Goal: Feedback & Contribution: Contribute content

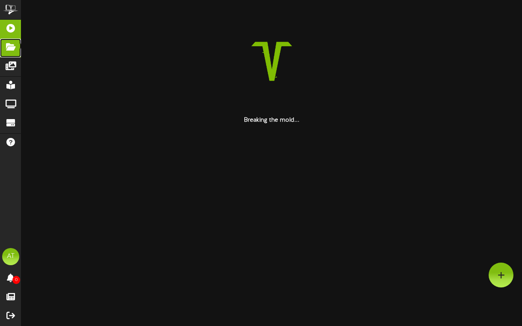
click at [13, 47] on icon at bounding box center [10, 46] width 21 height 6
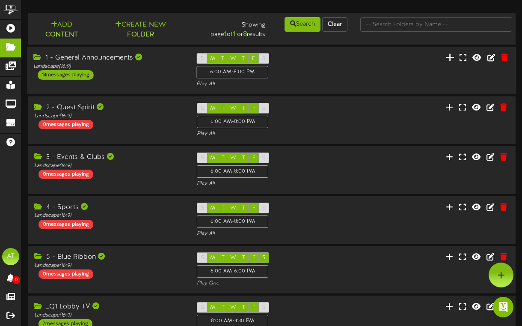
click at [449, 57] on icon at bounding box center [450, 56] width 9 height 9
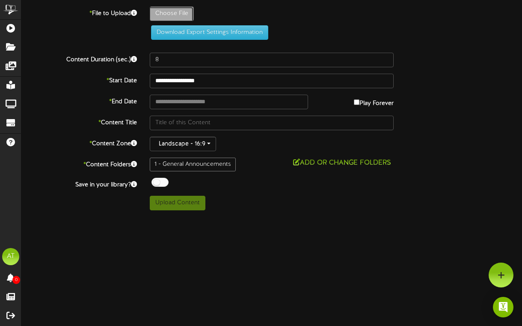
type input "**********"
type input "LegoClub"
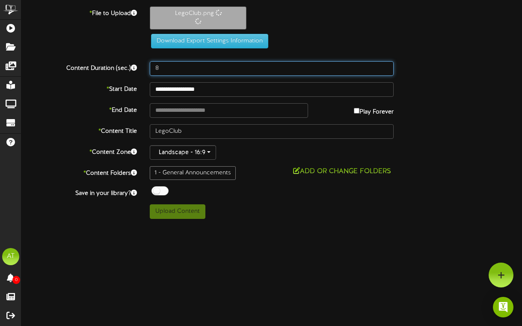
click at [172, 63] on input "8" at bounding box center [272, 68] width 244 height 15
click at [169, 64] on input "8" at bounding box center [272, 68] width 244 height 15
click at [163, 62] on input "8" at bounding box center [272, 68] width 244 height 15
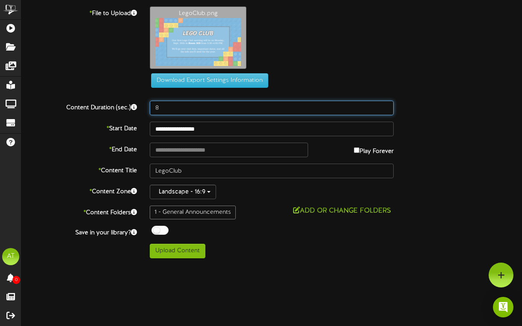
click at [160, 74] on div "**********" at bounding box center [271, 132] width 501 height 252
type input "10"
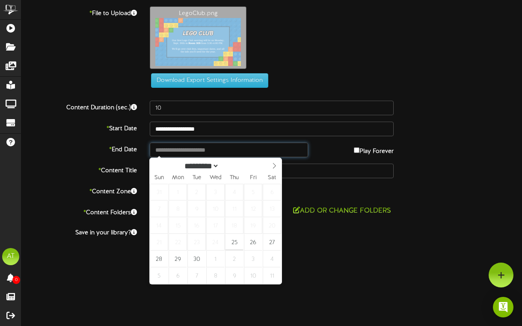
click at [190, 147] on input "text" at bounding box center [229, 150] width 158 height 15
type input "**********"
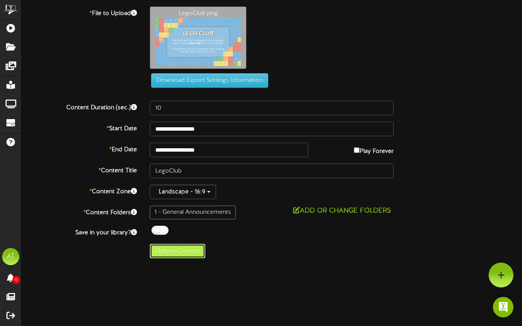
click at [177, 250] on button "Upload Content" at bounding box center [178, 251] width 56 height 15
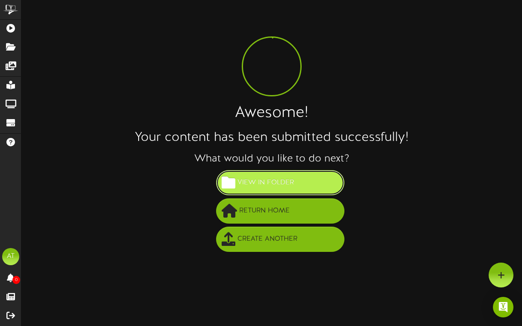
click at [254, 176] on span "View in Folder" at bounding box center [265, 183] width 61 height 14
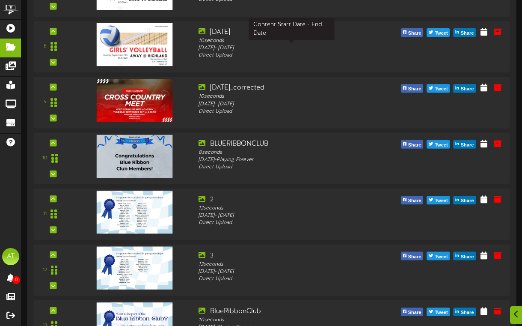
scroll to position [714, 0]
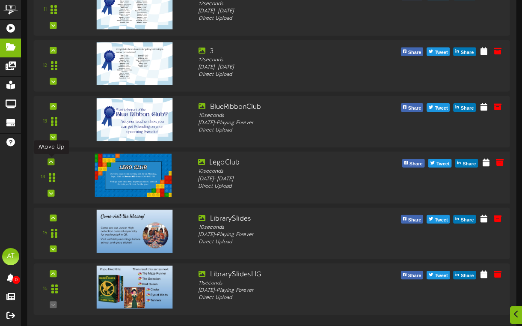
click at [53, 158] on div at bounding box center [51, 161] width 7 height 7
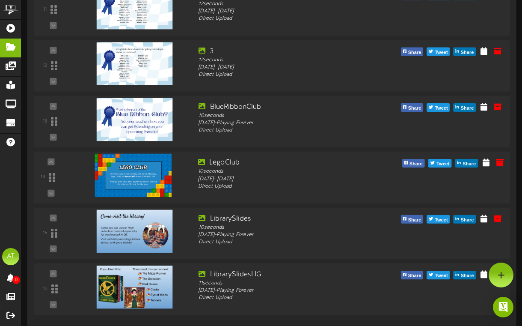
scroll to position [680, 0]
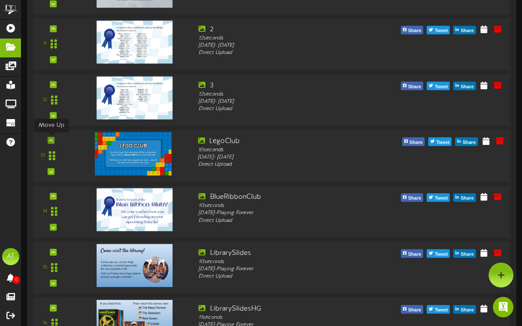
click at [53, 139] on div at bounding box center [51, 140] width 7 height 7
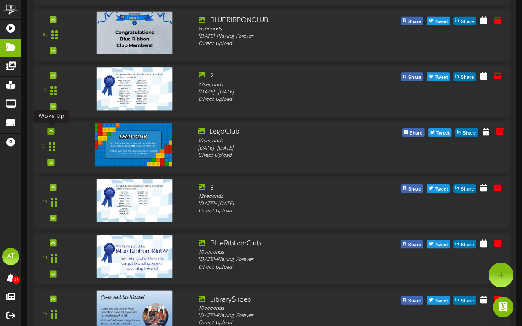
click at [52, 131] on icon at bounding box center [51, 131] width 4 height 4
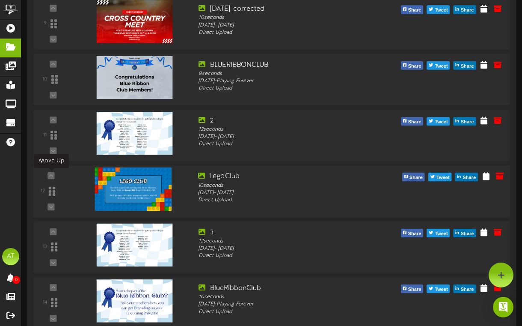
scroll to position [588, 0]
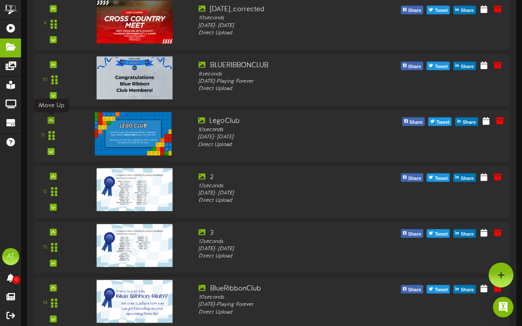
click at [53, 119] on div at bounding box center [51, 119] width 7 height 7
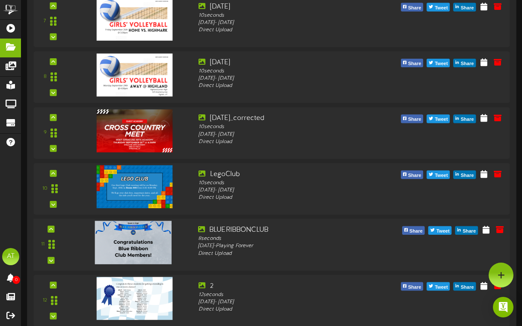
scroll to position [455, 0]
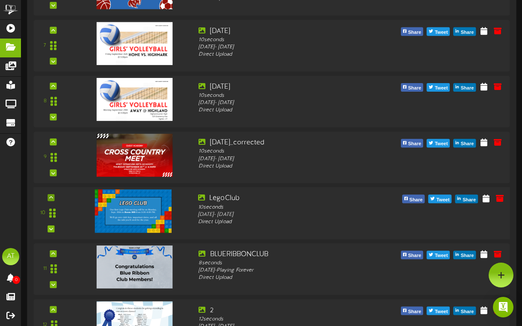
click at [52, 194] on div at bounding box center [51, 197] width 7 height 7
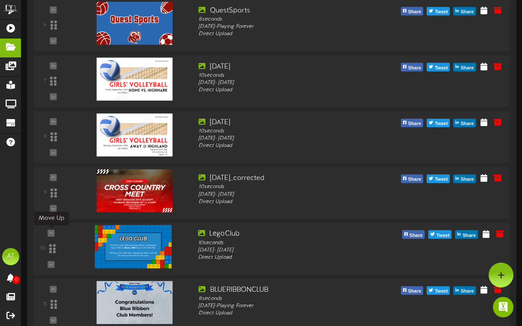
scroll to position [420, 0]
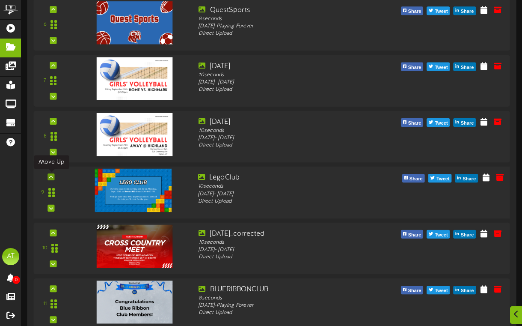
click at [53, 175] on icon at bounding box center [51, 177] width 4 height 4
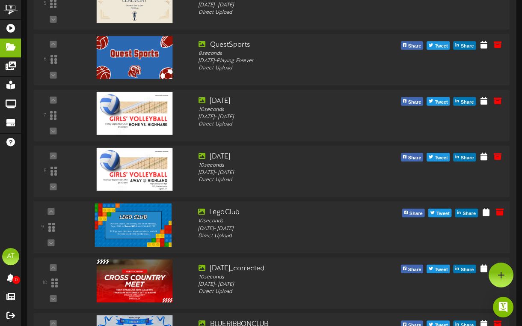
scroll to position [371, 0]
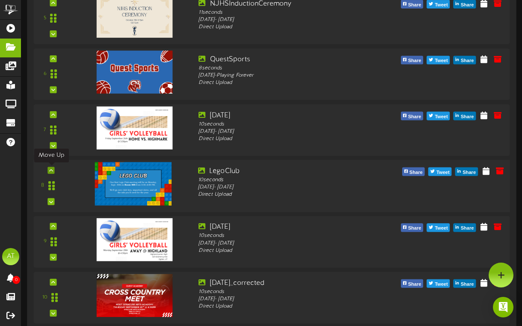
click at [51, 168] on icon at bounding box center [51, 170] width 4 height 4
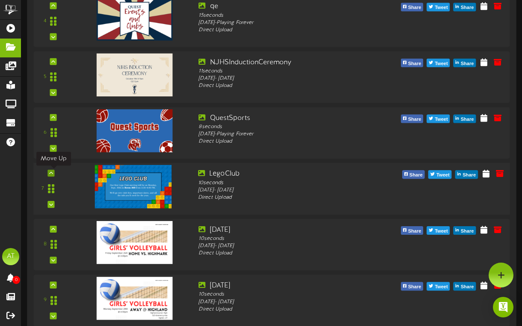
click at [52, 172] on icon at bounding box center [51, 173] width 4 height 4
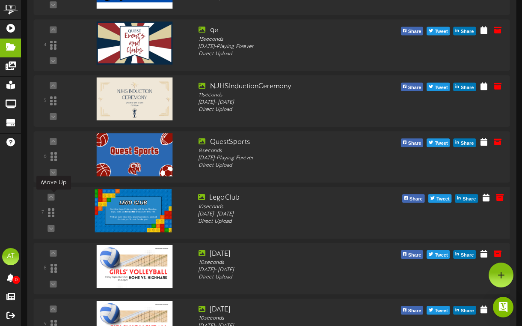
scroll to position [273, 0]
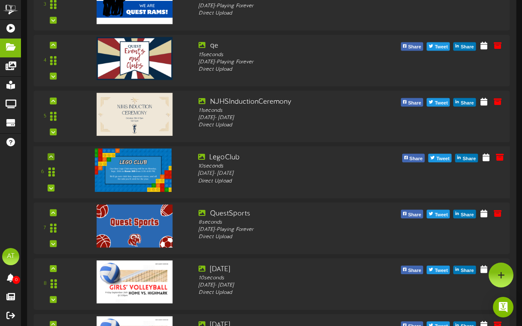
click at [52, 153] on div at bounding box center [51, 156] width 7 height 7
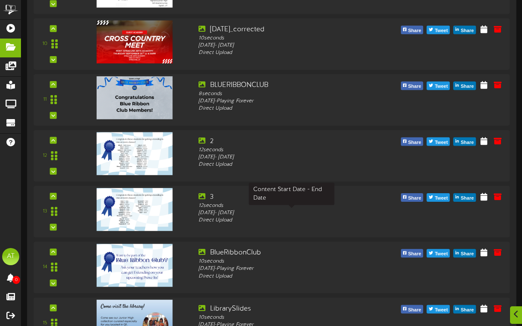
scroll to position [635, 0]
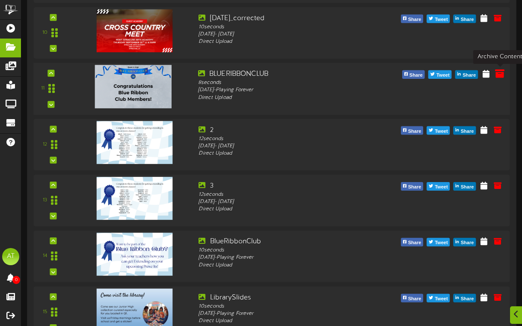
click at [501, 74] on icon at bounding box center [499, 72] width 9 height 9
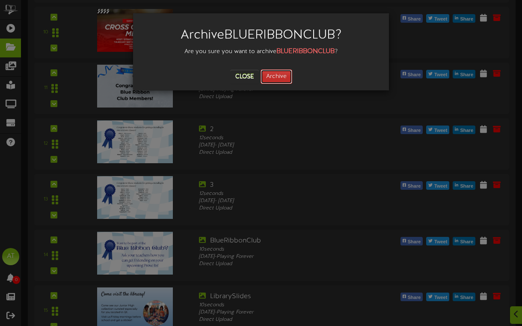
click at [286, 82] on button "Archive" at bounding box center [277, 76] width 32 height 15
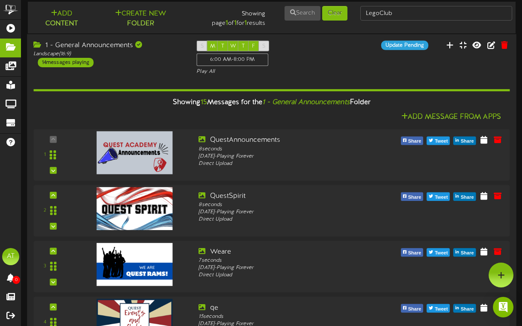
scroll to position [0, 0]
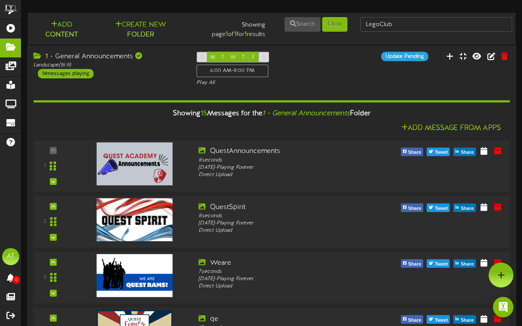
click at [174, 64] on div "Landscape ( 16:9 )" at bounding box center [108, 64] width 150 height 7
click at [162, 68] on div "1 - General Announcements Landscape ( 16:9 ) 14 messages playing" at bounding box center [108, 64] width 163 height 27
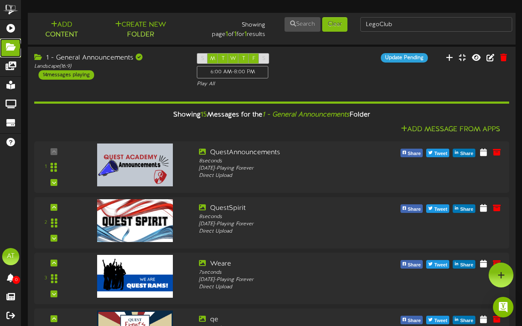
click at [9, 49] on icon at bounding box center [10, 46] width 21 height 6
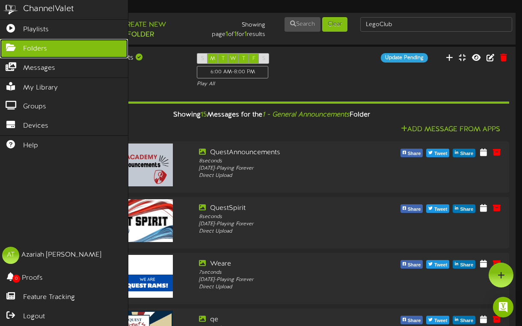
click at [19, 51] on link "Folders" at bounding box center [64, 48] width 128 height 19
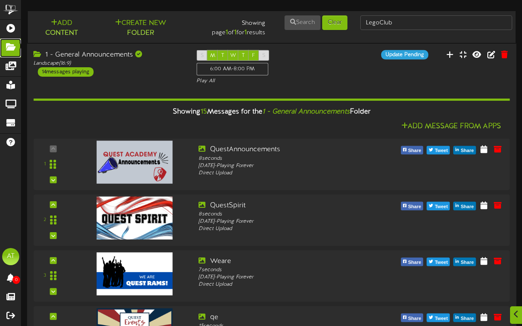
scroll to position [5, 0]
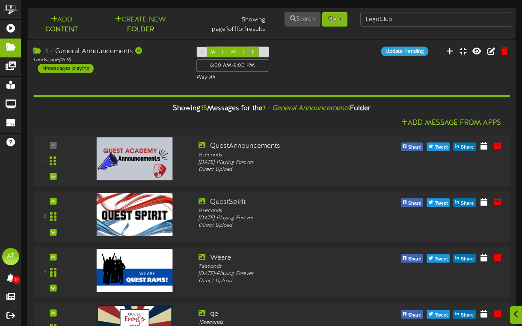
click at [159, 54] on div "1 - General Announcements" at bounding box center [108, 51] width 150 height 10
click at [107, 51] on div "1 - General Announcements" at bounding box center [108, 51] width 150 height 10
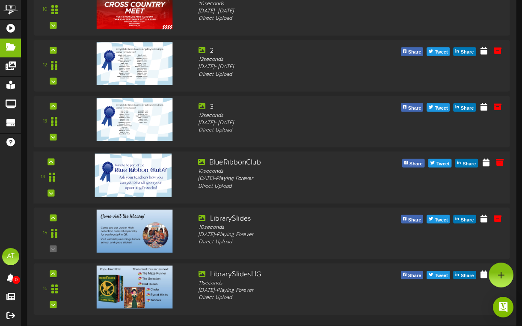
scroll to position [147, 0]
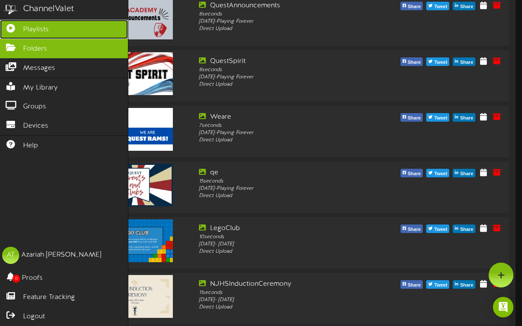
click at [16, 27] on icon at bounding box center [10, 27] width 21 height 6
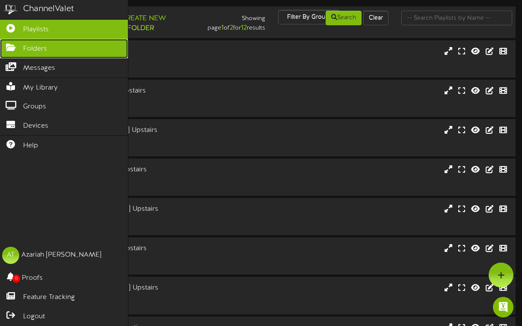
click at [38, 44] on link "Folders" at bounding box center [64, 48] width 128 height 19
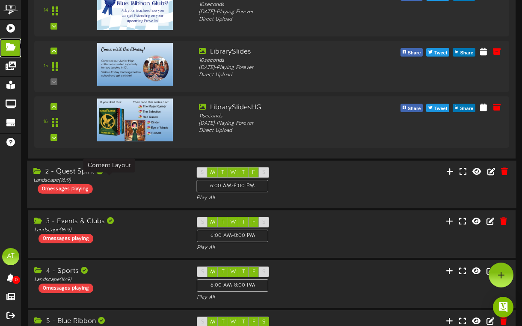
scroll to position [823, 0]
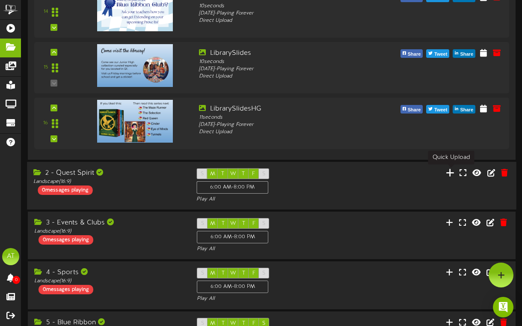
click at [448, 173] on icon at bounding box center [450, 171] width 9 height 9
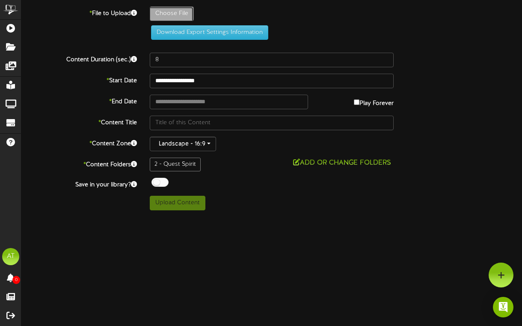
type input "**********"
type input "Weare"
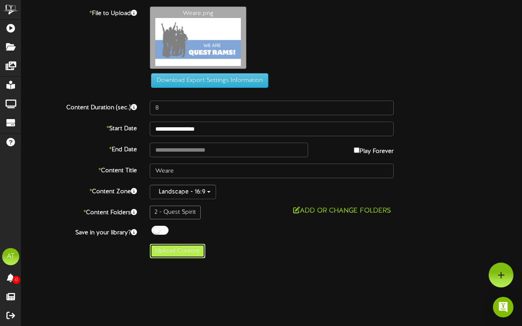
click at [182, 246] on button "Upload Content" at bounding box center [178, 251] width 56 height 15
type input "**********"
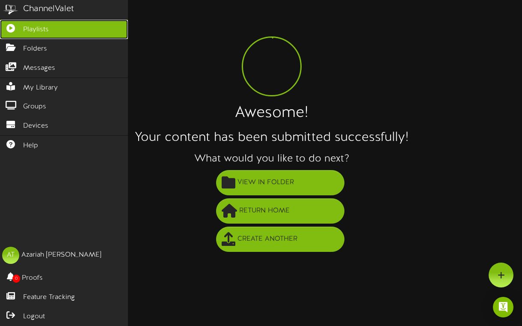
click at [13, 30] on icon at bounding box center [10, 27] width 21 height 6
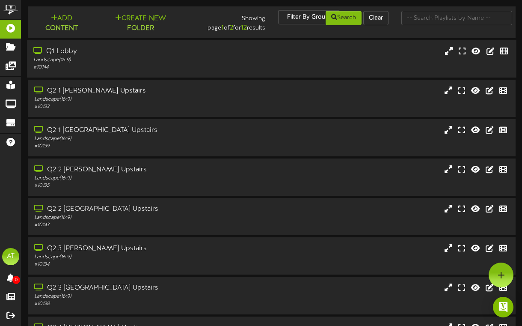
click at [202, 67] on div "# 10144" at bounding box center [128, 67] width 191 height 7
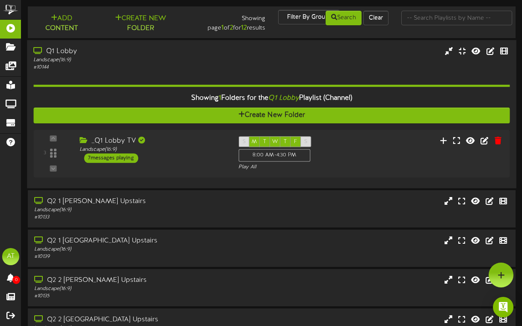
click at [356, 57] on div "Q1 Lobby Landscape ( 16:9 ) # 10144" at bounding box center [271, 58] width 489 height 24
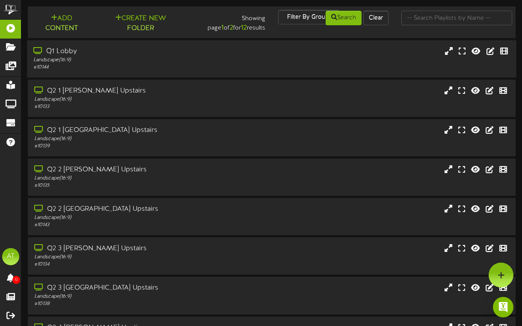
click at [356, 57] on div "Q1 Lobby Landscape ( 16:9 ) # 10144" at bounding box center [271, 59] width 489 height 24
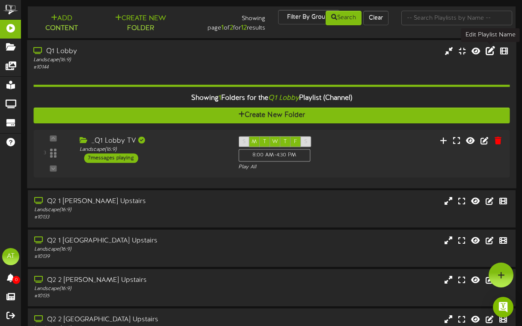
click at [493, 54] on icon at bounding box center [490, 50] width 9 height 9
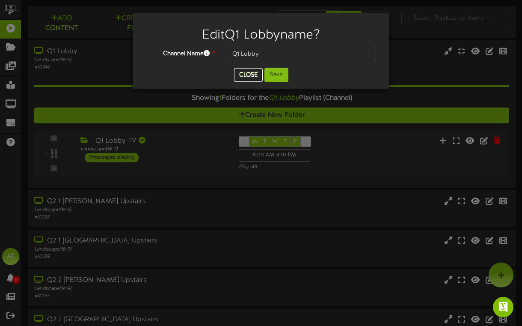
click at [238, 76] on button "Close" at bounding box center [248, 75] width 29 height 14
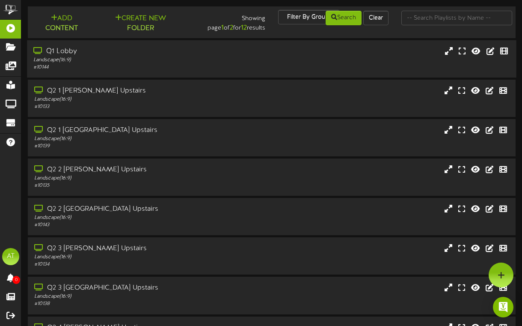
click at [127, 55] on div "Q1 Lobby" at bounding box center [128, 52] width 191 height 10
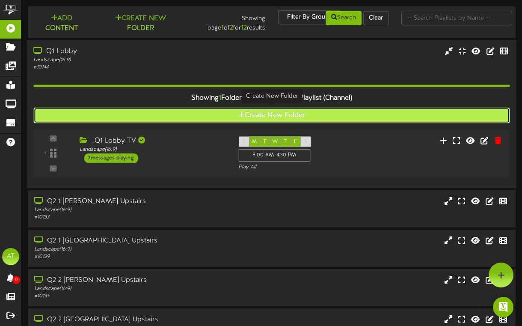
click at [283, 113] on button "Create New Folder" at bounding box center [271, 115] width 476 height 16
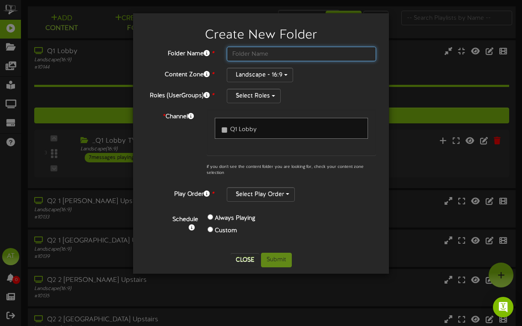
click at [256, 50] on input "text" at bounding box center [301, 54] width 149 height 15
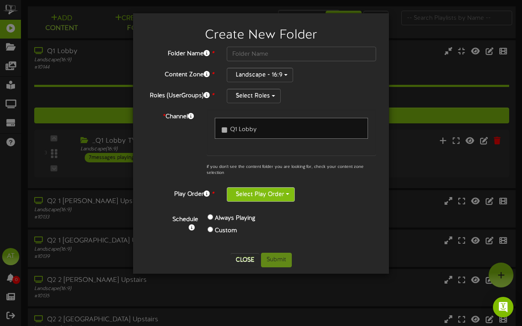
click at [254, 199] on button "Select Play Order" at bounding box center [261, 194] width 68 height 15
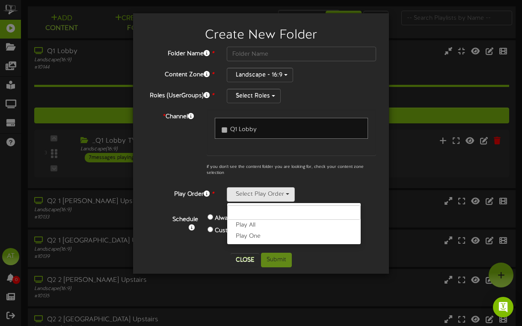
click at [316, 185] on div "Folder Name * Content Zone * Landscape - 16:9 Roles (UserGroups) * Select Roles…" at bounding box center [261, 146] width 230 height 199
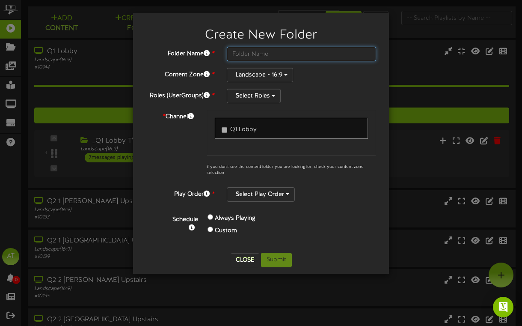
click at [275, 53] on input "text" at bounding box center [301, 54] width 149 height 15
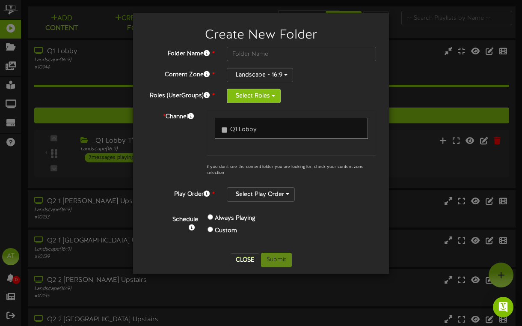
click at [265, 92] on button "Select Roles" at bounding box center [254, 96] width 54 height 15
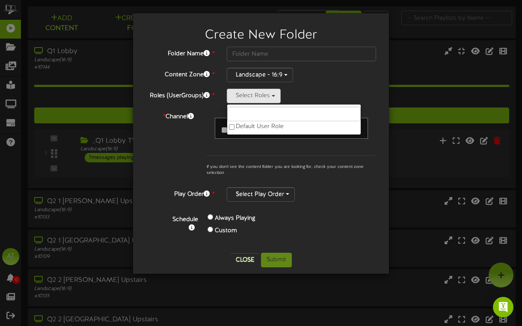
click at [243, 135] on link "Q1 Lobby" at bounding box center [291, 128] width 153 height 21
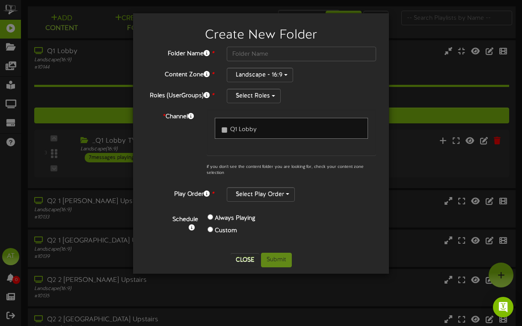
click at [232, 105] on div "Folder Name * Content Zone * Landscape - 16:9 Roles (UserGroups) * Select Roles…" at bounding box center [261, 146] width 230 height 199
click at [246, 97] on button "Select Roles" at bounding box center [254, 96] width 54 height 15
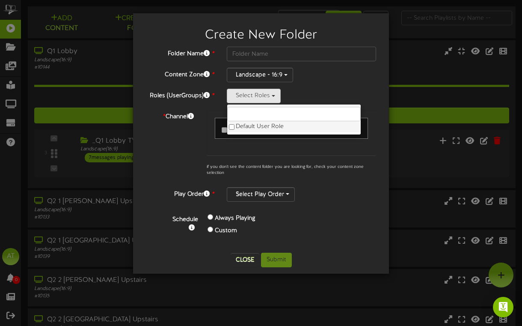
click at [230, 131] on label "Default User Role" at bounding box center [294, 126] width 134 height 11
click at [334, 74] on div "Landscape - 16:9" at bounding box center [301, 75] width 149 height 15
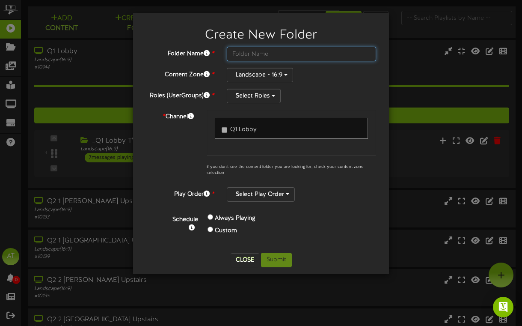
click at [271, 55] on input "text" at bounding box center [301, 54] width 149 height 15
type input "Quest Spirit"
click at [340, 90] on div "Select Roles Default User Role" at bounding box center [301, 96] width 149 height 15
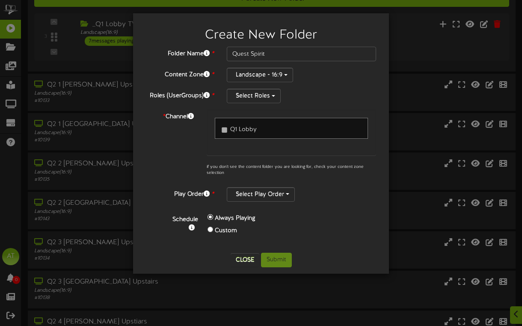
scroll to position [102, 0]
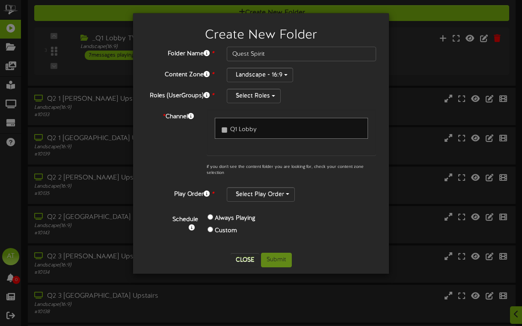
click at [267, 126] on link "Q1 Lobby" at bounding box center [291, 128] width 153 height 21
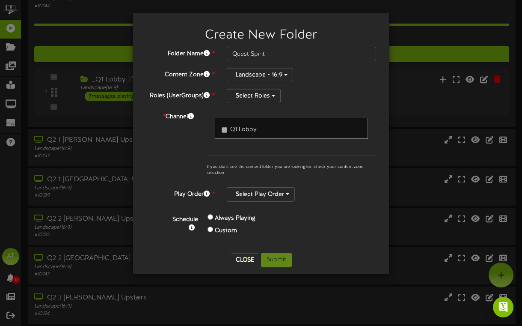
scroll to position [59, 0]
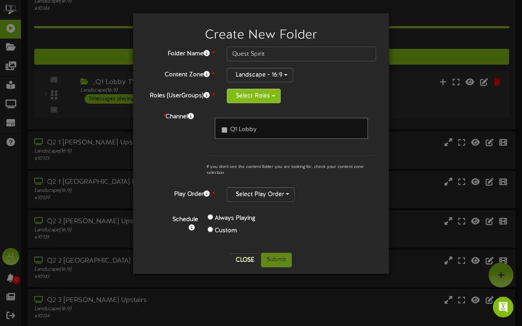
click at [256, 93] on button "Select Roles" at bounding box center [254, 96] width 54 height 15
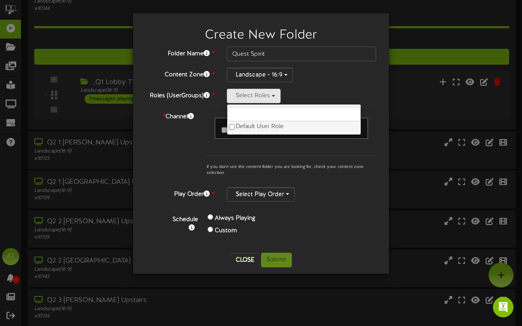
click at [247, 126] on label "Default User Role" at bounding box center [294, 126] width 134 height 11
click at [241, 151] on div "Q1 Lobby" at bounding box center [292, 133] width 170 height 46
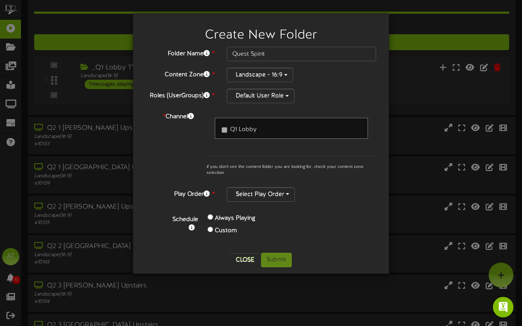
scroll to position [54, 0]
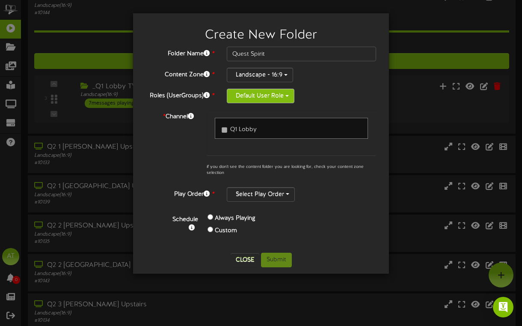
click at [263, 98] on button "Default User Role" at bounding box center [261, 96] width 68 height 15
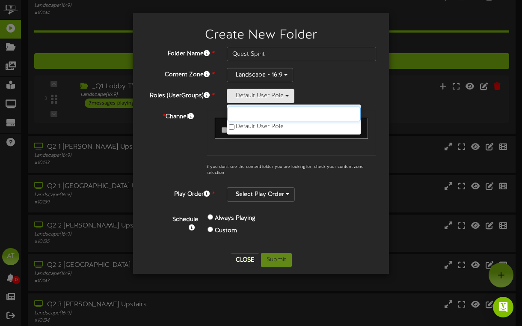
click at [248, 116] on input "text" at bounding box center [294, 114] width 134 height 15
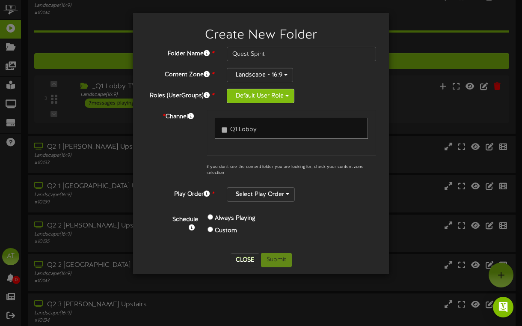
click at [255, 100] on button "Default User Role" at bounding box center [261, 96] width 68 height 15
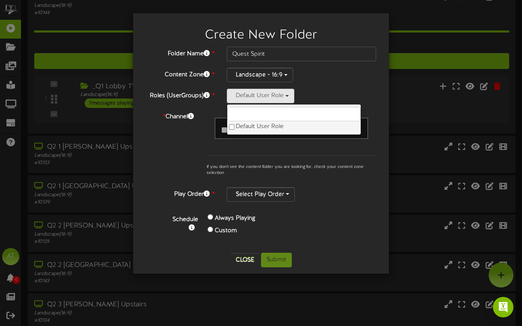
click at [252, 124] on label "Default User Role" at bounding box center [294, 126] width 134 height 11
click at [243, 258] on button "Close" at bounding box center [245, 260] width 29 height 14
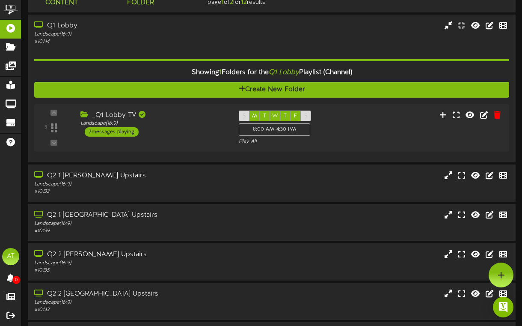
scroll to position [0, 0]
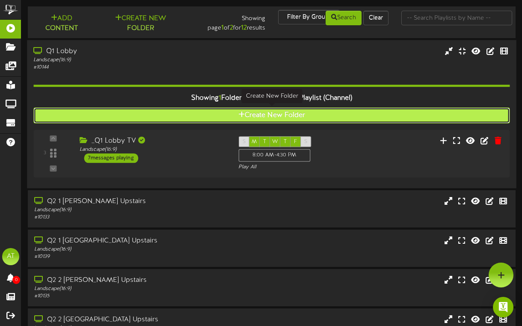
click at [256, 110] on button "Create New Folder" at bounding box center [271, 115] width 476 height 16
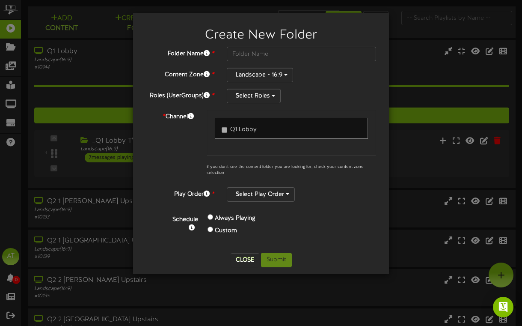
click at [241, 137] on link "Q1 Lobby" at bounding box center [291, 128] width 153 height 21
click at [251, 128] on span "Q1 Lobby" at bounding box center [243, 129] width 27 height 6
click at [241, 258] on button "Close" at bounding box center [245, 260] width 29 height 14
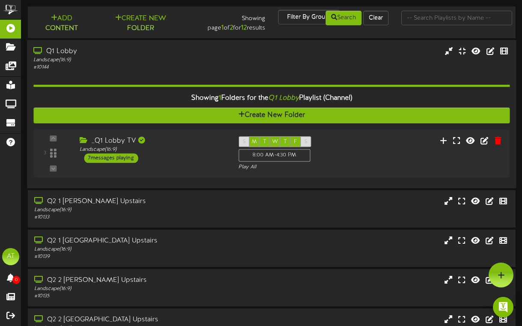
click at [162, 64] on div "# 10144" at bounding box center [128, 66] width 191 height 7
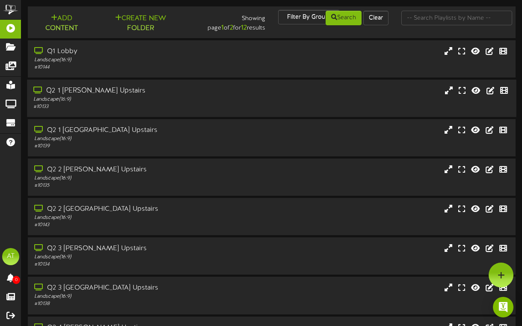
click at [181, 92] on div "Q2 1 [PERSON_NAME] Upstairs" at bounding box center [128, 91] width 191 height 10
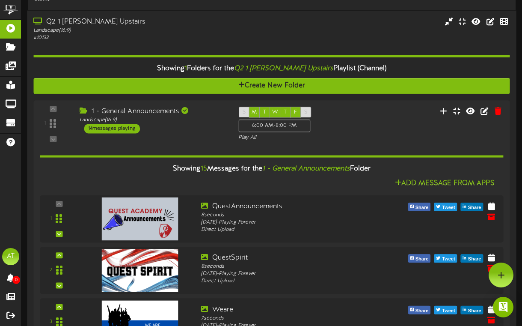
scroll to position [67, 0]
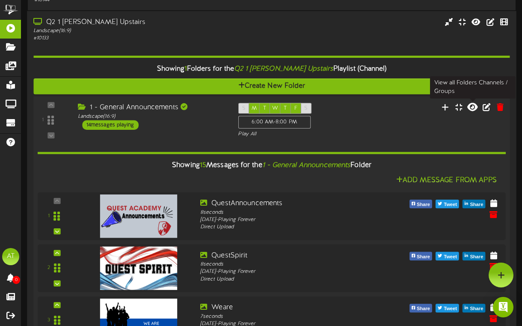
click at [470, 107] on icon at bounding box center [472, 106] width 10 height 9
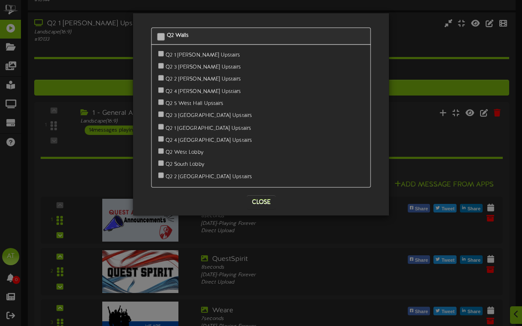
scroll to position [301, 0]
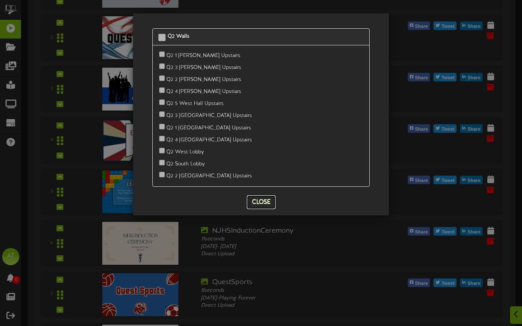
click at [259, 200] on button "Close" at bounding box center [261, 202] width 29 height 14
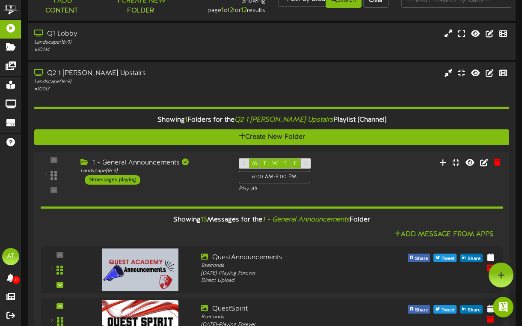
scroll to position [0, 0]
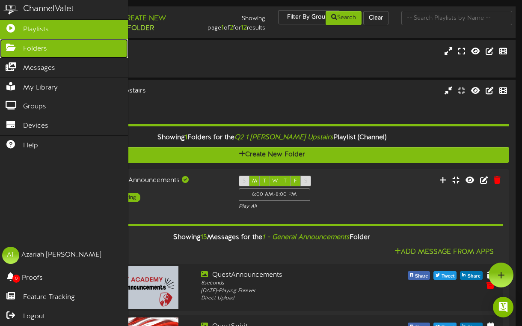
click at [10, 45] on icon at bounding box center [10, 46] width 21 height 6
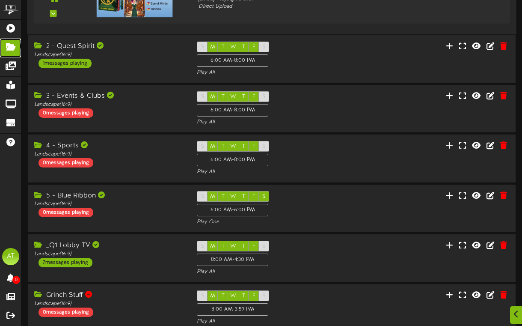
scroll to position [967, 0]
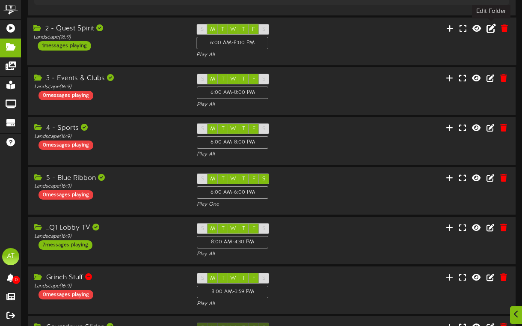
click at [486, 28] on button at bounding box center [491, 29] width 15 height 13
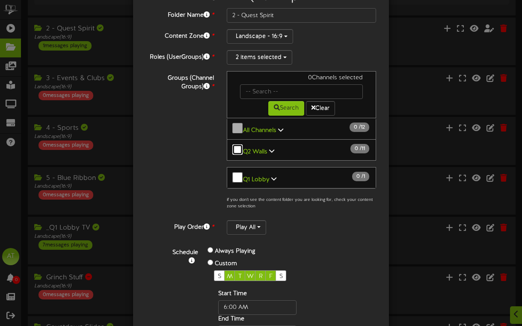
scroll to position [0, 0]
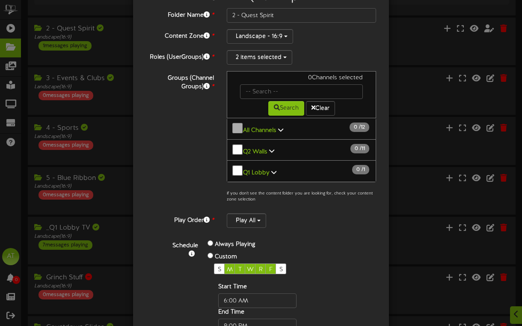
click at [273, 146] on button "Q2 Walls 0 / 11" at bounding box center [301, 150] width 149 height 22
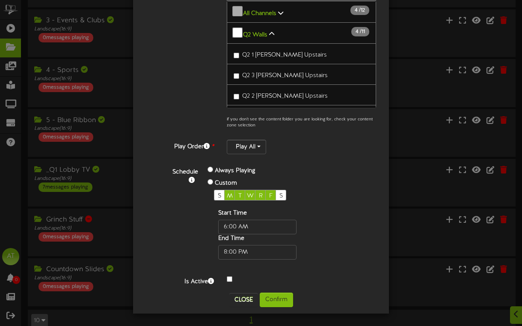
scroll to position [1039, 0]
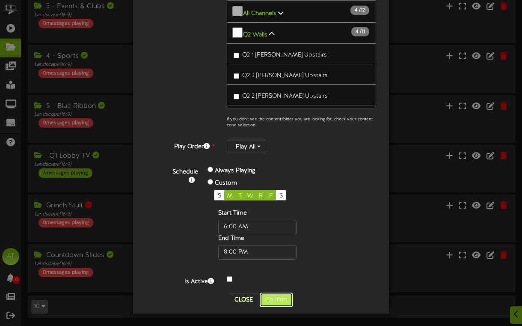
click at [276, 301] on button "Confirm" at bounding box center [276, 299] width 33 height 15
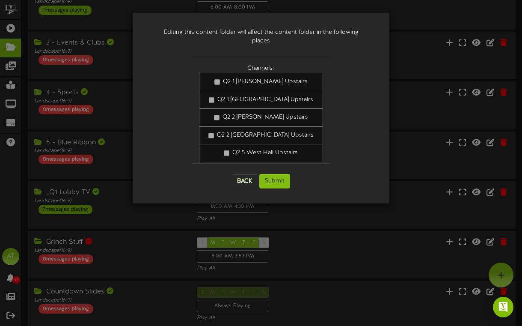
scroll to position [24, 0]
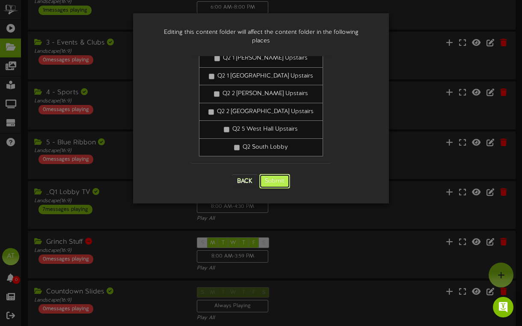
click at [283, 174] on button "Submit" at bounding box center [274, 181] width 31 height 15
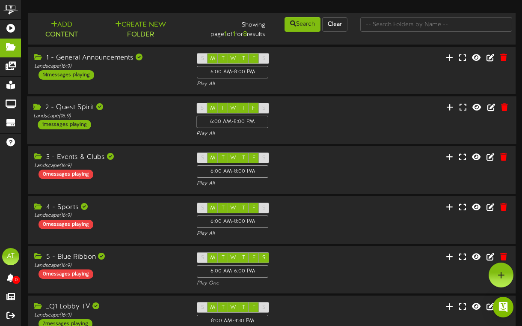
click at [155, 122] on div "2 - Quest Spirit Landscape ( 16:9 ) 1 messages playing" at bounding box center [108, 116] width 163 height 27
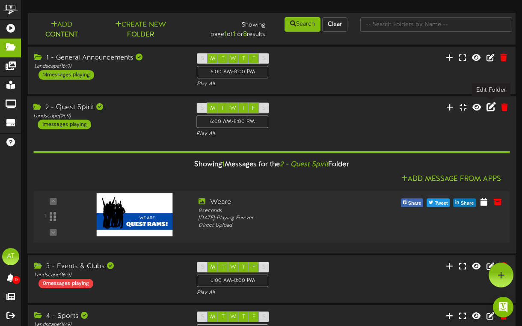
click at [493, 107] on icon at bounding box center [491, 106] width 9 height 9
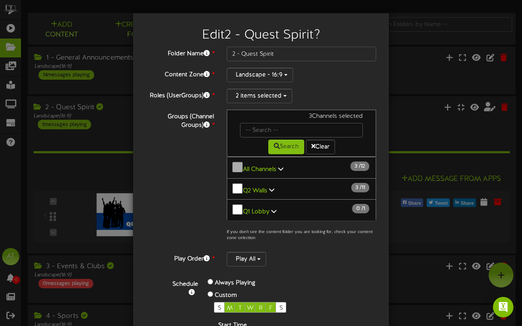
scroll to position [0, 0]
click at [269, 186] on icon at bounding box center [271, 189] width 5 height 6
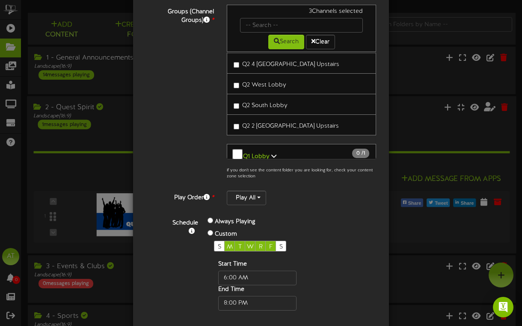
scroll to position [156, 0]
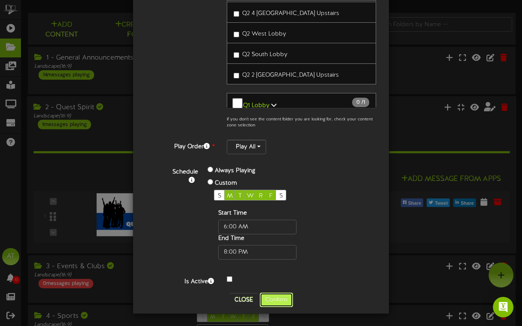
click at [275, 295] on button "Confirm" at bounding box center [276, 299] width 33 height 15
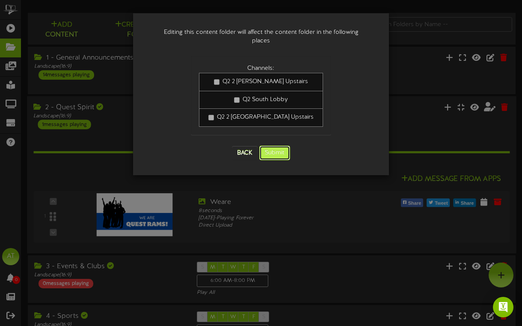
click at [272, 146] on button "Submit" at bounding box center [274, 153] width 31 height 15
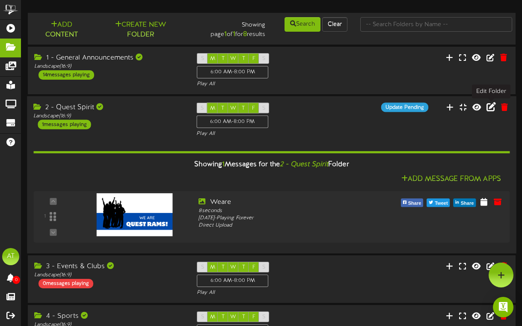
click at [489, 108] on icon at bounding box center [491, 106] width 9 height 9
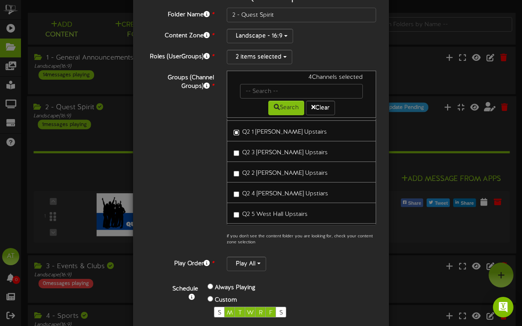
scroll to position [29, 0]
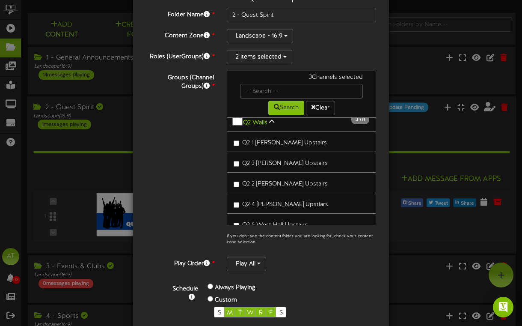
click at [235, 162] on label "Q2 3 South Hall Upstairs" at bounding box center [281, 162] width 94 height 12
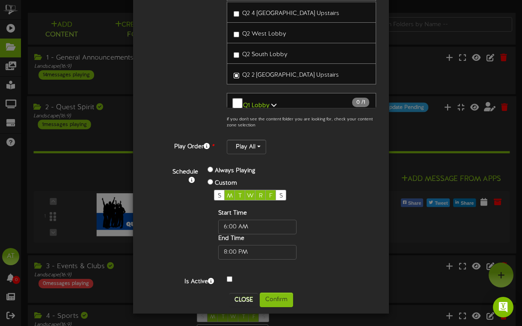
scroll to position [155, 0]
click at [285, 296] on button "Confirm" at bounding box center [276, 300] width 33 height 15
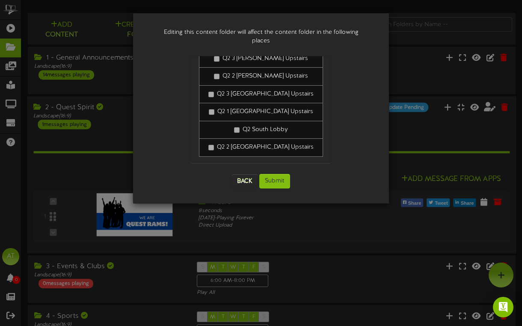
scroll to position [41, 0]
click at [248, 165] on div "Back Submit" at bounding box center [261, 181] width 141 height 32
click at [247, 174] on button "Back" at bounding box center [245, 181] width 26 height 14
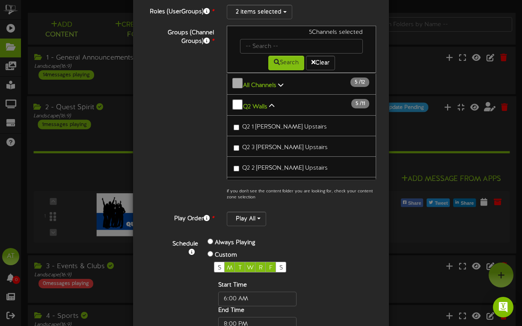
scroll to position [156, 0]
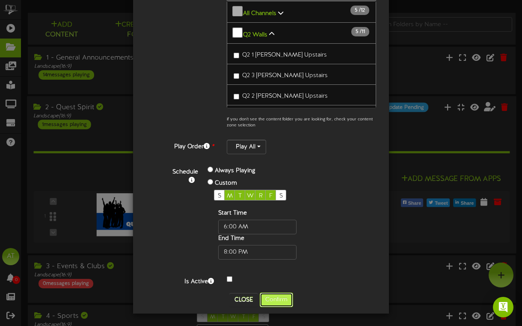
click at [284, 294] on button "Confirm" at bounding box center [276, 299] width 33 height 15
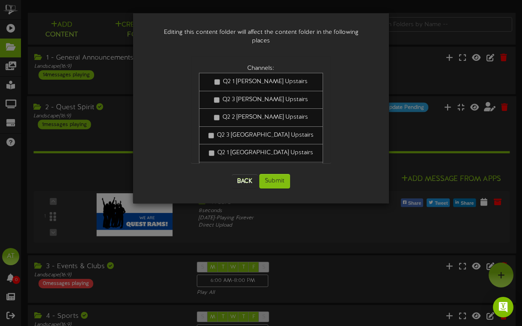
scroll to position [0, 0]
click at [278, 174] on button "Submit" at bounding box center [274, 181] width 31 height 15
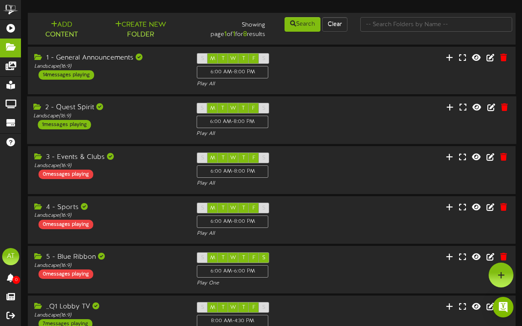
click at [318, 120] on div "S M T W T F S 6:00 AM - 8:00 PM Play All" at bounding box center [271, 120] width 163 height 35
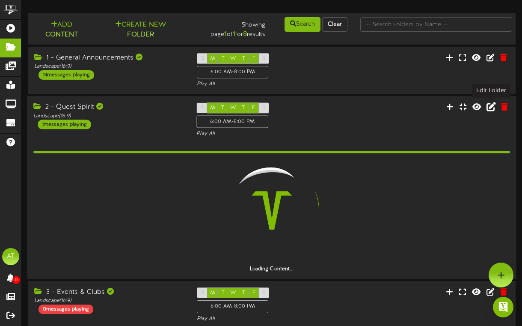
click at [490, 110] on icon at bounding box center [491, 106] width 9 height 9
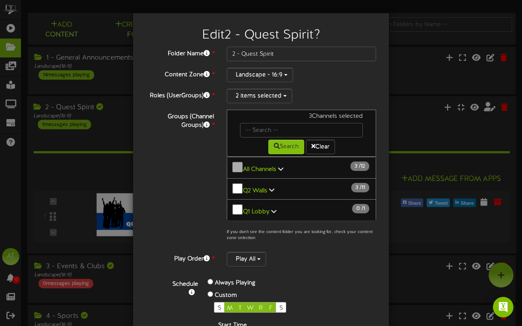
scroll to position [0, 0]
click at [269, 186] on icon at bounding box center [271, 189] width 5 height 6
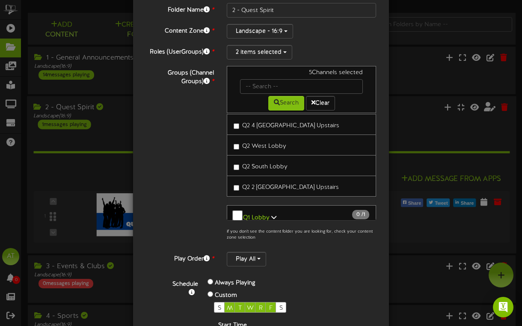
scroll to position [156, 0]
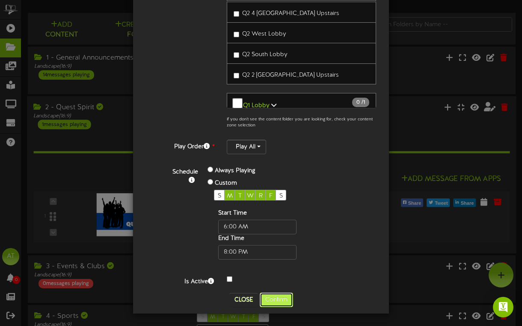
click at [288, 295] on button "Confirm" at bounding box center [276, 299] width 33 height 15
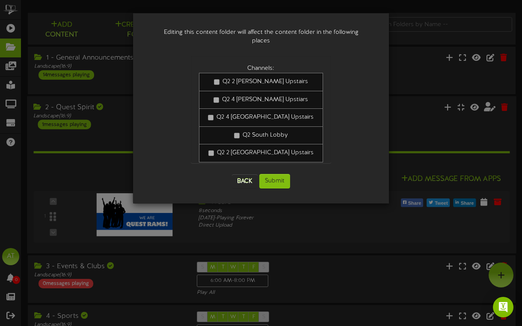
scroll to position [0, 0]
click at [279, 179] on button "Submit" at bounding box center [274, 181] width 31 height 15
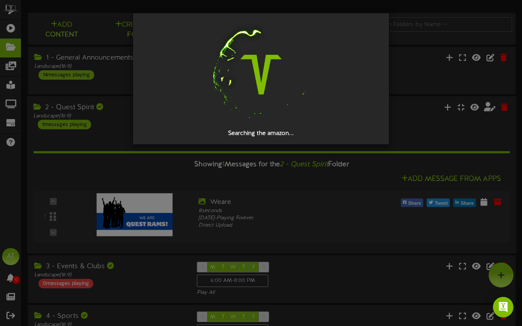
click at [304, 130] on div "Searching the amazon..." at bounding box center [261, 133] width 230 height 9
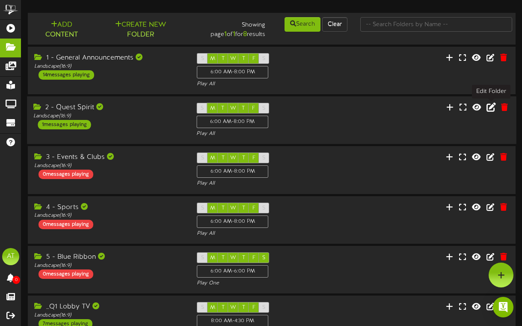
click at [493, 107] on icon at bounding box center [491, 106] width 9 height 9
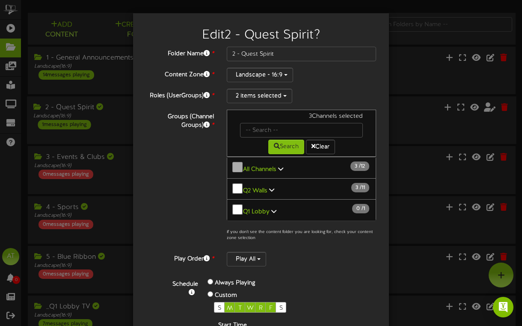
scroll to position [0, 0]
click at [271, 187] on icon at bounding box center [271, 189] width 5 height 6
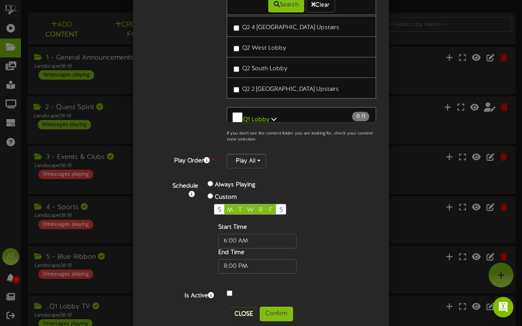
scroll to position [156, 0]
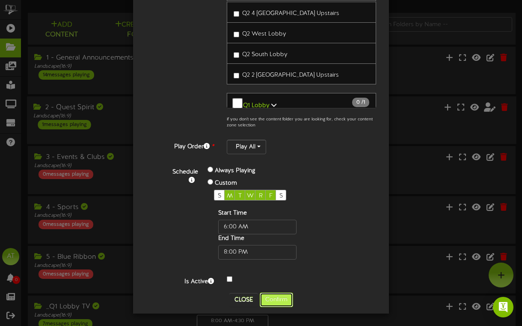
click at [283, 298] on button "Confirm" at bounding box center [276, 299] width 33 height 15
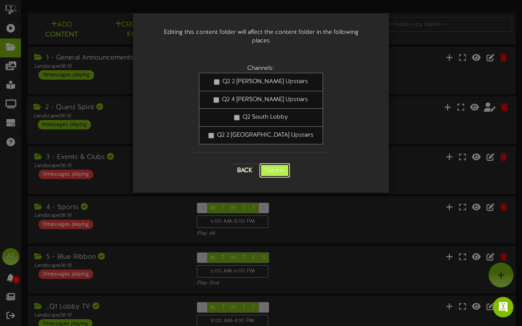
click at [271, 163] on button "Submit" at bounding box center [274, 170] width 31 height 15
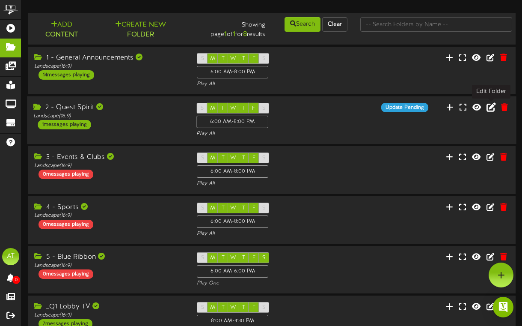
click at [496, 109] on button at bounding box center [491, 107] width 15 height 13
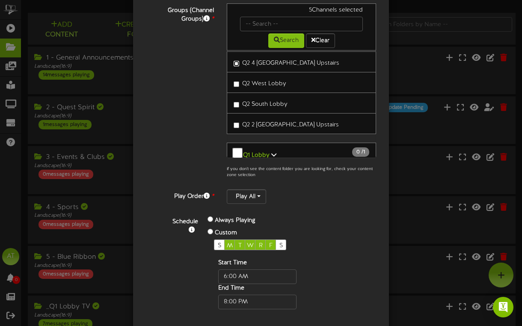
scroll to position [156, 0]
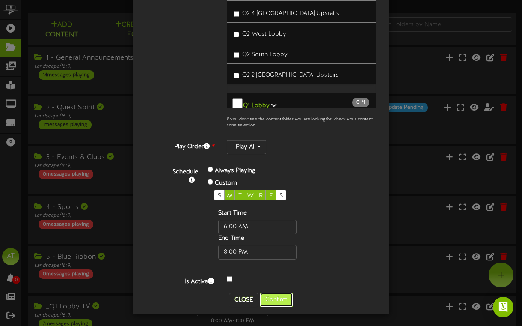
click at [284, 295] on button "Confirm" at bounding box center [276, 299] width 33 height 15
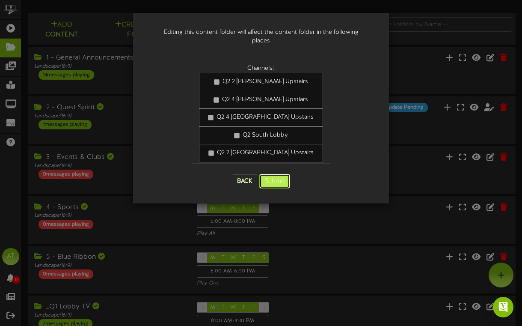
click at [272, 174] on button "Submit" at bounding box center [274, 181] width 31 height 15
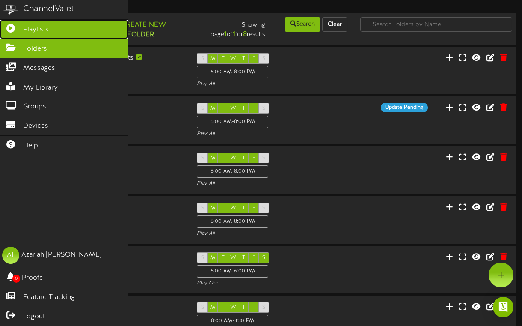
click at [14, 29] on icon at bounding box center [10, 27] width 21 height 6
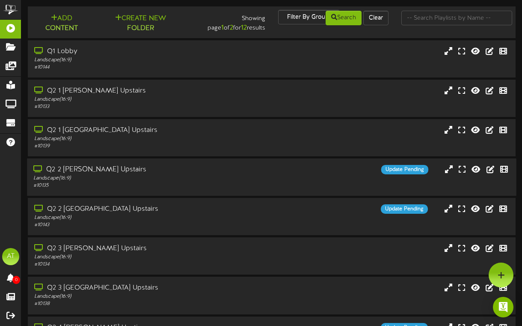
click at [330, 177] on div "Q2 2 South Hall Upstairs Landscape ( 16:9 ) # 10135 Update Pending" at bounding box center [271, 177] width 489 height 24
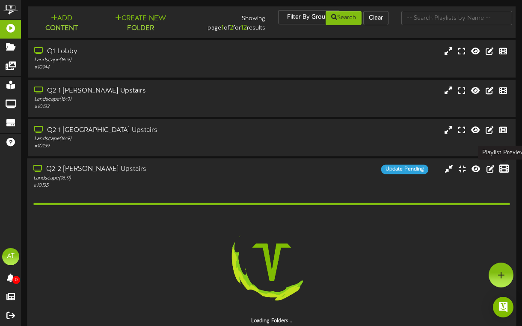
click at [503, 168] on icon at bounding box center [504, 168] width 9 height 9
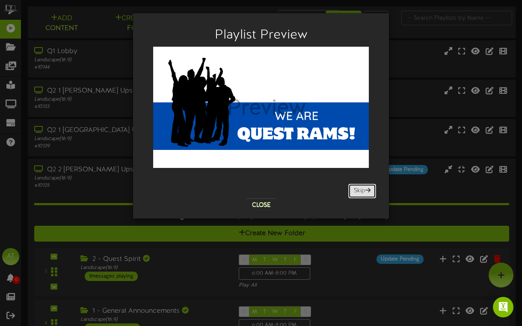
click at [360, 192] on button "Skip" at bounding box center [362, 191] width 28 height 15
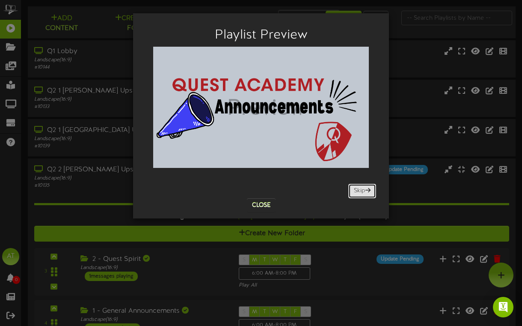
click at [360, 191] on button "Skip" at bounding box center [362, 191] width 28 height 15
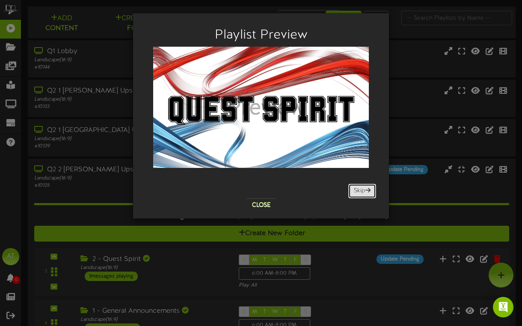
click at [360, 191] on button "Skip" at bounding box center [362, 191] width 28 height 15
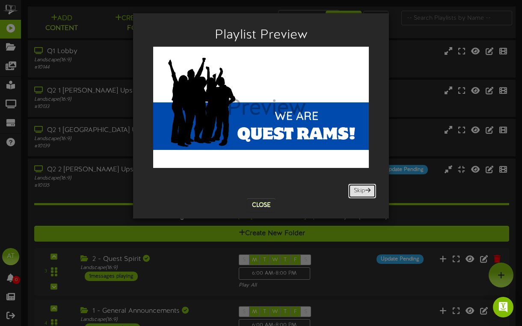
click at [360, 191] on button "Skip" at bounding box center [362, 191] width 28 height 15
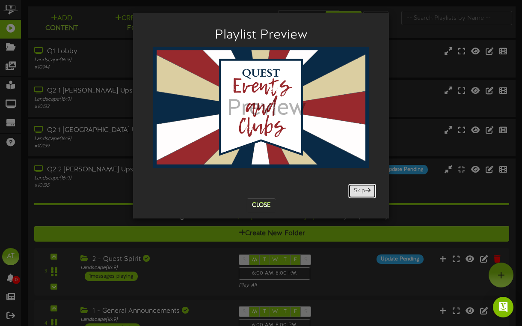
click at [360, 191] on button "Skip" at bounding box center [362, 191] width 28 height 15
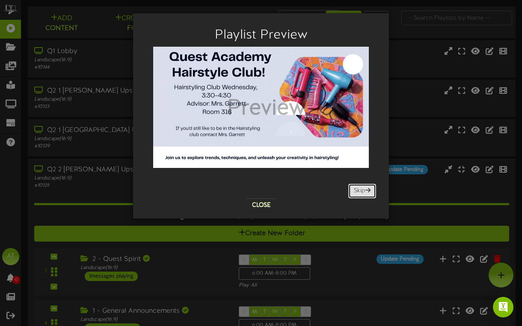
click at [360, 191] on button "Skip" at bounding box center [362, 191] width 28 height 15
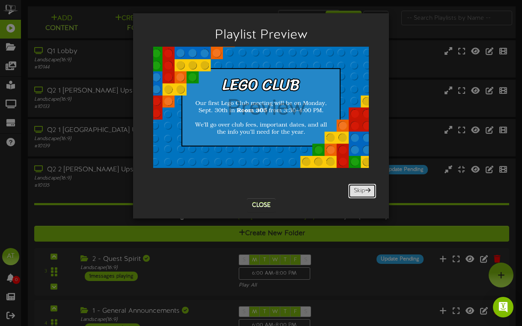
click at [360, 191] on button "Skip" at bounding box center [362, 191] width 28 height 15
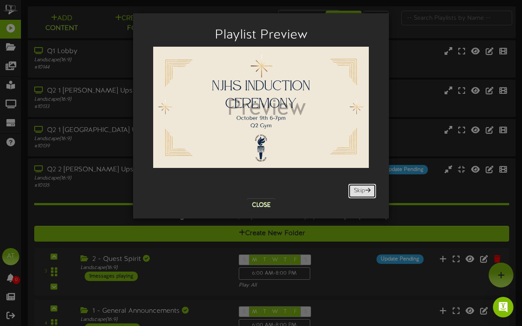
click at [360, 191] on button "Skip" at bounding box center [362, 191] width 28 height 15
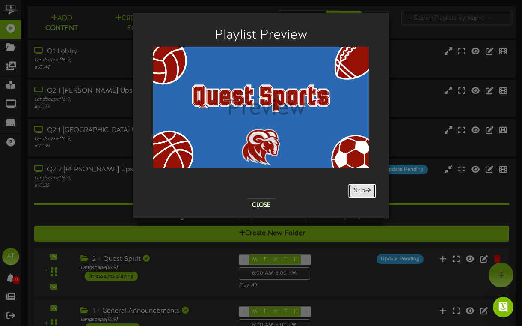
click at [360, 191] on button "Skip" at bounding box center [362, 191] width 28 height 15
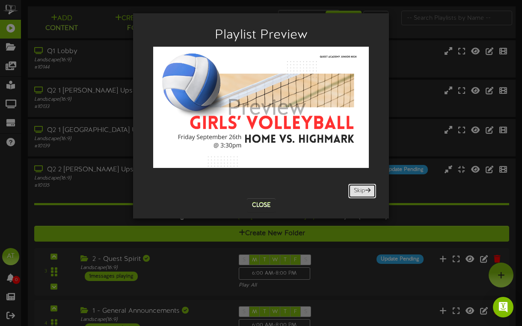
click at [360, 191] on button "Skip" at bounding box center [362, 191] width 28 height 15
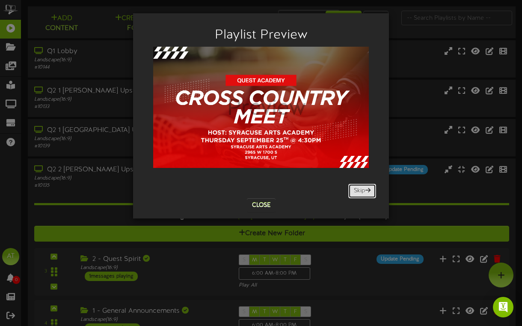
click at [360, 191] on button "Skip" at bounding box center [362, 191] width 28 height 15
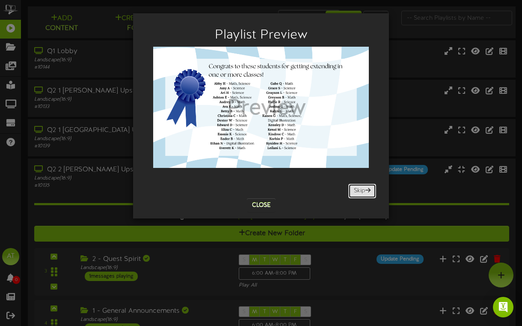
click at [360, 191] on button "Skip" at bounding box center [362, 191] width 28 height 15
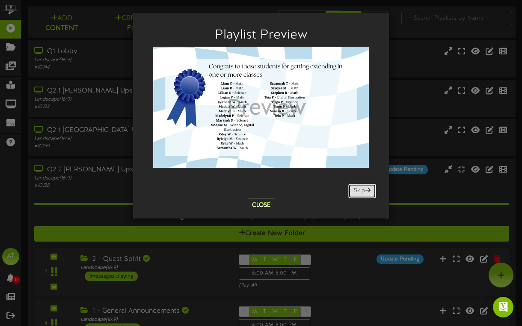
click at [360, 191] on button "Skip" at bounding box center [362, 191] width 28 height 15
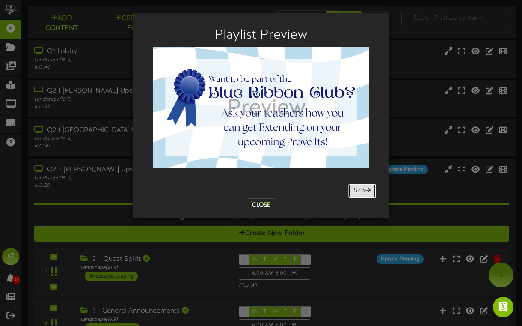
click at [360, 191] on button "Skip" at bounding box center [362, 191] width 28 height 15
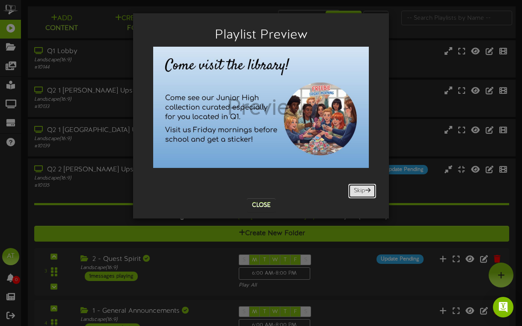
click at [360, 191] on button "Skip" at bounding box center [362, 191] width 28 height 15
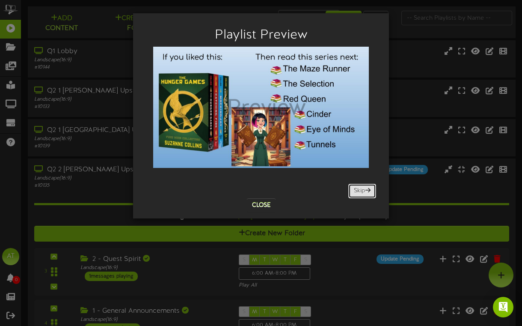
click at [360, 191] on button "Skip" at bounding box center [362, 191] width 28 height 15
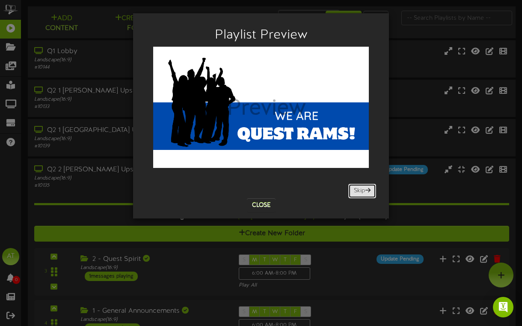
click at [360, 191] on button "Skip" at bounding box center [362, 191] width 28 height 15
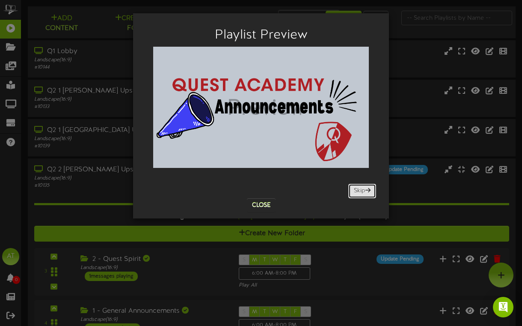
click at [360, 191] on button "Skip" at bounding box center [362, 191] width 28 height 15
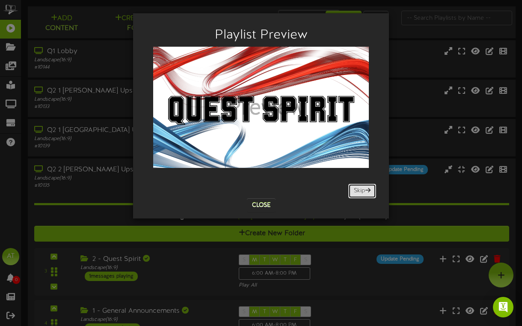
click at [360, 191] on button "Skip" at bounding box center [362, 191] width 28 height 15
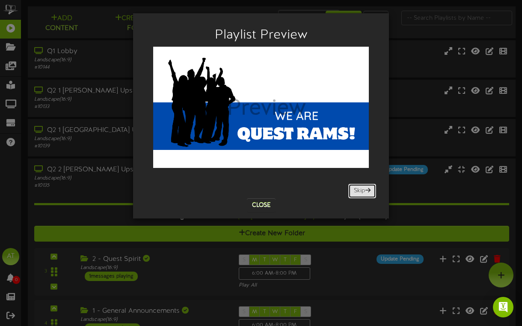
click at [360, 191] on button "Skip" at bounding box center [362, 191] width 28 height 15
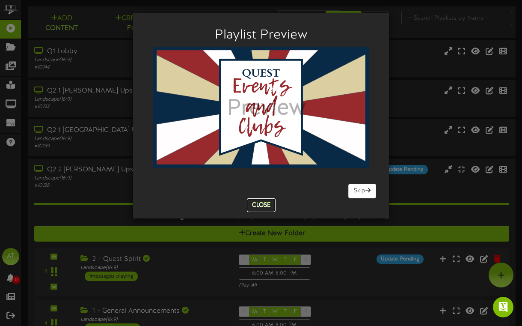
click at [267, 206] on button "Close" at bounding box center [261, 205] width 29 height 14
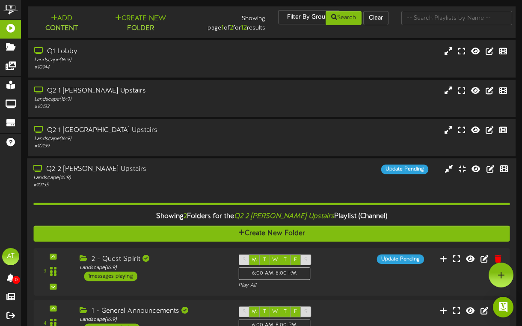
click at [165, 169] on div "Q2 2 [PERSON_NAME] Upstairs" at bounding box center [128, 169] width 191 height 10
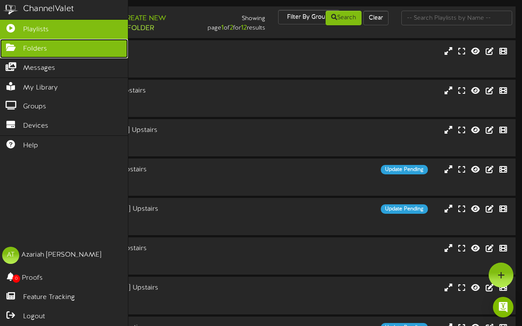
click at [16, 45] on icon at bounding box center [10, 46] width 21 height 6
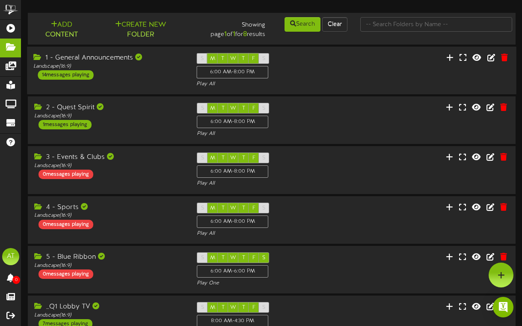
click at [306, 66] on div "S M T W T F S 6:00 AM - 8:00 PM Play All" at bounding box center [271, 70] width 163 height 35
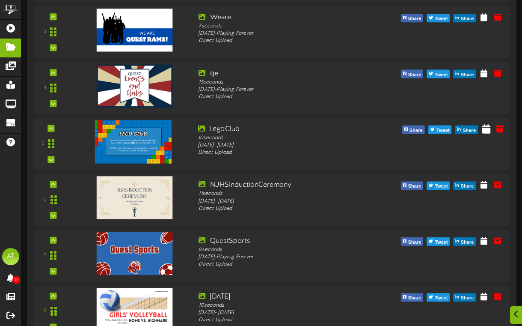
scroll to position [247, 0]
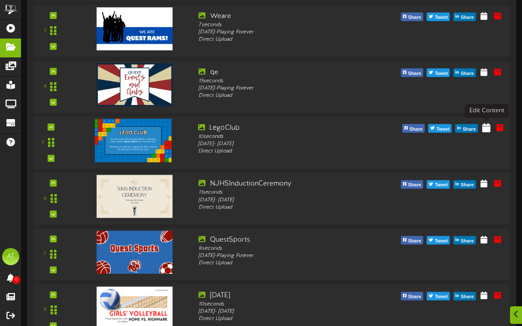
click at [486, 127] on icon at bounding box center [486, 126] width 8 height 9
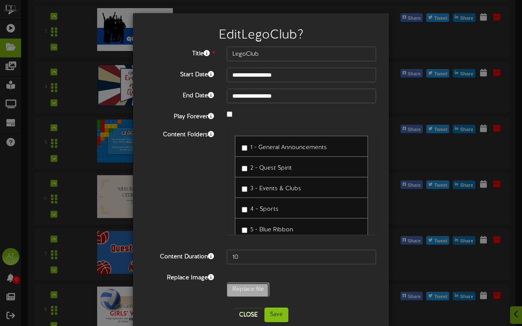
type input "**********"
type input "LegoClubWeekly"
type input "**********"
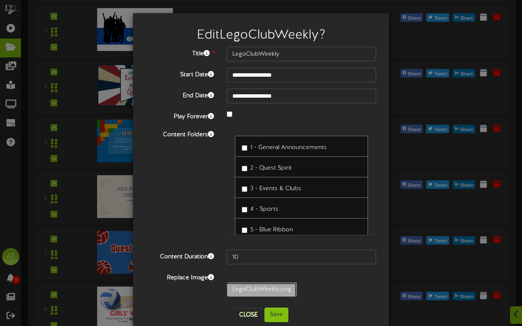
type input "LegoClub1stmeeting"
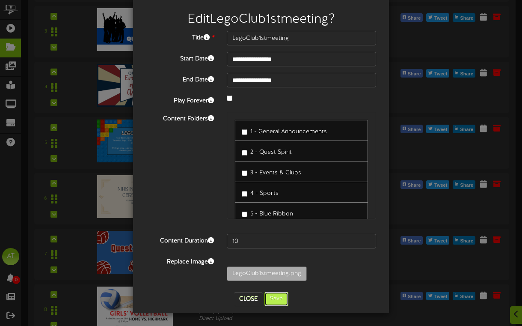
click at [280, 302] on button "Save" at bounding box center [277, 299] width 24 height 15
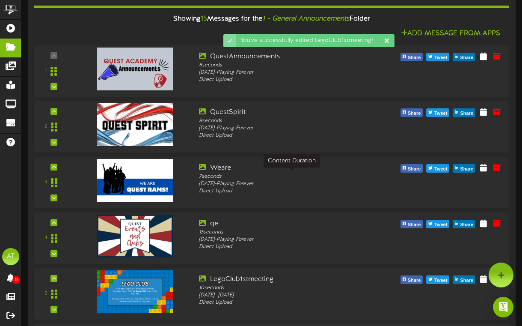
scroll to position [0, 0]
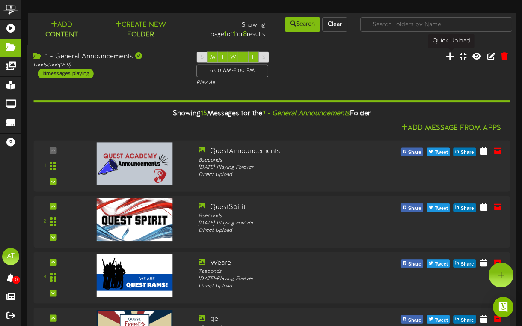
click at [452, 55] on icon at bounding box center [450, 55] width 9 height 9
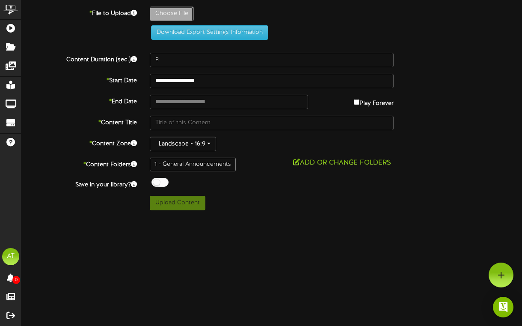
type input "**********"
type input "LegoClubWeekly"
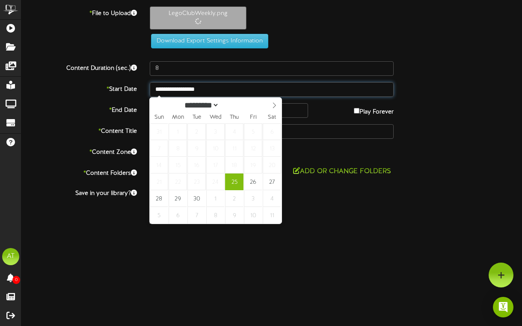
click at [218, 86] on input "**********" at bounding box center [272, 89] width 244 height 15
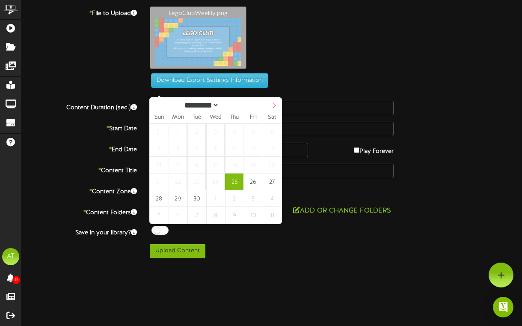
select select "*"
click at [275, 104] on icon at bounding box center [274, 105] width 6 height 6
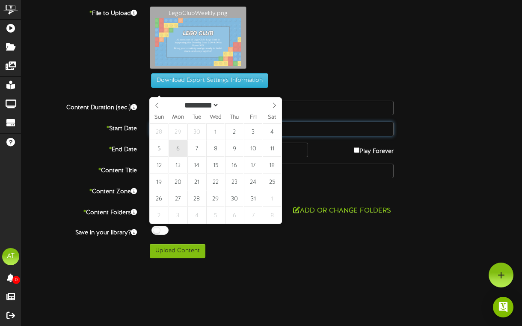
type input "**********"
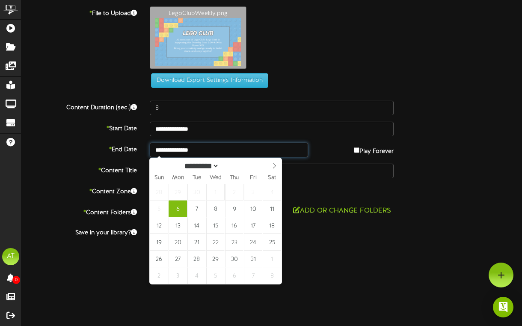
click at [200, 155] on input "**********" at bounding box center [229, 150] width 158 height 15
select select "*"
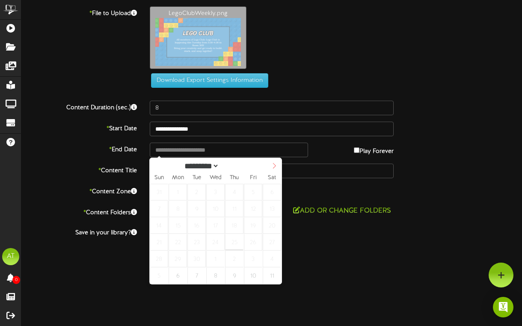
select select "*"
click at [274, 167] on icon at bounding box center [274, 166] width 6 height 6
type input "**********"
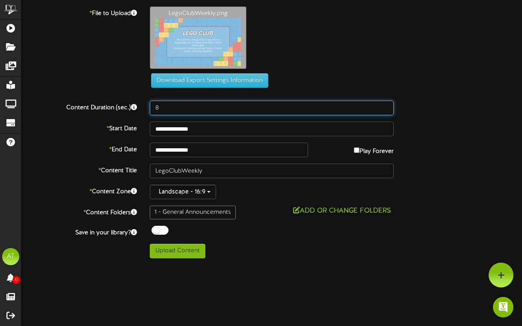
click at [184, 111] on input "8" at bounding box center [272, 108] width 244 height 15
type input "10"
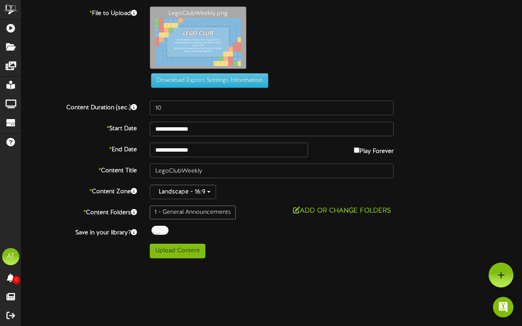
click at [452, 128] on div "**********" at bounding box center [272, 129] width 514 height 15
click at [194, 250] on button "Upload Content" at bounding box center [178, 251] width 56 height 15
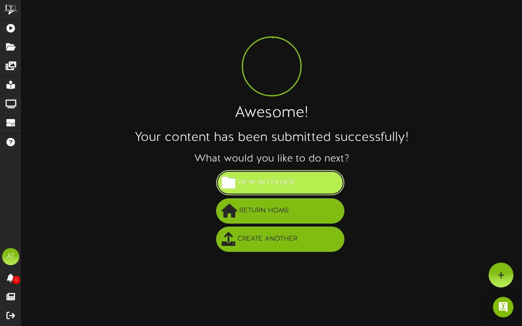
click at [271, 187] on span "View in Folder" at bounding box center [265, 183] width 61 height 14
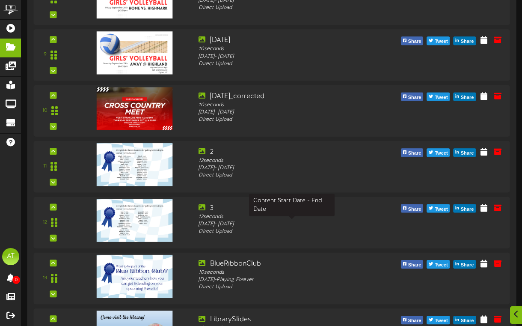
scroll to position [714, 0]
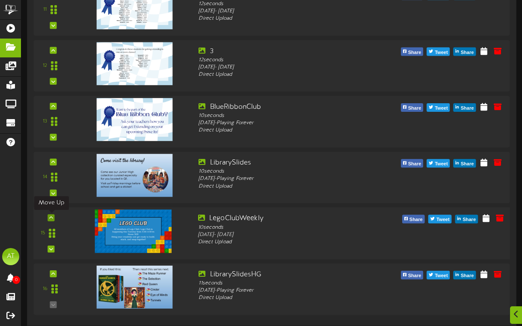
click at [54, 218] on div at bounding box center [51, 217] width 7 height 7
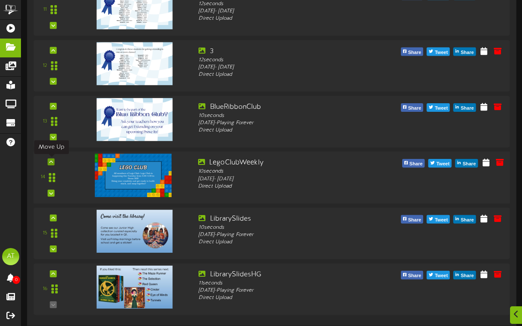
click at [49, 160] on icon at bounding box center [51, 162] width 4 height 4
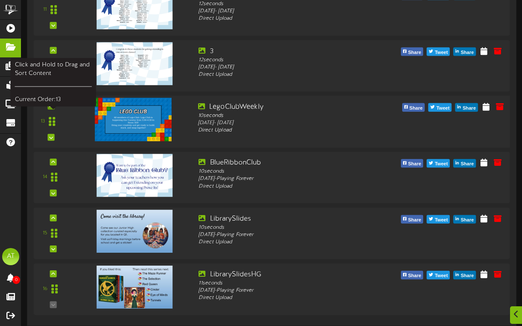
click at [52, 109] on div at bounding box center [51, 105] width 7 height 7
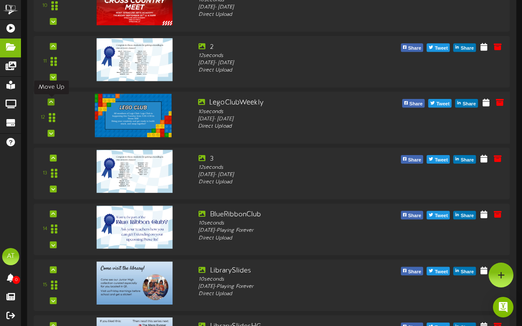
click at [53, 99] on div at bounding box center [51, 101] width 7 height 7
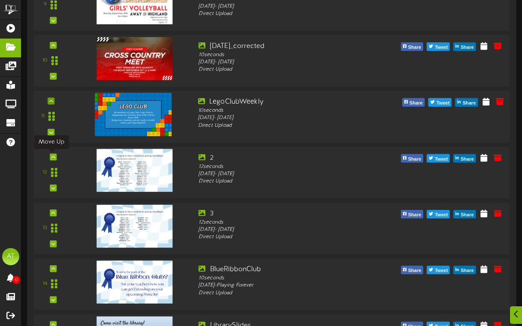
click at [53, 98] on div at bounding box center [51, 100] width 7 height 7
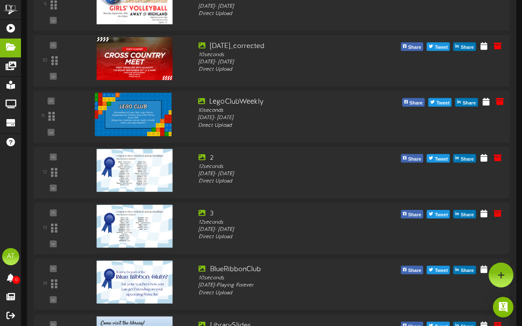
scroll to position [552, 0]
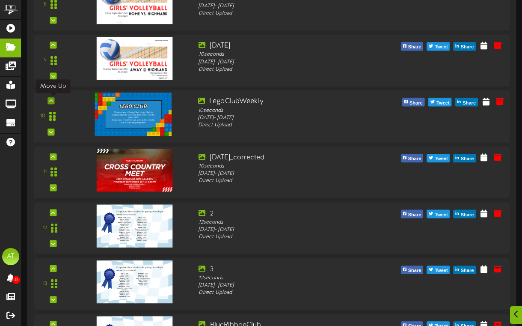
click at [52, 99] on icon at bounding box center [51, 100] width 4 height 4
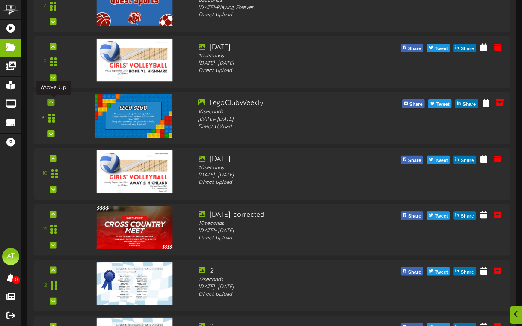
click at [51, 102] on icon at bounding box center [51, 102] width 4 height 4
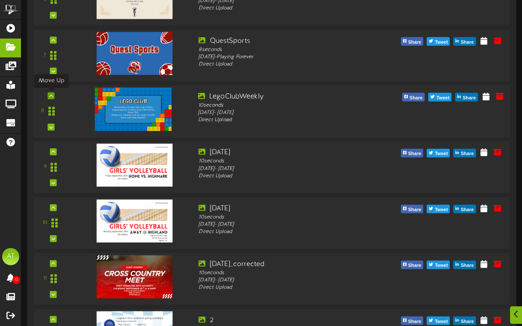
click at [51, 95] on icon at bounding box center [51, 95] width 4 height 4
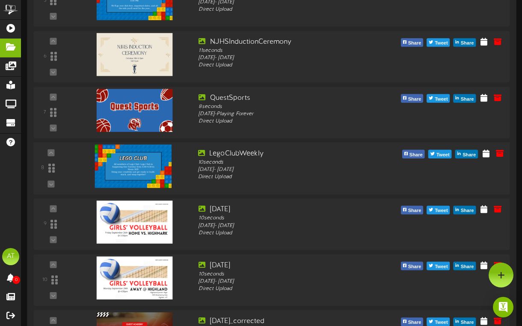
scroll to position [375, 0]
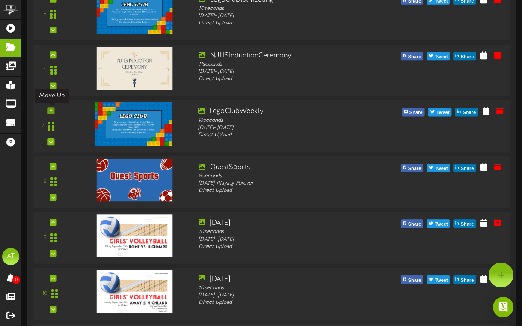
click at [53, 107] on div at bounding box center [51, 110] width 7 height 7
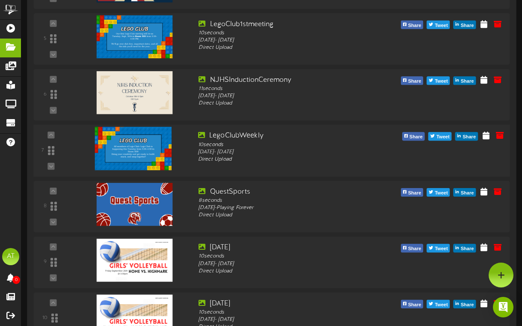
scroll to position [347, 0]
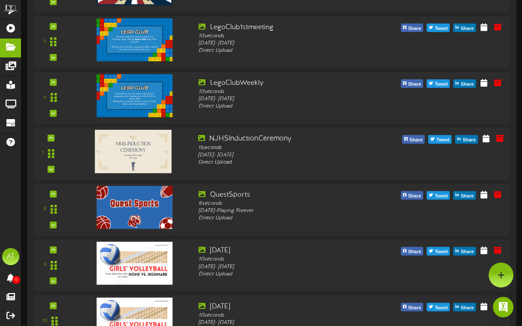
click at [193, 137] on div "NJHSInductionCeremony 11 seconds Thursday, 9/25/2025 - Thursday, 10/9/2025 Dire…" at bounding box center [292, 150] width 201 height 32
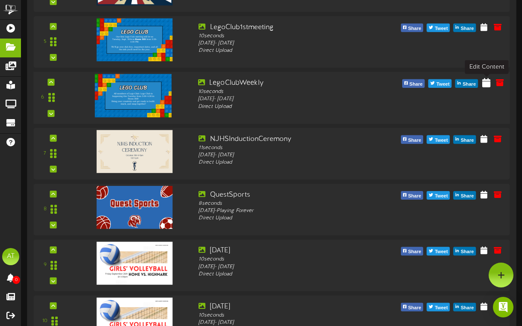
click at [484, 86] on icon at bounding box center [486, 81] width 8 height 9
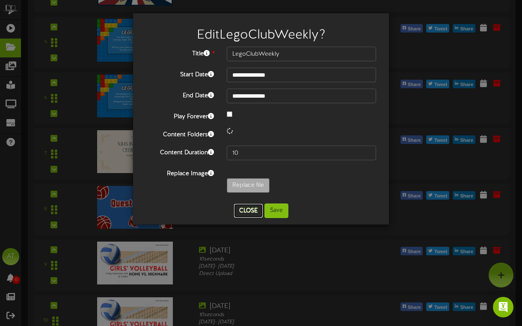
click at [247, 209] on button "Close" at bounding box center [248, 211] width 29 height 14
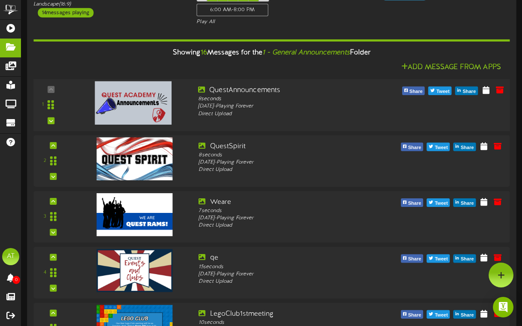
scroll to position [0, 0]
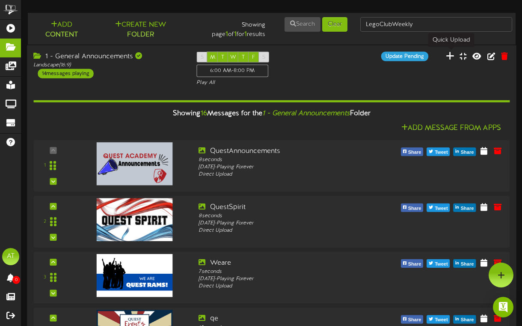
click at [452, 54] on icon at bounding box center [450, 55] width 9 height 9
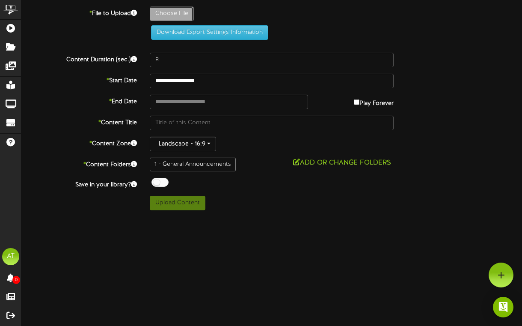
type input "**********"
type input "LegoClubWeekly"
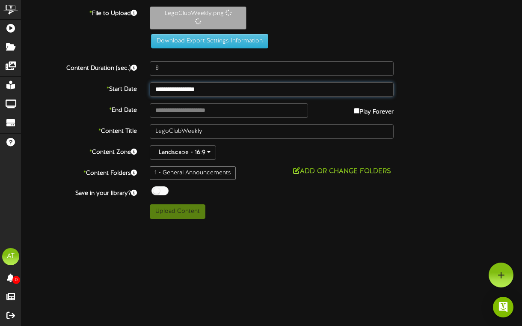
click at [185, 82] on input "**********" at bounding box center [272, 89] width 244 height 15
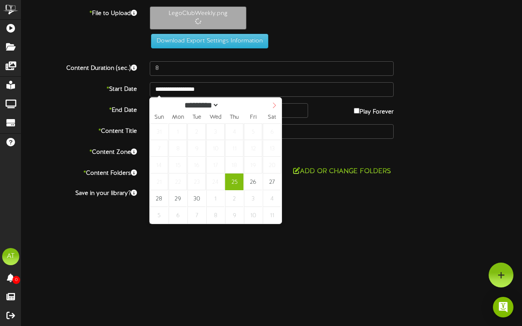
select select "*"
click at [273, 105] on icon at bounding box center [274, 105] width 6 height 6
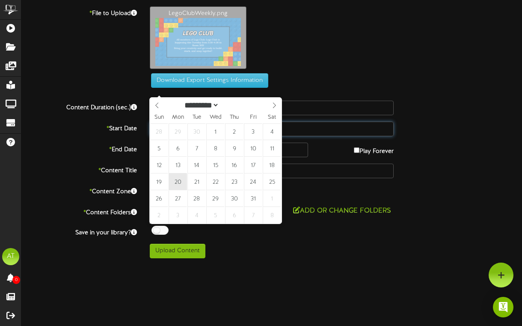
select select "*"
type input "**********"
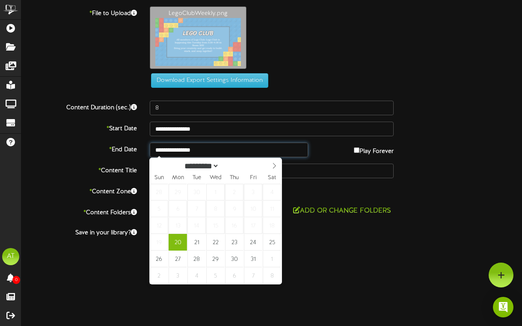
click at [202, 149] on input "**********" at bounding box center [229, 150] width 158 height 15
select select "*"
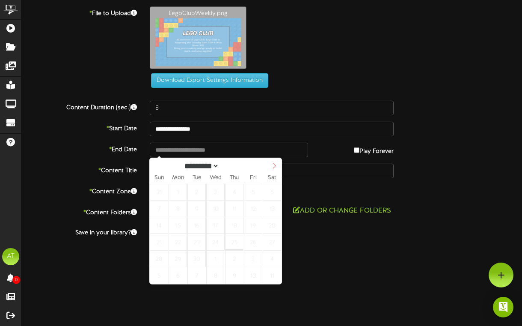
select select "*"
click at [275, 171] on span at bounding box center [274, 165] width 15 height 15
type input "**********"
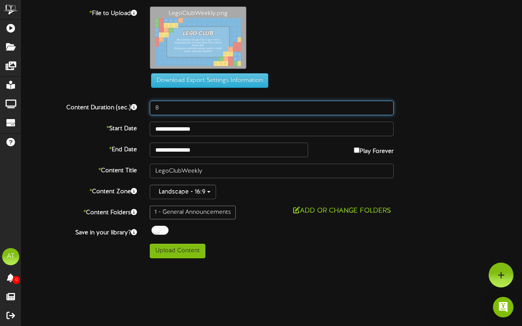
click at [176, 106] on input "8" at bounding box center [272, 108] width 244 height 15
type input "1"
type input "9"
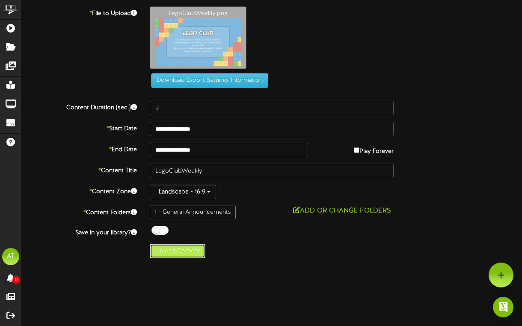
click at [188, 249] on button "Upload Content" at bounding box center [178, 251] width 56 height 15
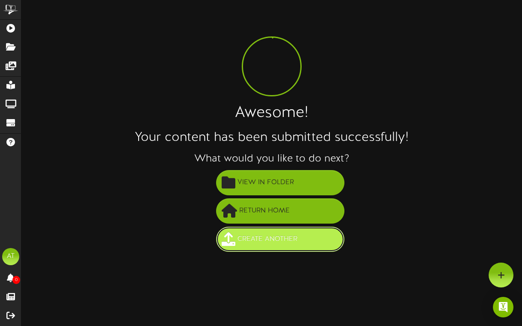
click at [256, 244] on span "Create Another" at bounding box center [267, 239] width 64 height 14
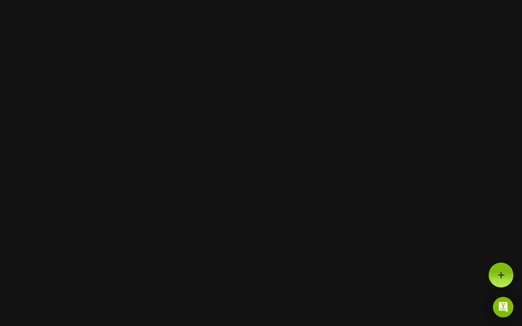
click at [217, 0] on html "Got it" at bounding box center [261, 0] width 522 height 0
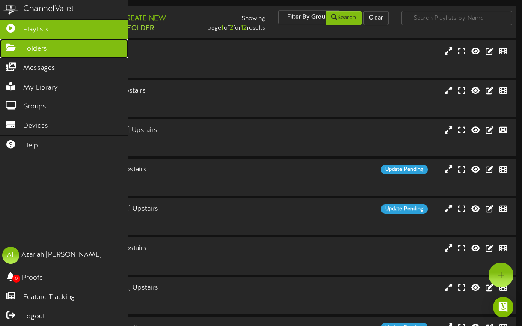
click at [19, 46] on icon at bounding box center [10, 46] width 21 height 6
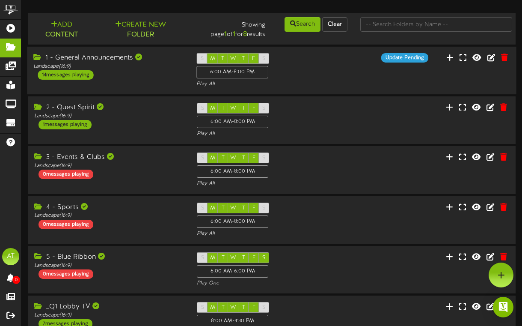
click at [324, 76] on div "S M T W T F S 6:00 AM - 8:00 PM Play All" at bounding box center [271, 70] width 163 height 35
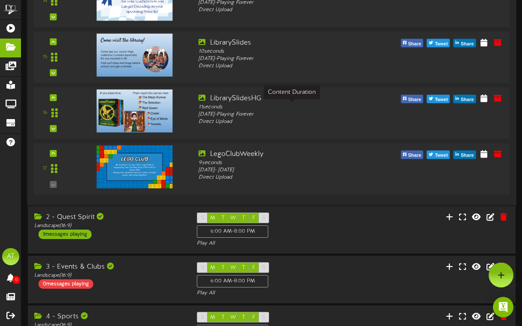
scroll to position [874, 0]
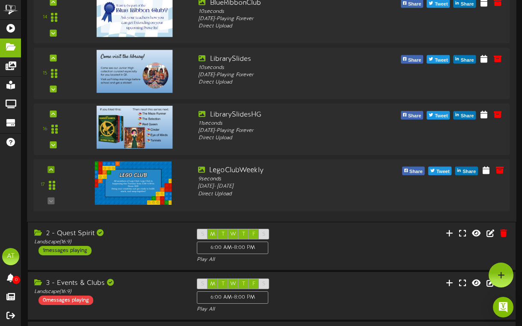
click at [54, 167] on div at bounding box center [51, 169] width 7 height 7
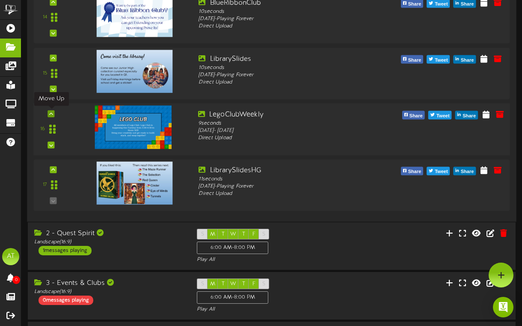
click at [54, 114] on div at bounding box center [51, 113] width 7 height 7
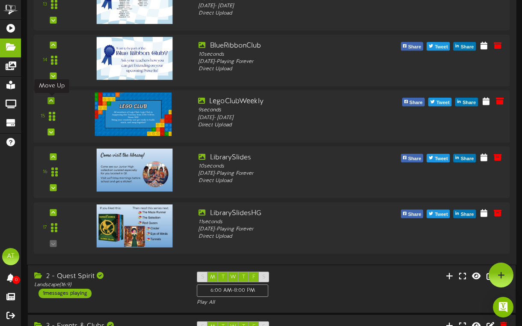
click at [54, 98] on div at bounding box center [51, 100] width 7 height 7
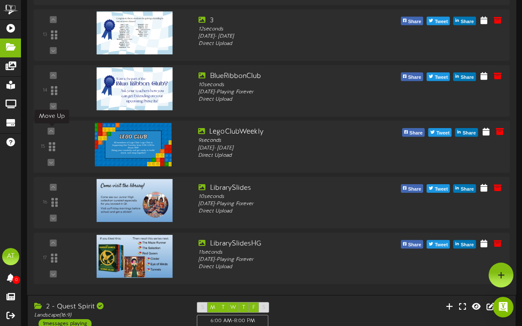
scroll to position [784, 0]
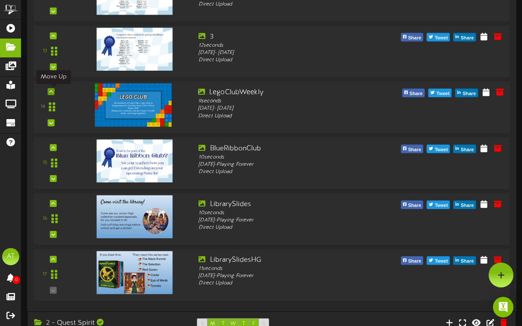
click at [54, 92] on div at bounding box center [51, 91] width 7 height 7
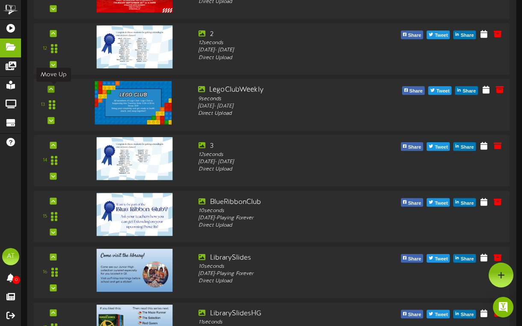
click at [53, 90] on icon at bounding box center [51, 89] width 4 height 4
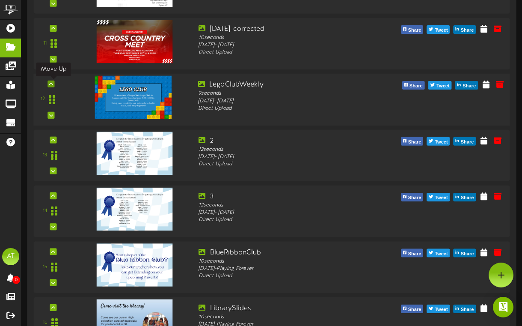
click at [52, 82] on icon at bounding box center [51, 84] width 4 height 4
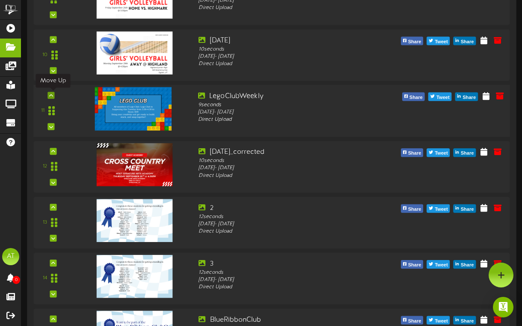
click at [52, 93] on icon at bounding box center [51, 95] width 4 height 4
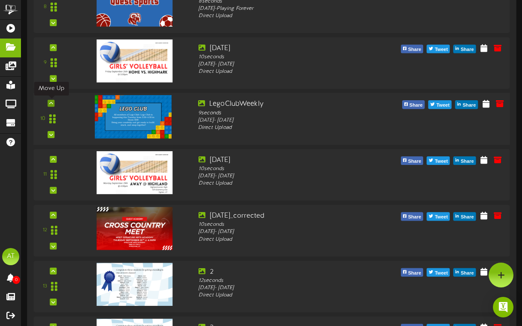
click at [51, 105] on div at bounding box center [51, 103] width 7 height 7
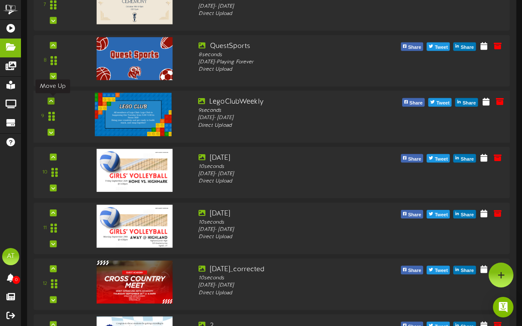
click at [51, 101] on icon at bounding box center [51, 100] width 4 height 4
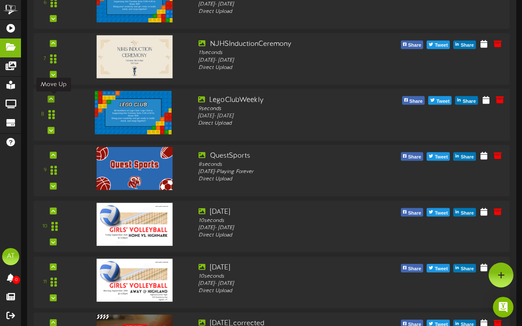
click at [50, 101] on icon at bounding box center [51, 99] width 4 height 4
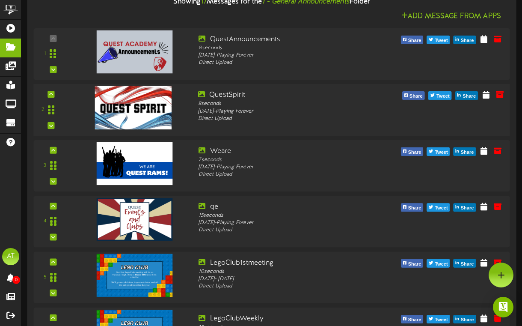
scroll to position [0, 0]
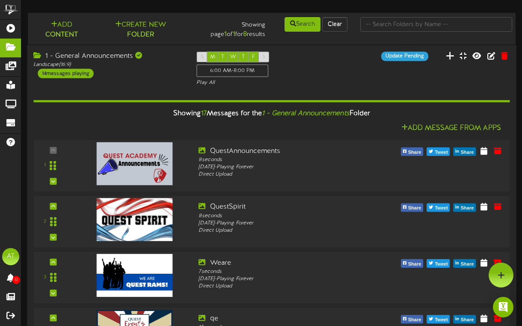
click at [450, 57] on icon at bounding box center [450, 55] width 9 height 9
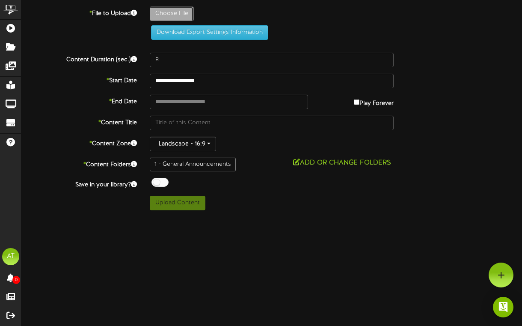
type input "**********"
type input "LegoClubWeekly"
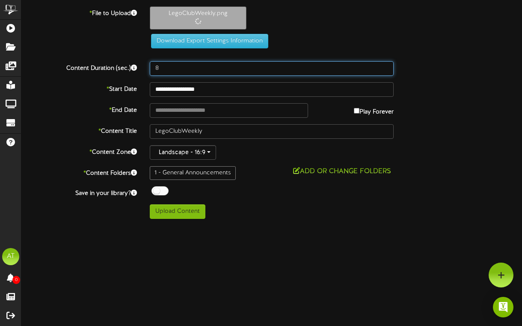
click at [174, 69] on input "8" at bounding box center [272, 68] width 244 height 15
type input "2"
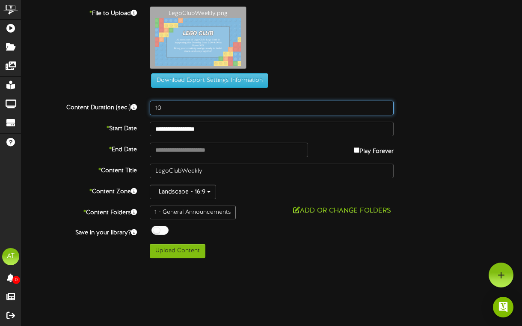
type input "10"
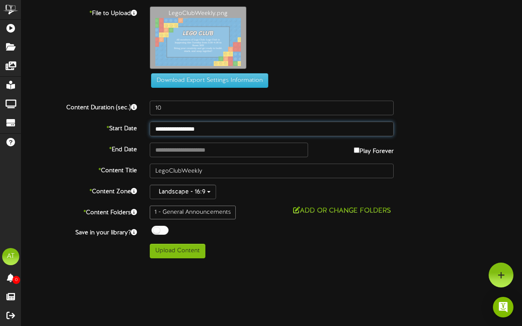
click at [202, 131] on input "**********" at bounding box center [272, 129] width 244 height 15
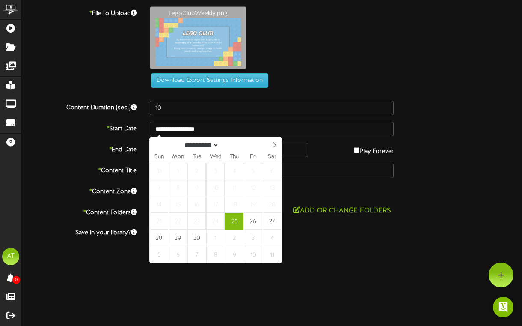
click at [266, 148] on div "********* ******* ******** ******** ****" at bounding box center [216, 144] width 132 height 14
select select "*"
click at [272, 147] on icon at bounding box center [274, 145] width 6 height 6
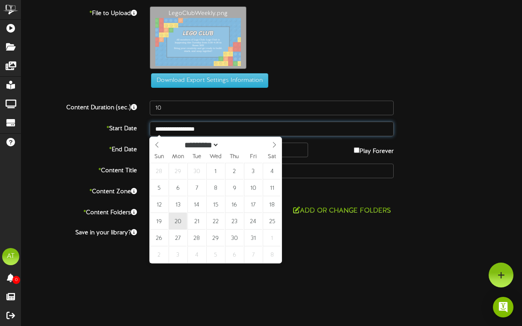
type input "**********"
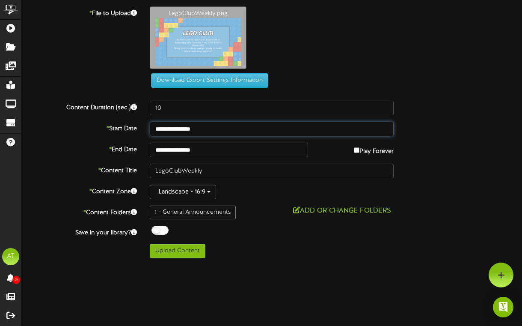
click at [205, 129] on input "**********" at bounding box center [272, 129] width 244 height 15
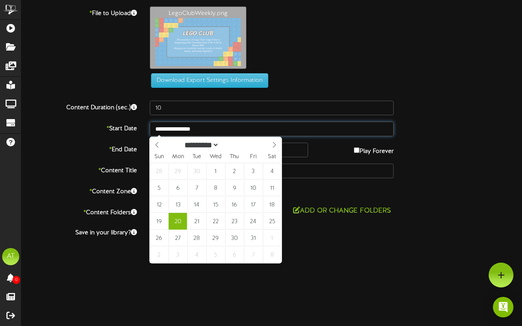
type input "**********"
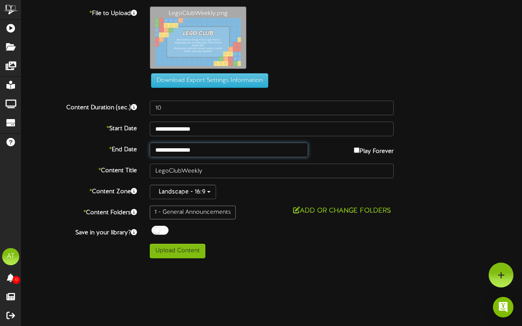
click at [182, 151] on input "**********" at bounding box center [229, 150] width 158 height 15
select select "*"
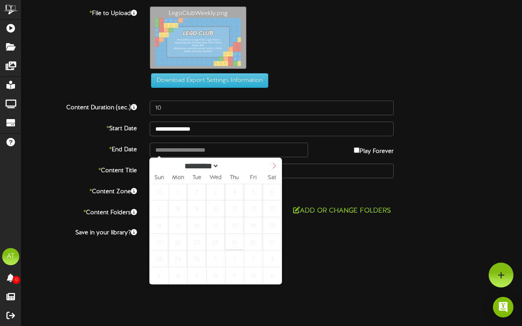
select select "*"
click at [278, 166] on span at bounding box center [274, 165] width 15 height 15
type input "**********"
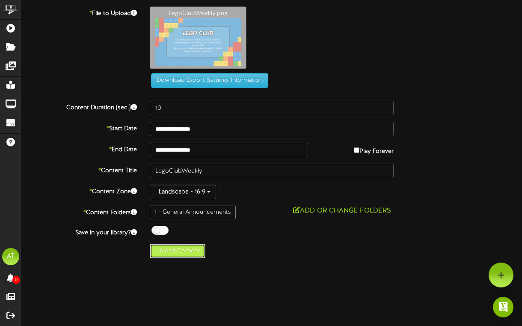
click at [182, 254] on button "Upload Content" at bounding box center [178, 251] width 56 height 15
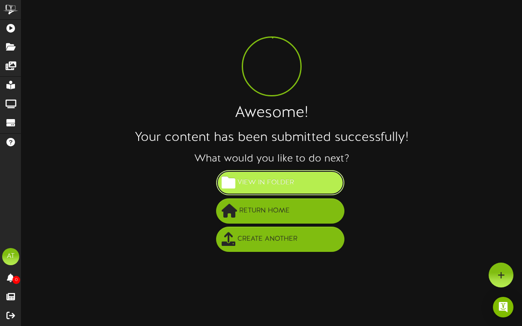
click at [265, 179] on span "View in Folder" at bounding box center [265, 183] width 61 height 14
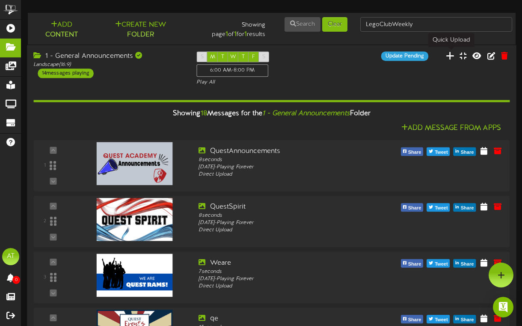
click at [453, 56] on icon at bounding box center [450, 55] width 9 height 9
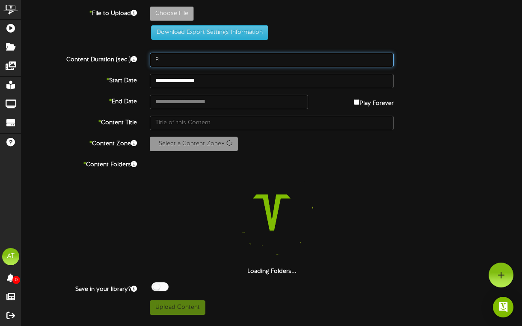
click at [175, 56] on input "8" at bounding box center [272, 60] width 244 height 15
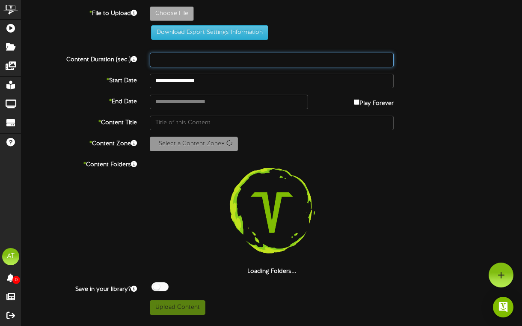
type input "0"
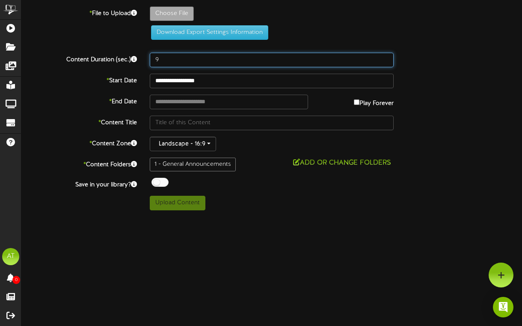
type input "9"
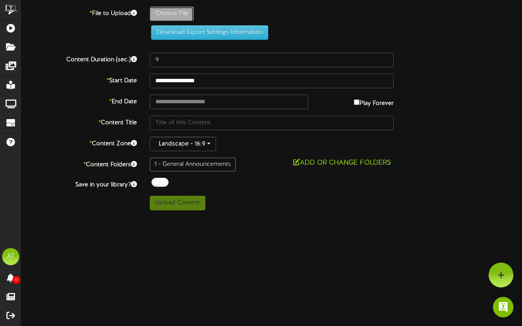
type input "**********"
type input "LegoClubWeekly"
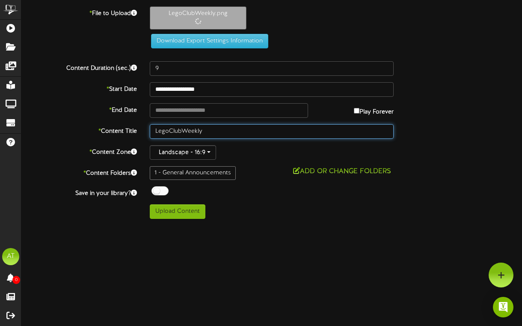
click at [183, 132] on input "LegoClubWeekly" at bounding box center [272, 131] width 244 height 15
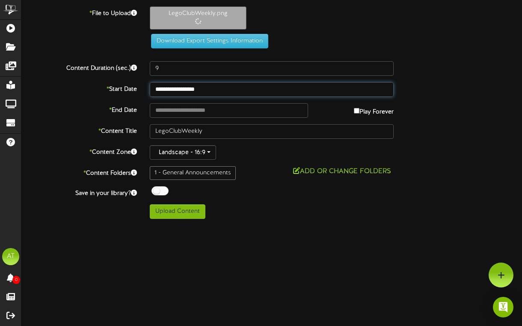
click at [188, 91] on input "**********" at bounding box center [272, 89] width 244 height 15
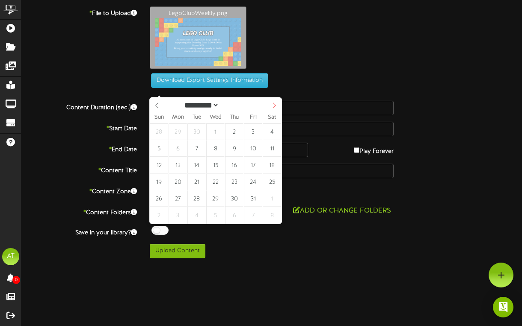
click at [271, 107] on span at bounding box center [274, 105] width 15 height 15
select select "**"
click at [271, 107] on span at bounding box center [274, 105] width 15 height 15
type input "**********"
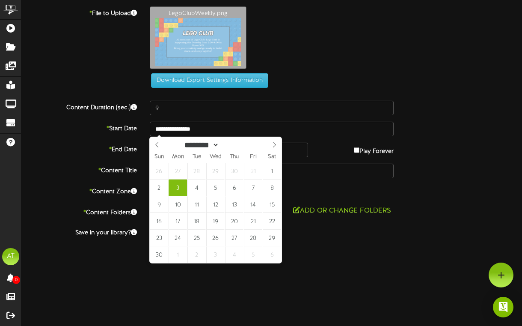
click at [292, 92] on div "* File to Upload LegoClubWeekly.png Download Export Settings Information" at bounding box center [272, 50] width 514 height 88
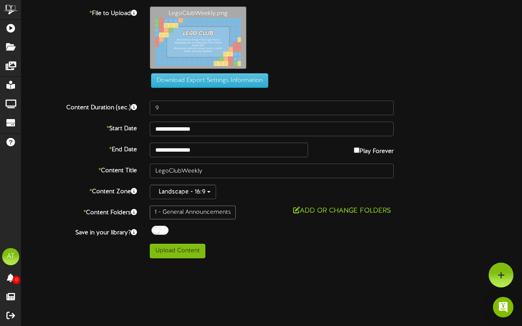
click at [194, 161] on div "**********" at bounding box center [271, 132] width 501 height 252
click at [189, 145] on input "**********" at bounding box center [229, 150] width 158 height 15
select select "*"
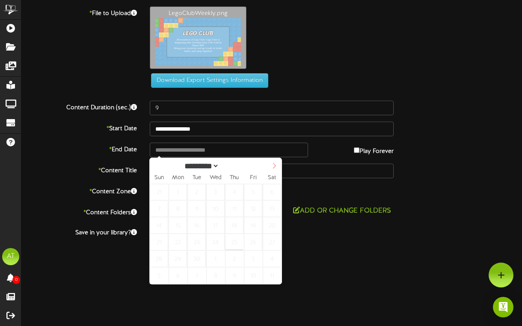
click at [279, 164] on span at bounding box center [274, 165] width 15 height 15
select select "**"
click at [279, 164] on span at bounding box center [274, 165] width 15 height 15
type input "**********"
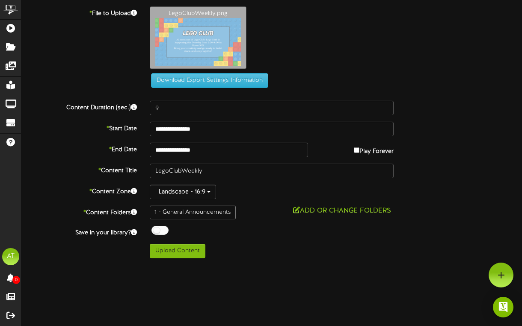
click at [312, 245] on div "Upload Content" at bounding box center [271, 251] width 257 height 15
click at [193, 249] on button "Upload Content" at bounding box center [178, 251] width 56 height 15
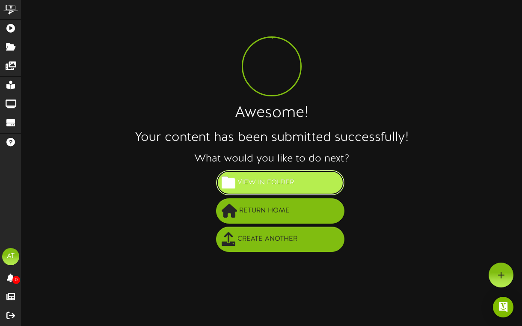
click at [272, 184] on span "View in Folder" at bounding box center [265, 183] width 61 height 14
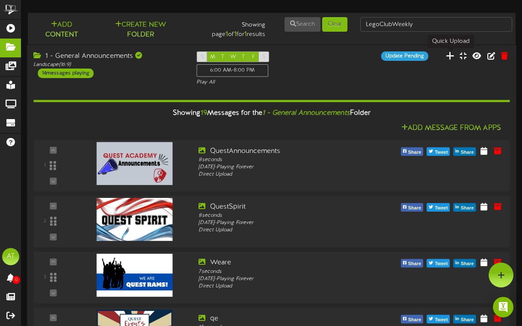
click at [448, 54] on icon at bounding box center [450, 55] width 9 height 9
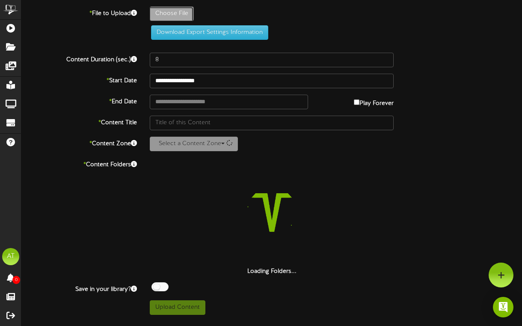
type input "**********"
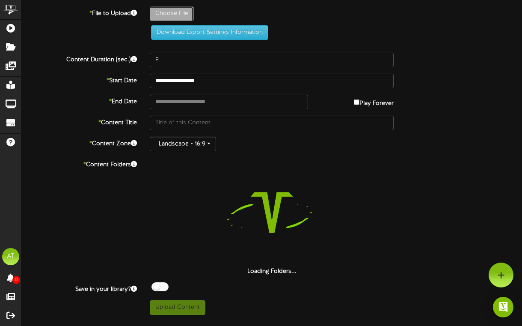
type input "LegoClubWeekly"
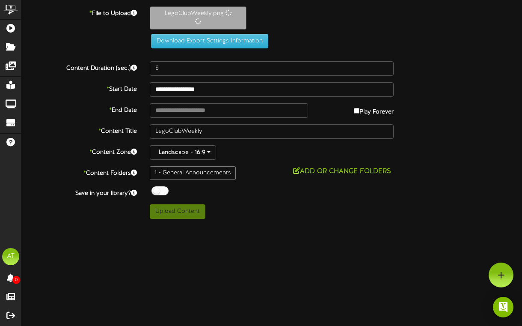
click at [177, 58] on div "**********" at bounding box center [271, 112] width 501 height 212
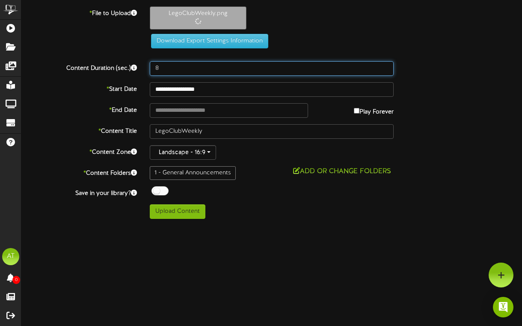
click at [175, 71] on input "8" at bounding box center [272, 68] width 244 height 15
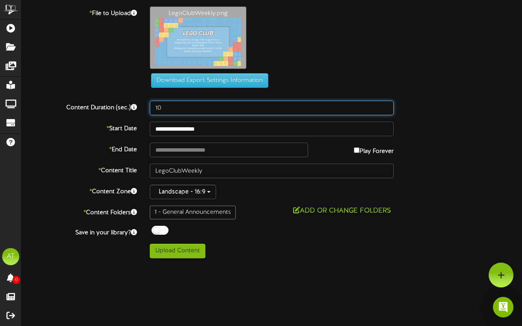
click at [188, 107] on input "10" at bounding box center [272, 108] width 244 height 15
type input "10"
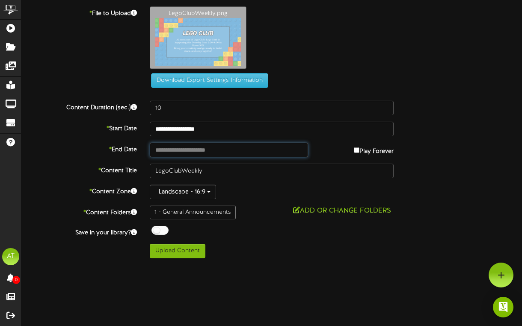
click at [185, 143] on input "text" at bounding box center [229, 150] width 158 height 15
type input "**********"
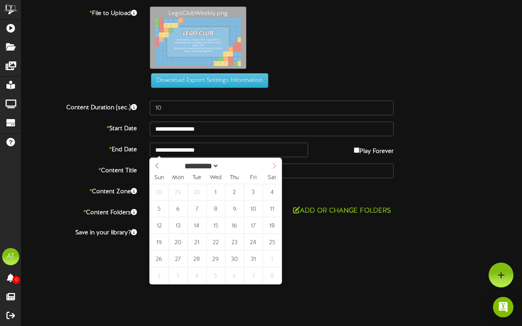
click at [274, 168] on icon at bounding box center [274, 166] width 6 height 6
select select "**"
click at [274, 168] on icon at bounding box center [274, 166] width 6 height 6
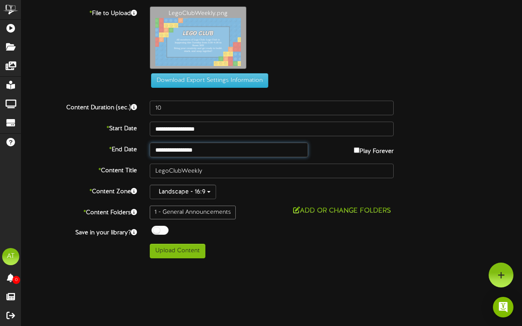
click at [195, 153] on input "**********" at bounding box center [229, 150] width 158 height 15
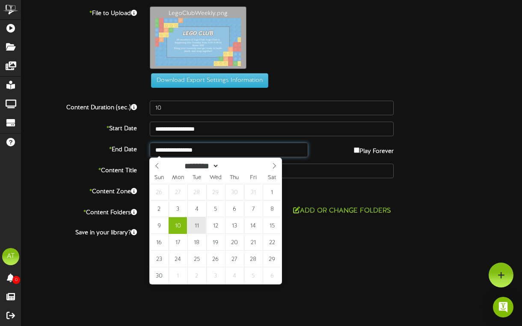
type input "**********"
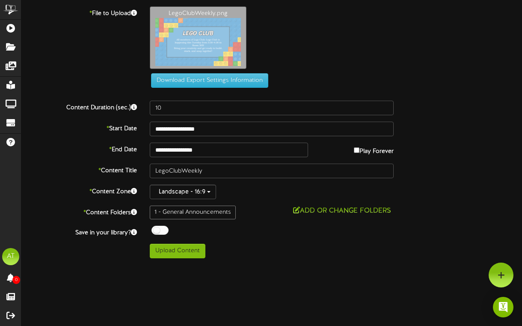
click at [211, 137] on div "**********" at bounding box center [271, 132] width 501 height 252
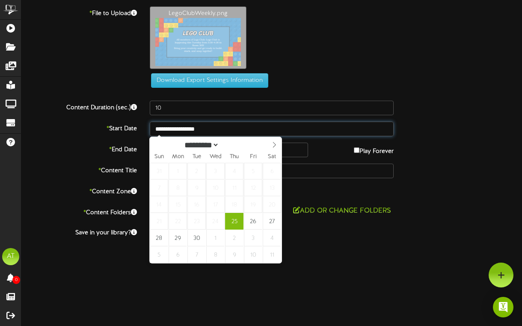
click at [205, 128] on input "**********" at bounding box center [272, 129] width 244 height 15
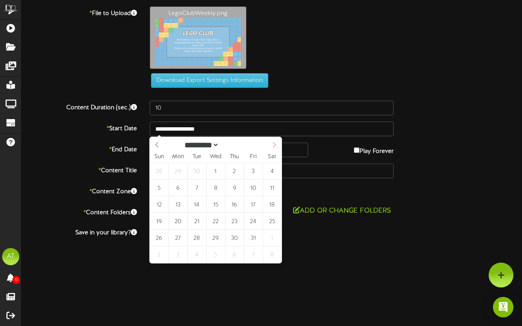
click at [268, 148] on span at bounding box center [274, 144] width 15 height 15
select select "**"
click at [271, 148] on span at bounding box center [274, 144] width 15 height 15
type input "**********"
click at [425, 119] on div "**********" at bounding box center [271, 132] width 501 height 252
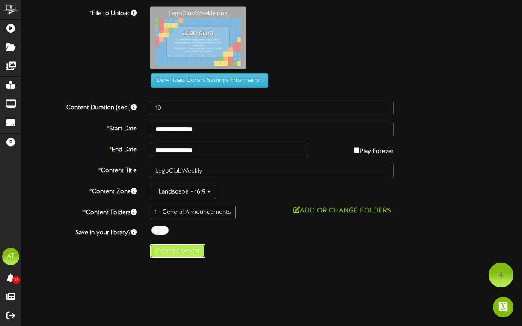
click at [182, 247] on button "Upload Content" at bounding box center [178, 251] width 56 height 15
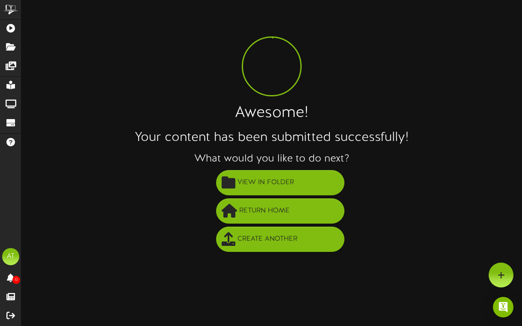
click at [252, 167] on div "Awesome! Your content has been submitted successfully! What would you like to d…" at bounding box center [271, 129] width 501 height 247
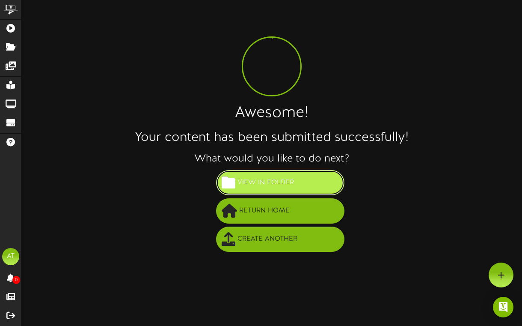
click at [252, 179] on span "View in Folder" at bounding box center [265, 183] width 61 height 14
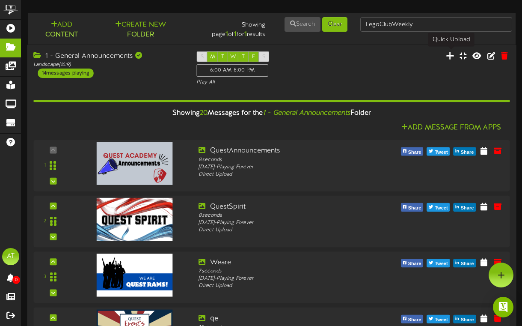
click at [448, 52] on icon at bounding box center [450, 55] width 9 height 9
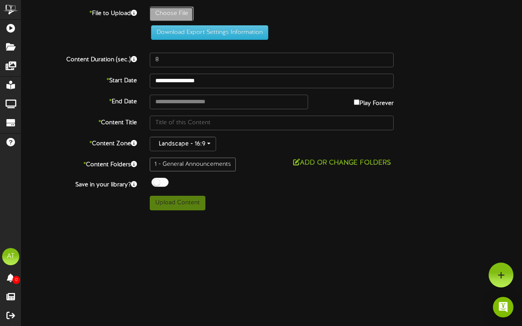
type input "**********"
type input "LegoClubWeekly"
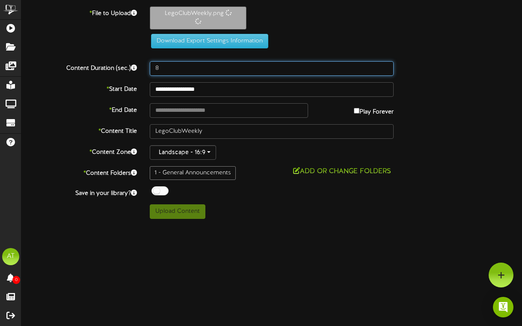
click at [169, 64] on input "8" at bounding box center [272, 68] width 244 height 15
click at [176, 66] on input "8" at bounding box center [272, 68] width 244 height 15
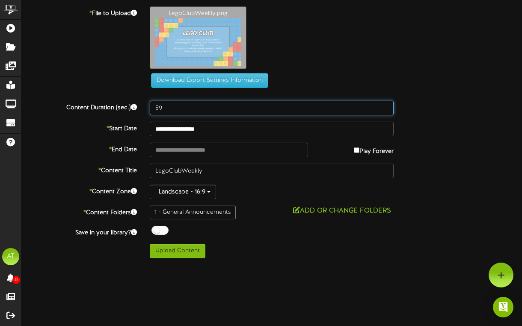
type input "89"
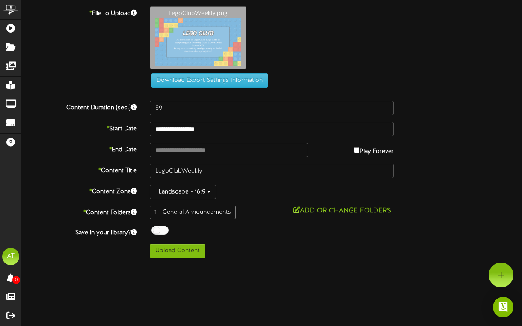
click at [182, 137] on div "**********" at bounding box center [271, 132] width 501 height 252
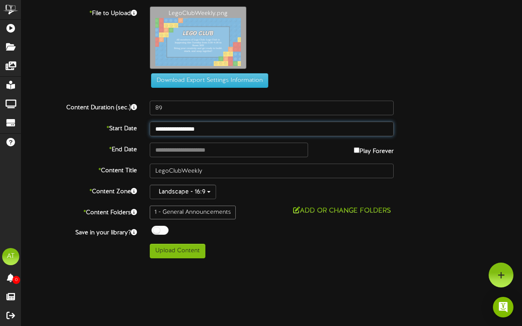
click at [180, 133] on input "**********" at bounding box center [272, 129] width 244 height 15
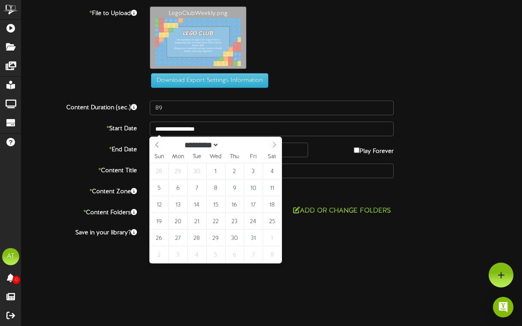
click at [271, 143] on span at bounding box center [274, 144] width 15 height 15
select select "**"
click at [271, 143] on span at bounding box center [274, 144] width 15 height 15
select select "**"
type input "**********"
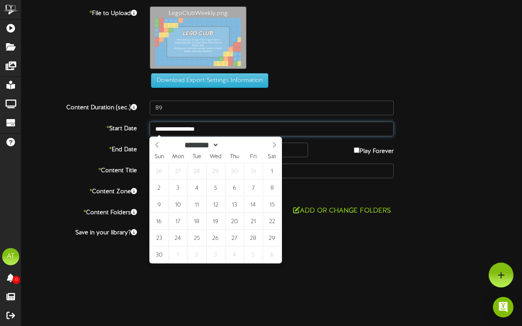
type input "**********"
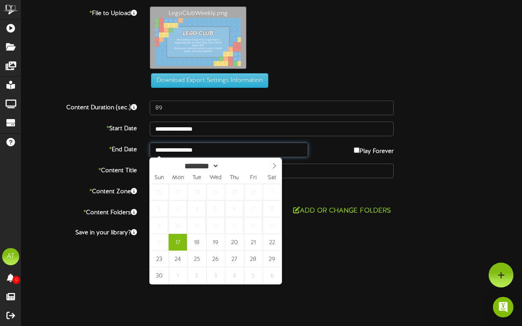
click at [189, 152] on input "**********" at bounding box center [229, 150] width 158 height 15
select select "*"
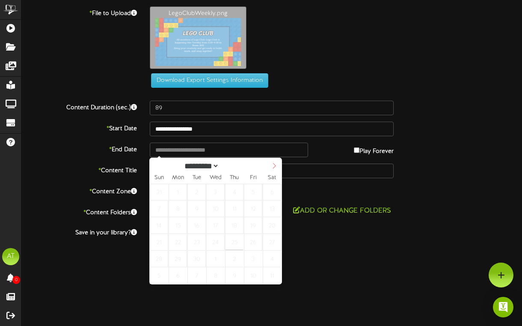
click at [270, 164] on span at bounding box center [274, 165] width 15 height 15
select select "**"
click at [270, 164] on span at bounding box center [274, 165] width 15 height 15
type input "**********"
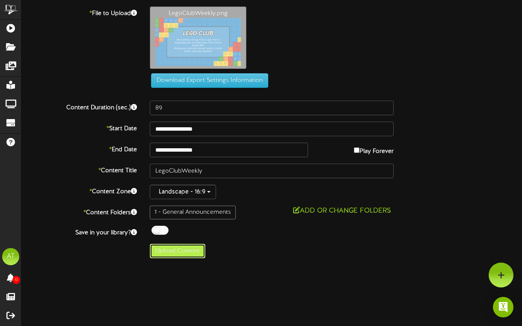
click at [186, 256] on button "Upload Content" at bounding box center [178, 251] width 56 height 15
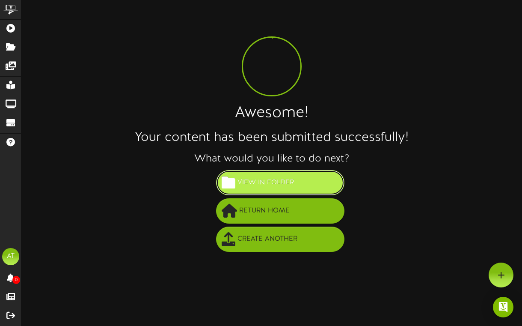
click at [299, 179] on button "View in Folder" at bounding box center [280, 182] width 128 height 25
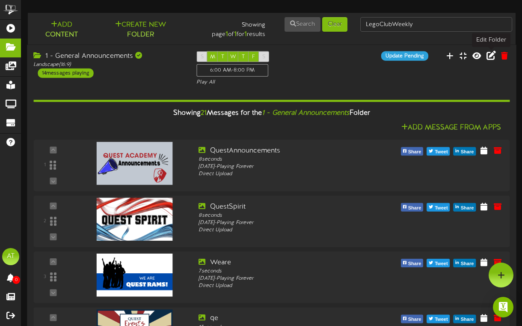
click at [491, 56] on icon at bounding box center [491, 55] width 9 height 9
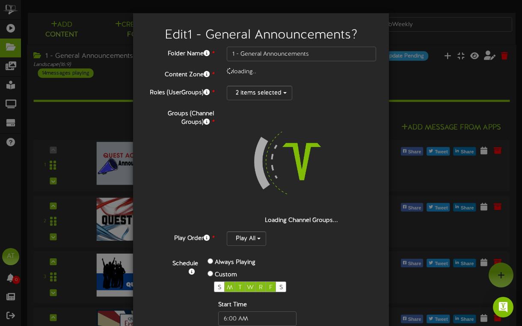
click at [434, 24] on div "Edit 1 - General Announcements ? Folder Name * 1 - General Announcements Conten…" at bounding box center [261, 163] width 522 height 326
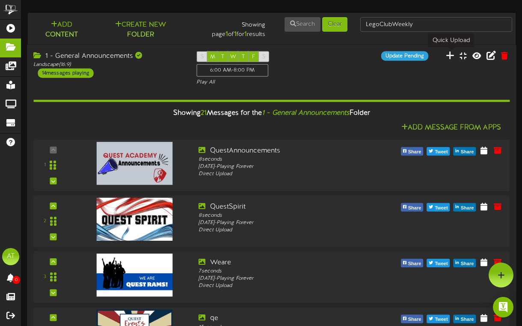
click at [448, 58] on icon at bounding box center [450, 55] width 9 height 9
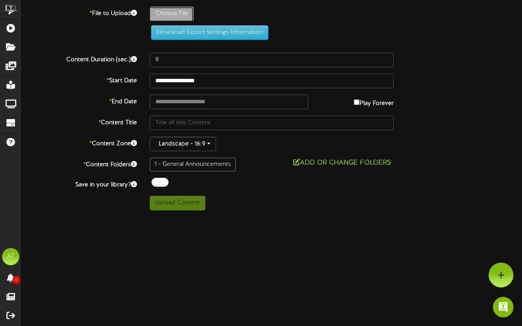
type input "**********"
type input "LegoClubWeekly"
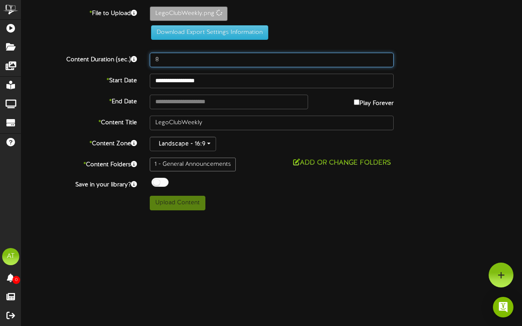
click at [167, 62] on input "8" at bounding box center [272, 60] width 244 height 15
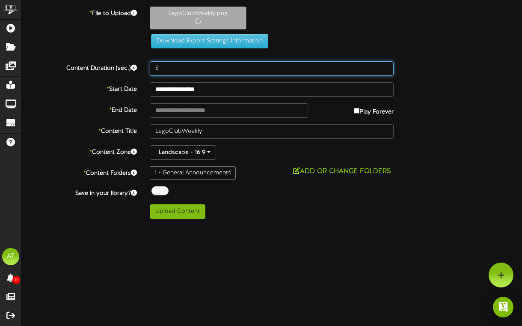
click at [171, 65] on input "8" at bounding box center [272, 68] width 244 height 15
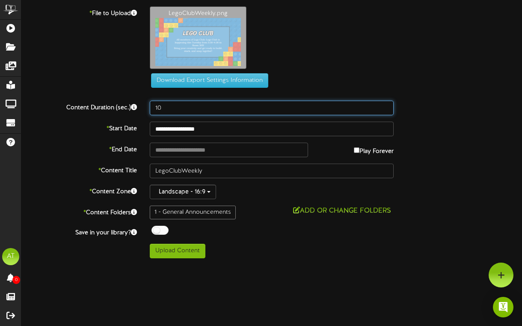
type input "10"
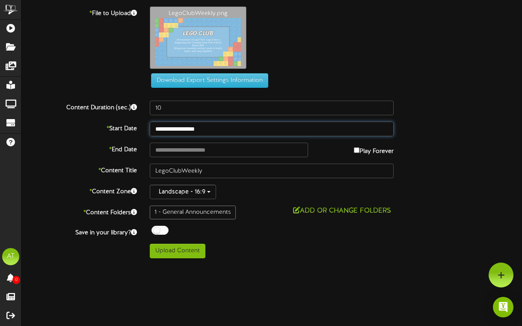
click at [189, 124] on input "**********" at bounding box center [272, 129] width 244 height 15
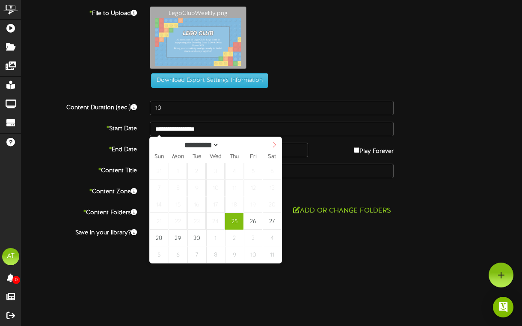
click at [271, 145] on icon at bounding box center [274, 145] width 6 height 6
select select "**"
click at [276, 141] on span at bounding box center [274, 144] width 15 height 15
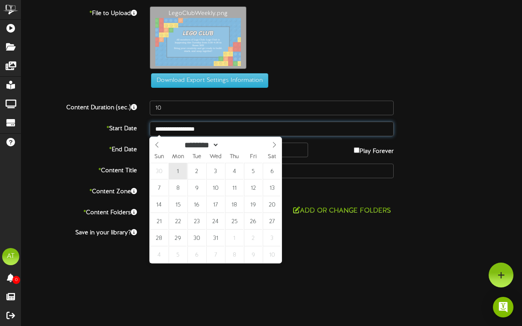
select select "**"
type input "**********"
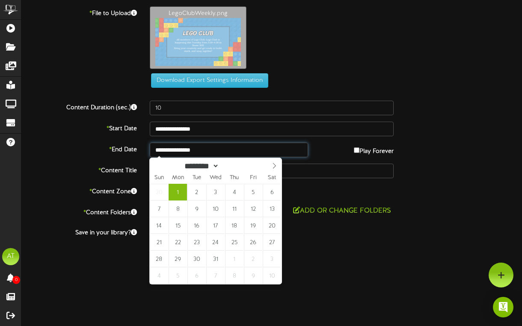
click at [173, 148] on input "**********" at bounding box center [229, 150] width 158 height 15
select select "*"
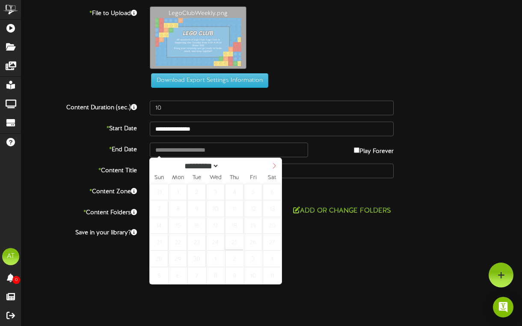
click at [277, 167] on span at bounding box center [274, 165] width 15 height 15
select select "**"
click at [277, 167] on span at bounding box center [274, 165] width 15 height 15
type input "**********"
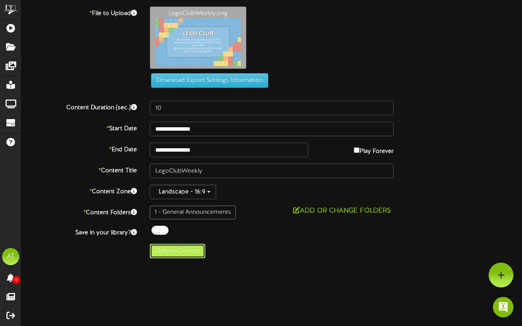
click at [171, 252] on button "Upload Content" at bounding box center [178, 251] width 56 height 15
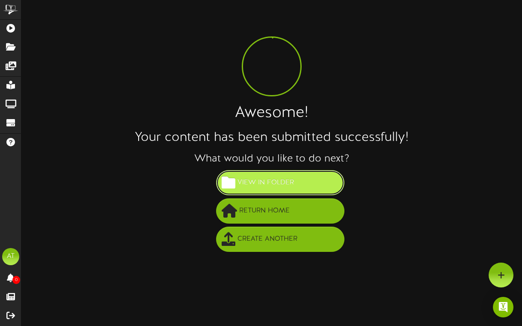
click at [317, 178] on button "View in Folder" at bounding box center [280, 182] width 128 height 25
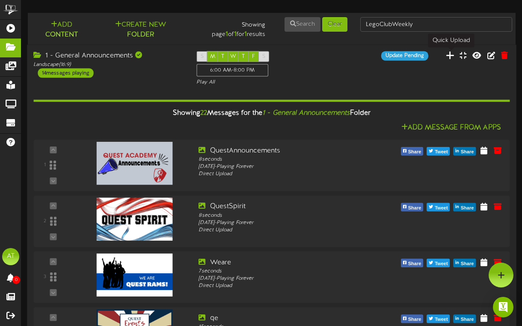
click at [450, 57] on icon at bounding box center [450, 55] width 9 height 9
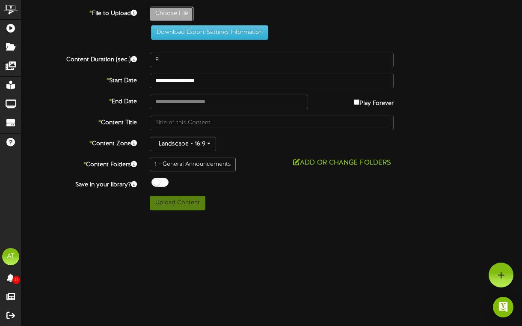
type input "**********"
type input "LegoClubWeekly"
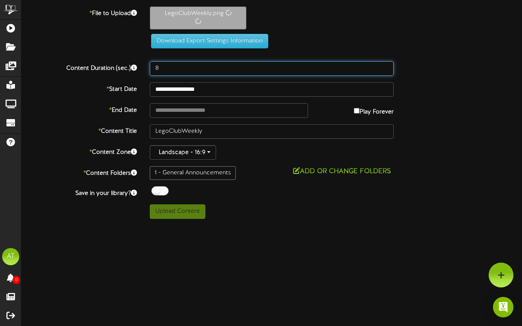
click at [178, 64] on input "8" at bounding box center [272, 68] width 244 height 15
type input "9"
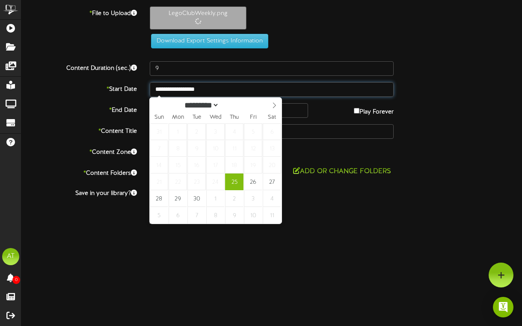
click at [205, 85] on input "**********" at bounding box center [272, 89] width 244 height 15
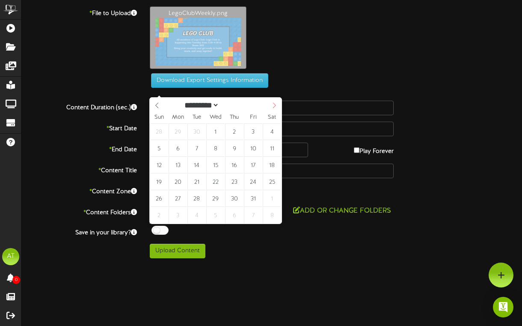
click at [274, 104] on icon at bounding box center [274, 105] width 6 height 6
select select "**"
click at [274, 104] on icon at bounding box center [274, 105] width 6 height 6
type input "**********"
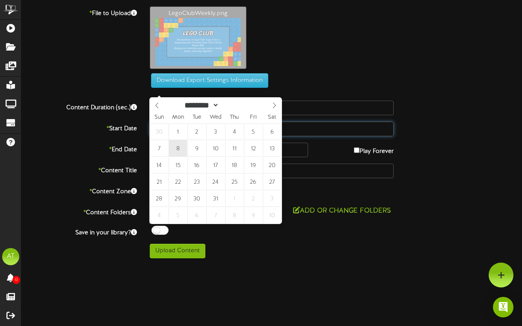
type input "**********"
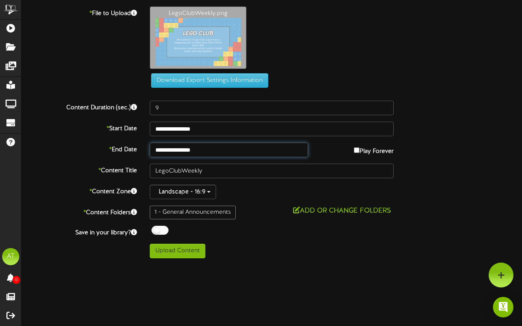
click at [193, 151] on input "**********" at bounding box center [229, 150] width 158 height 15
select select "*"
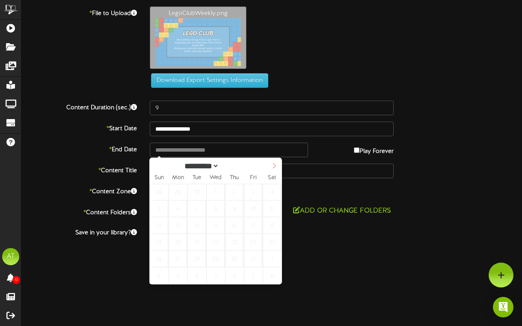
click at [274, 167] on icon at bounding box center [274, 166] width 3 height 6
select select "**"
click at [274, 167] on icon at bounding box center [274, 166] width 3 height 6
type input "**********"
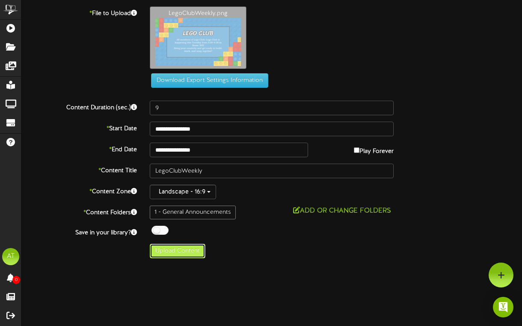
click at [180, 253] on button "Upload Content" at bounding box center [178, 251] width 56 height 15
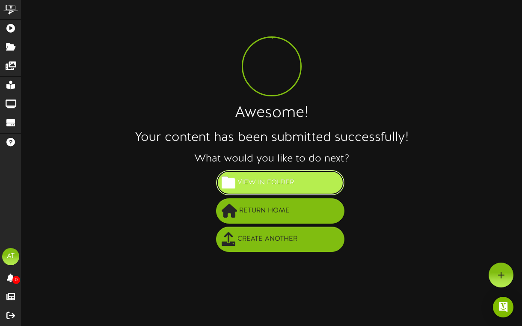
click at [293, 173] on button "View in Folder" at bounding box center [280, 182] width 128 height 25
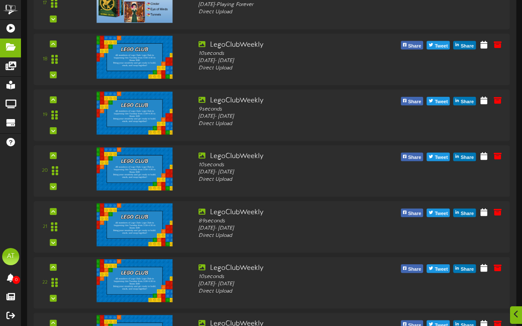
scroll to position [1069, 0]
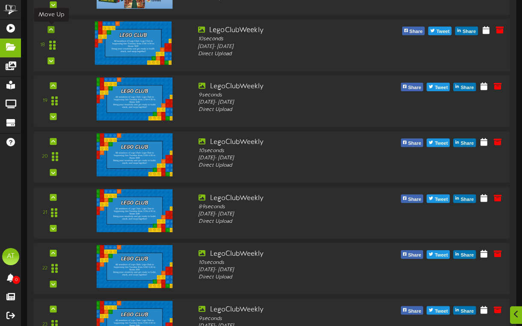
click at [54, 29] on div at bounding box center [51, 29] width 7 height 7
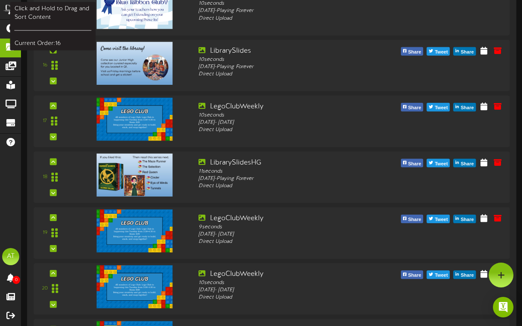
scroll to position [926, 0]
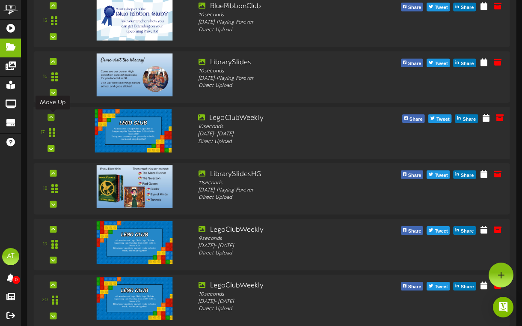
click at [54, 114] on div at bounding box center [51, 116] width 7 height 7
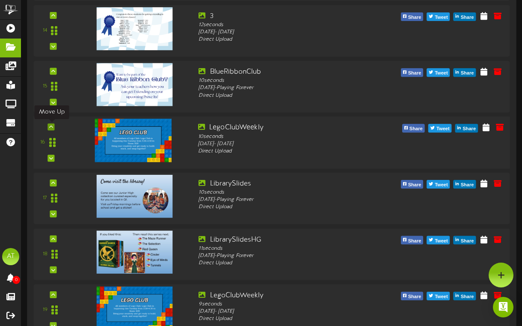
click at [53, 126] on icon at bounding box center [51, 127] width 4 height 4
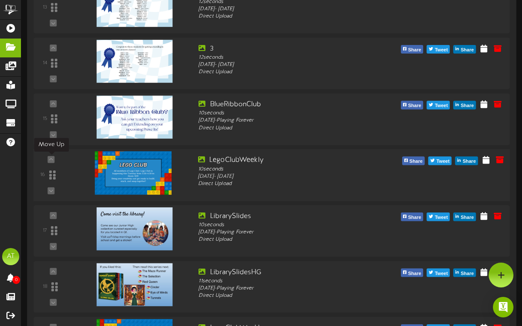
scroll to position [812, 0]
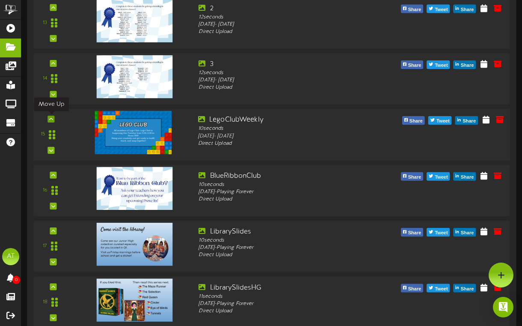
click at [52, 118] on icon at bounding box center [51, 119] width 4 height 4
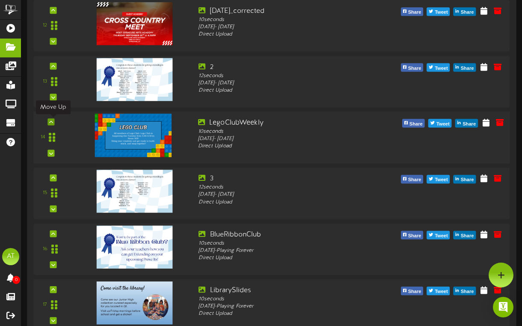
click at [53, 123] on icon at bounding box center [51, 121] width 4 height 4
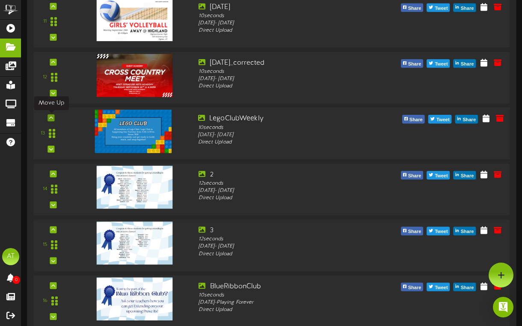
click at [50, 115] on div at bounding box center [51, 117] width 7 height 7
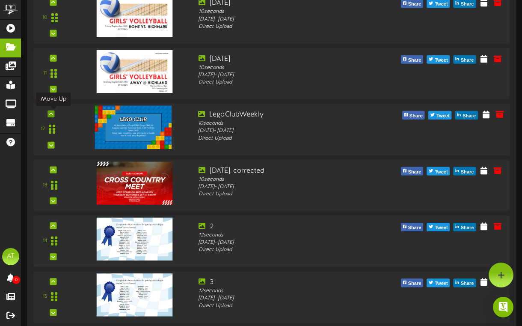
click at [52, 116] on icon at bounding box center [51, 113] width 4 height 4
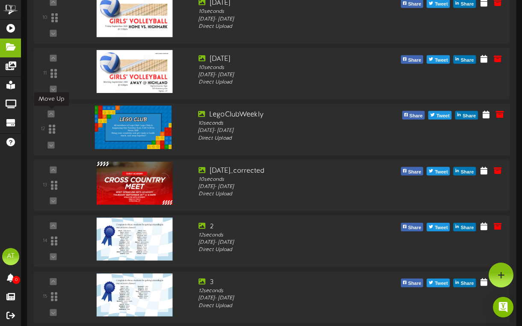
scroll to position [595, 0]
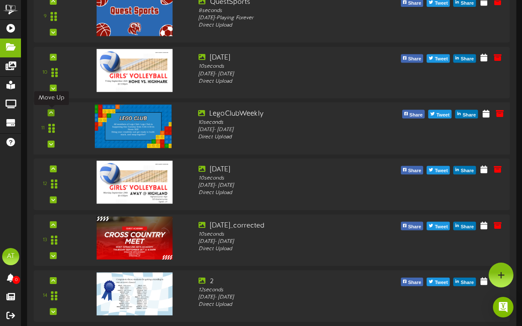
click at [54, 112] on div at bounding box center [51, 112] width 7 height 7
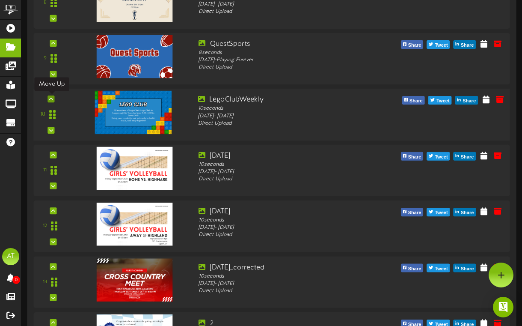
click at [52, 100] on icon at bounding box center [51, 99] width 4 height 4
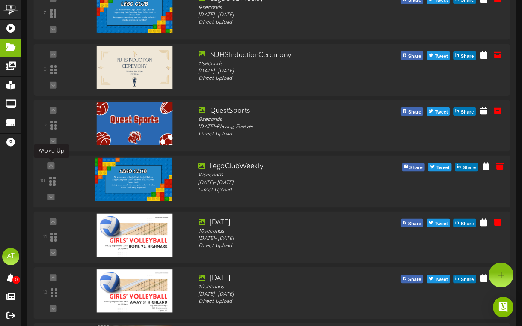
scroll to position [485, 0]
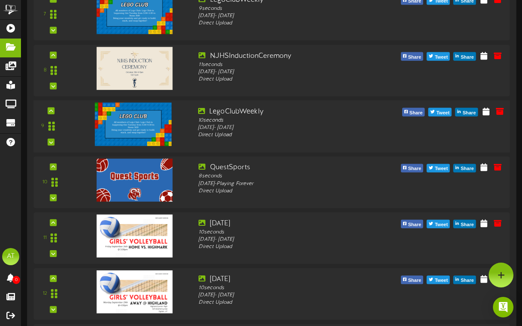
click at [53, 104] on div "9 LegoClubWeekly 10" at bounding box center [271, 126] width 481 height 52
click at [54, 108] on div at bounding box center [51, 110] width 7 height 7
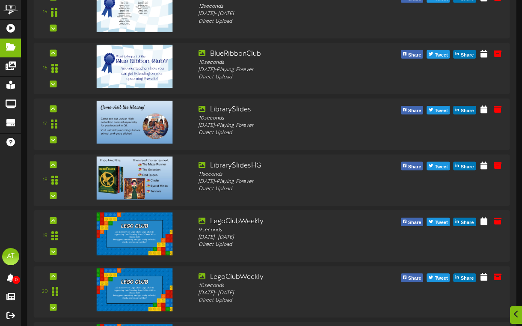
scroll to position [1104, 0]
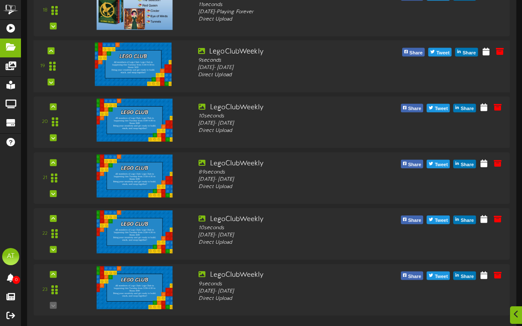
click at [55, 50] on div "19" at bounding box center [51, 66] width 27 height 39
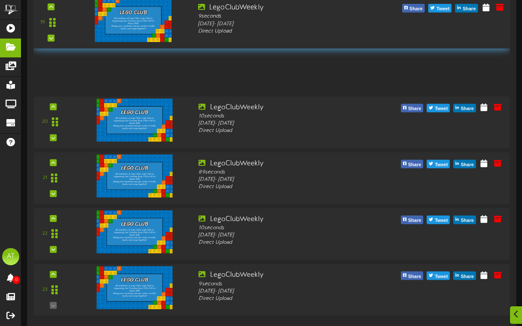
drag, startPoint x: 53, startPoint y: 63, endPoint x: 72, endPoint y: 48, distance: 24.1
click at [72, 42] on div "19" at bounding box center [271, 22] width 481 height 39
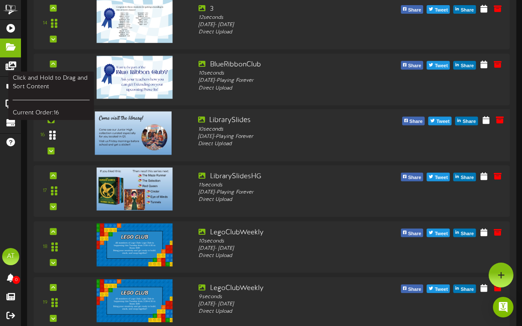
scroll to position [812, 0]
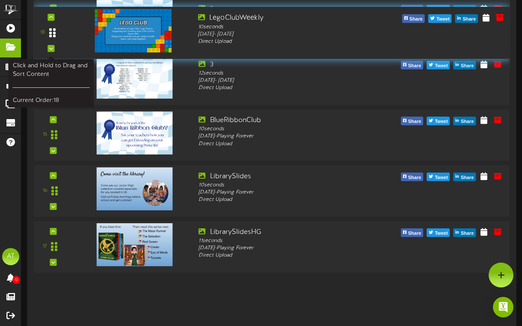
drag, startPoint x: 52, startPoint y: 298, endPoint x: 51, endPoint y: 30, distance: 268.4
click at [51, 30] on icon at bounding box center [52, 32] width 6 height 10
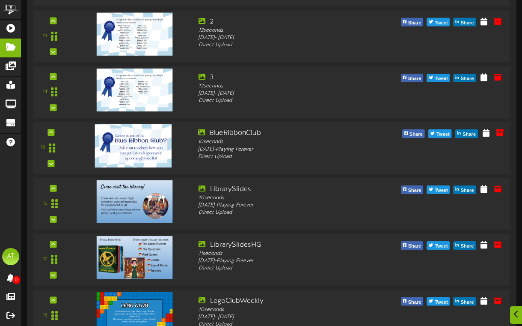
scroll to position [806, 0]
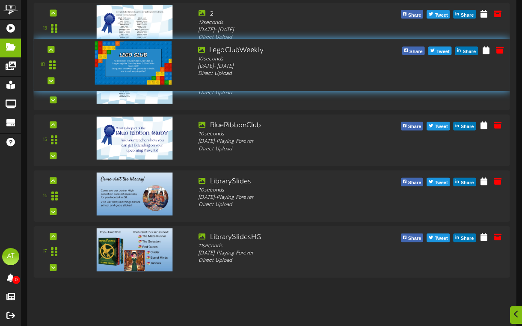
drag, startPoint x: 53, startPoint y: 305, endPoint x: 74, endPoint y: 62, distance: 243.3
click at [74, 63] on div "18" at bounding box center [271, 64] width 481 height 39
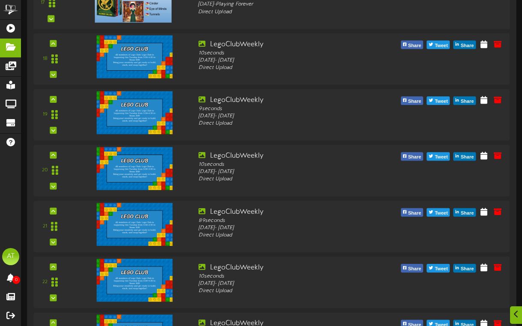
scroll to position [1057, 0]
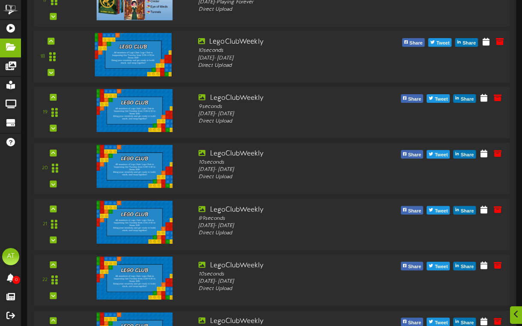
click at [56, 40] on div "18" at bounding box center [51, 56] width 27 height 39
click at [49, 39] on div at bounding box center [51, 41] width 7 height 7
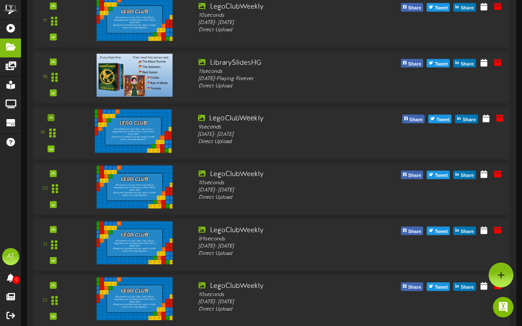
scroll to position [941, 0]
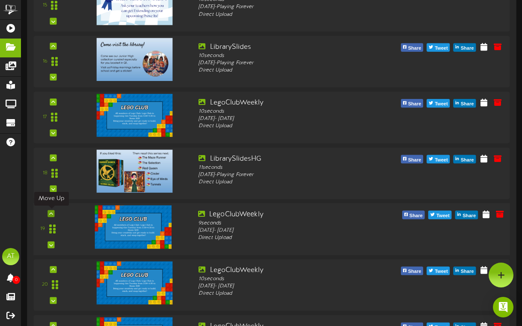
click at [51, 211] on icon at bounding box center [51, 213] width 4 height 4
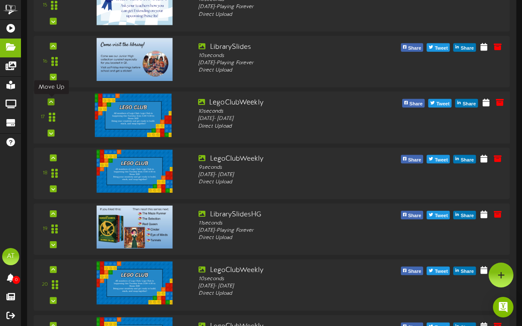
click at [54, 101] on div at bounding box center [51, 101] width 7 height 7
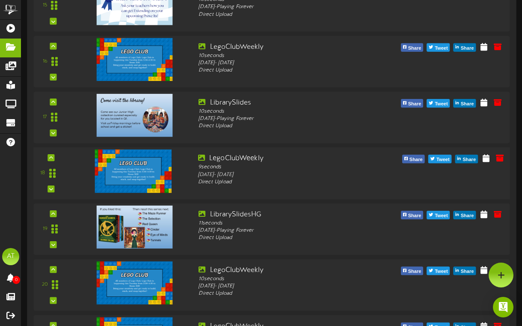
click at [53, 154] on div "18" at bounding box center [51, 173] width 27 height 39
click at [49, 157] on icon at bounding box center [51, 157] width 4 height 4
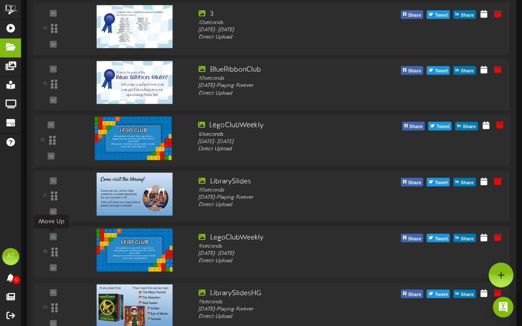
scroll to position [854, 0]
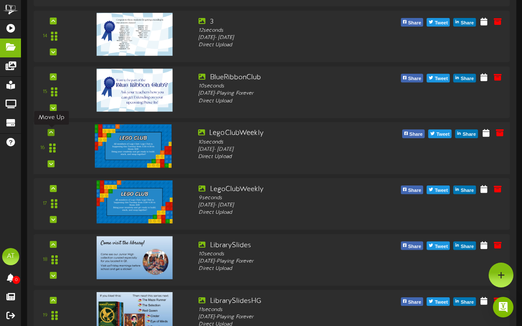
click at [52, 131] on icon at bounding box center [51, 132] width 4 height 4
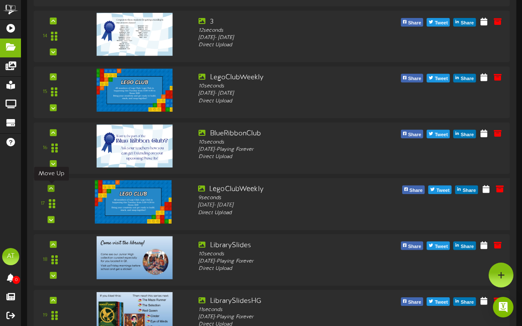
click at [52, 186] on icon at bounding box center [51, 188] width 4 height 4
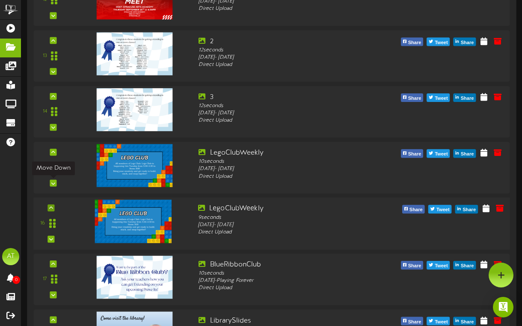
scroll to position [775, 0]
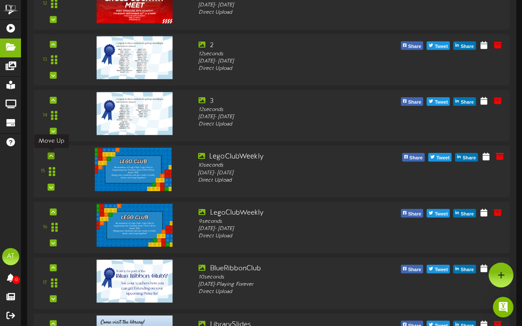
click at [51, 157] on icon at bounding box center [51, 156] width 4 height 4
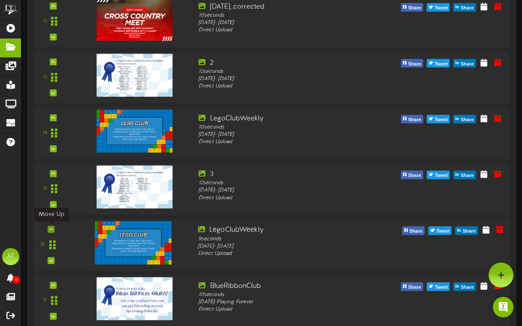
click at [51, 229] on icon at bounding box center [51, 229] width 4 height 4
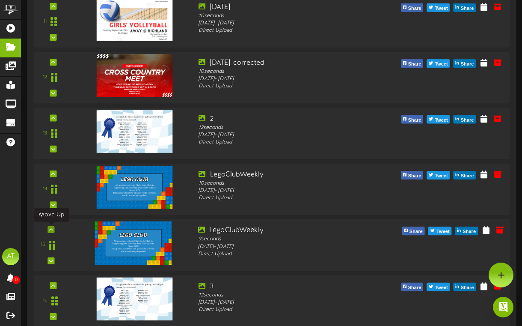
scroll to position [701, 0]
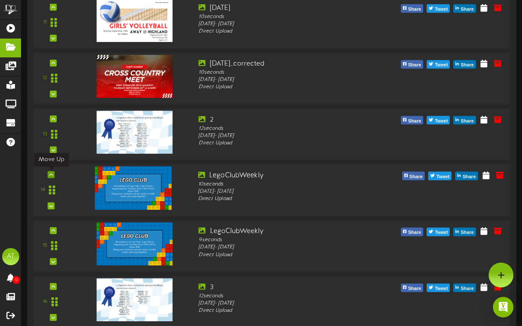
click at [52, 173] on icon at bounding box center [51, 174] width 4 height 4
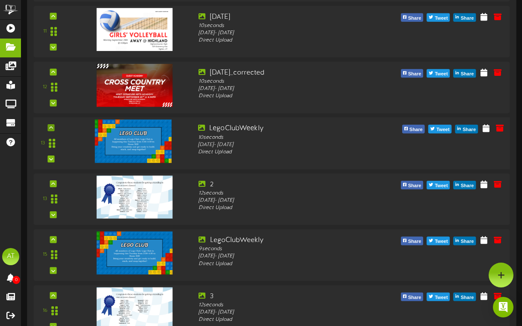
scroll to position [690, 0]
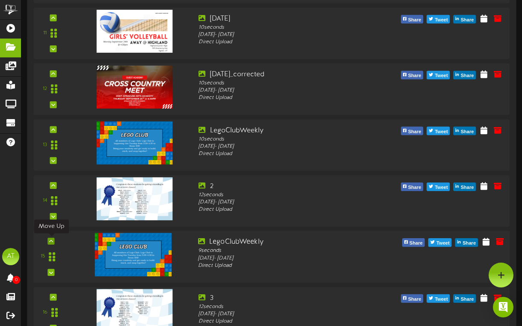
click at [53, 239] on div at bounding box center [51, 241] width 7 height 7
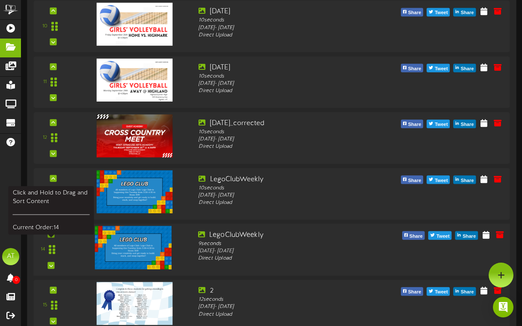
scroll to position [641, 0]
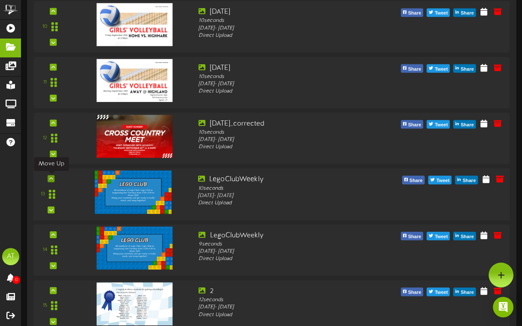
click at [54, 179] on div at bounding box center [51, 178] width 7 height 7
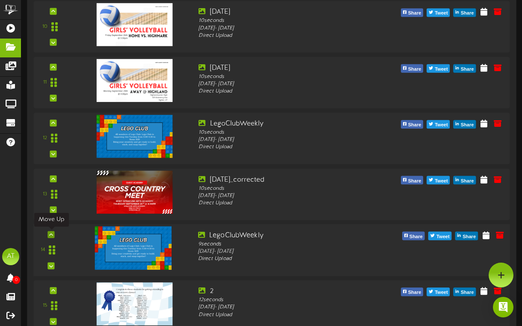
click at [52, 232] on icon at bounding box center [51, 234] width 4 height 4
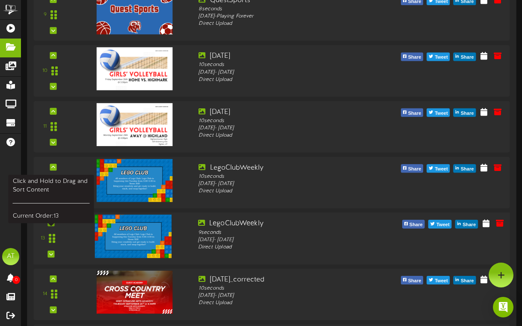
scroll to position [595, 0]
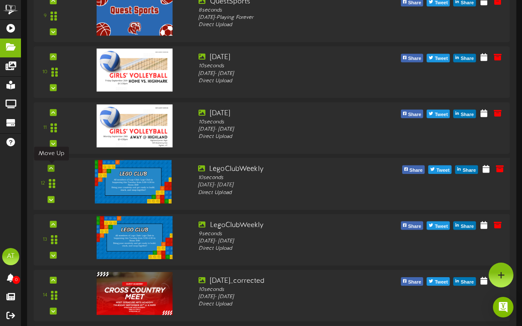
click at [53, 169] on div at bounding box center [51, 167] width 7 height 7
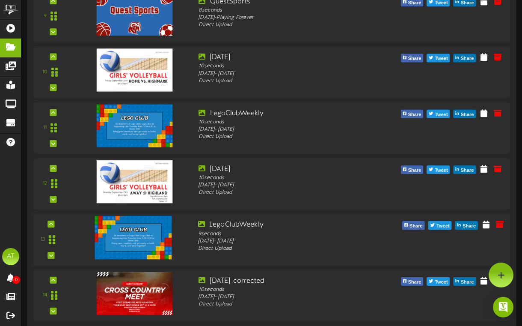
click at [52, 220] on div "13" at bounding box center [51, 239] width 27 height 39
click at [52, 223] on icon at bounding box center [51, 224] width 4 height 4
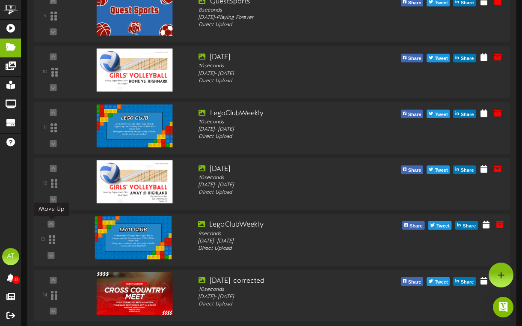
scroll to position [539, 0]
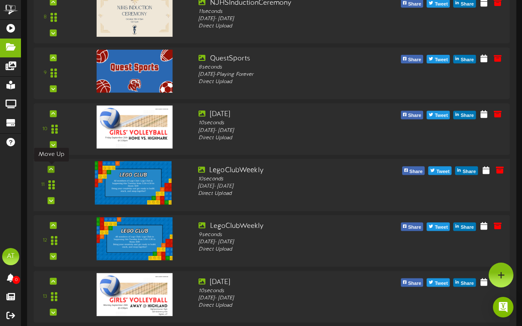
click at [54, 168] on div at bounding box center [51, 169] width 7 height 7
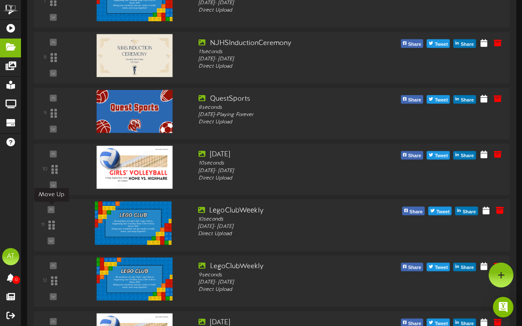
scroll to position [497, 0]
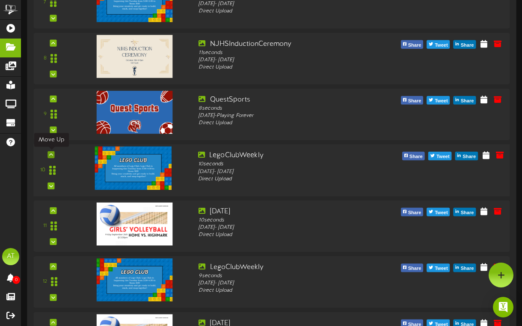
click at [51, 154] on icon at bounding box center [51, 154] width 4 height 4
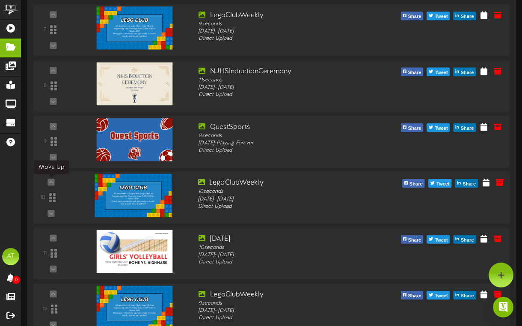
scroll to position [470, 0]
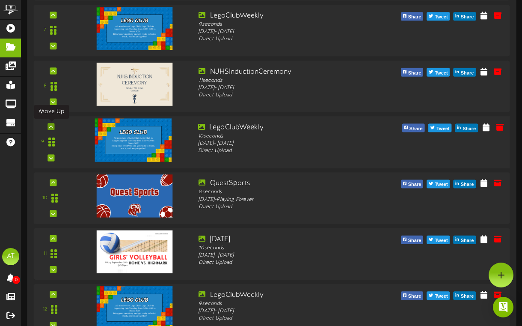
click at [52, 127] on icon at bounding box center [51, 126] width 4 height 4
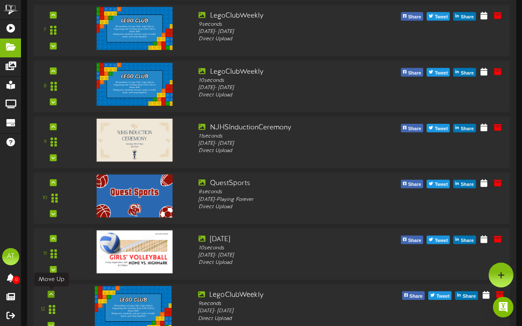
click at [53, 292] on div at bounding box center [51, 293] width 7 height 7
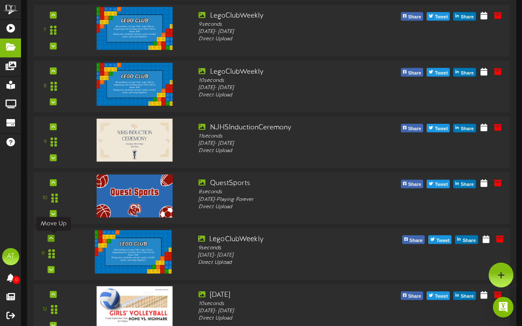
click at [54, 238] on div at bounding box center [51, 238] width 7 height 7
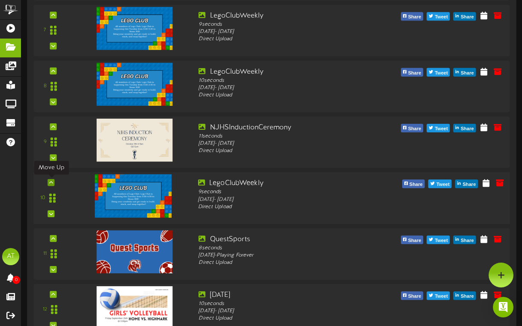
click at [51, 182] on icon at bounding box center [51, 182] width 4 height 4
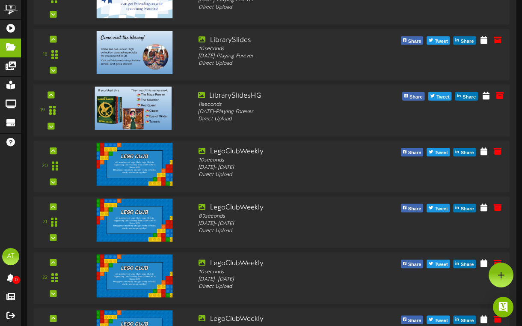
scroll to position [1045, 0]
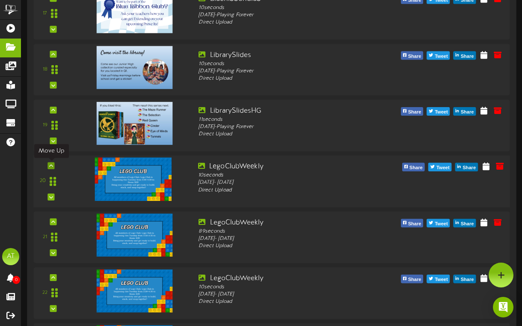
click at [54, 166] on div at bounding box center [51, 165] width 7 height 7
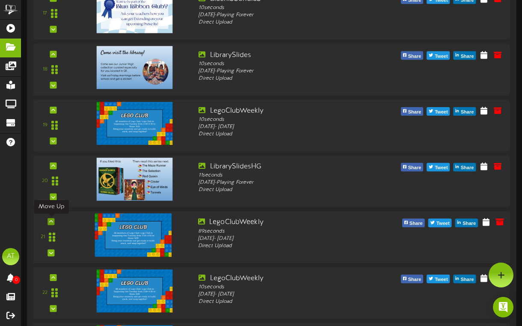
click at [53, 220] on icon at bounding box center [51, 221] width 4 height 4
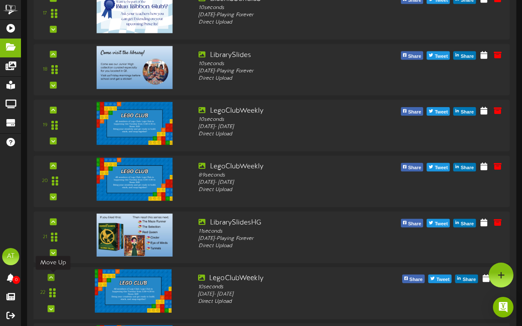
click at [52, 277] on icon at bounding box center [51, 277] width 4 height 4
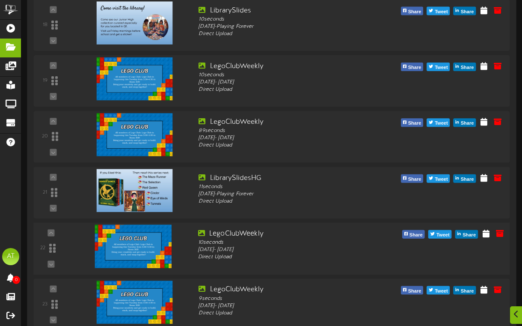
scroll to position [1104, 0]
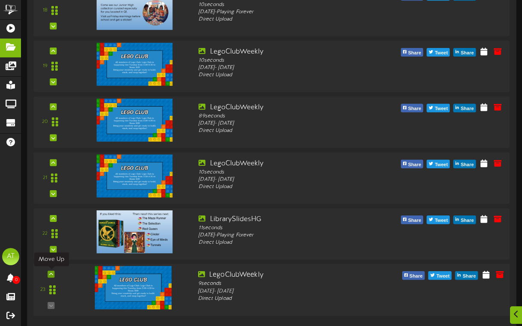
click at [52, 272] on icon at bounding box center [51, 274] width 4 height 4
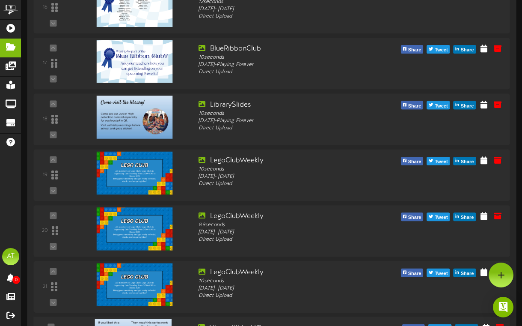
scroll to position [925, 0]
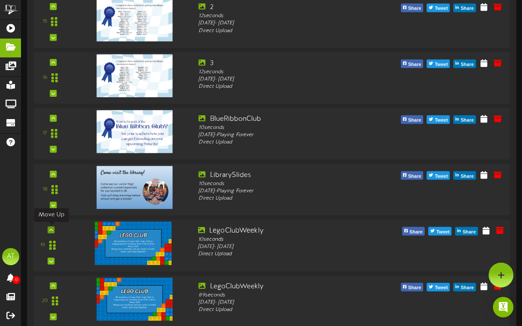
click at [51, 228] on icon at bounding box center [51, 229] width 4 height 4
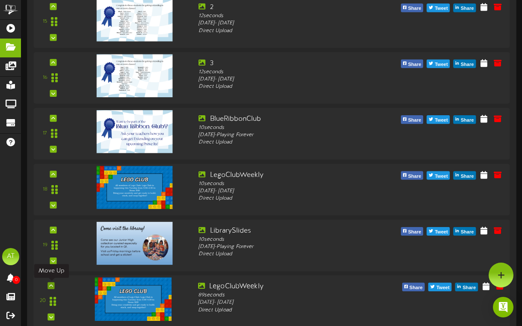
click at [53, 283] on icon at bounding box center [51, 285] width 4 height 4
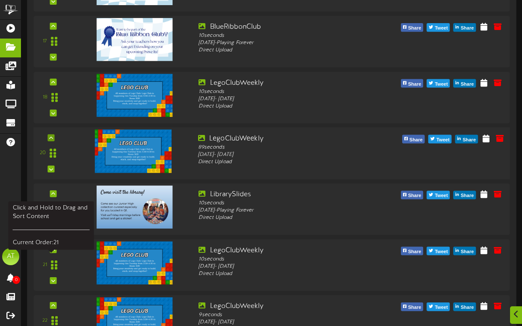
scroll to position [1024, 0]
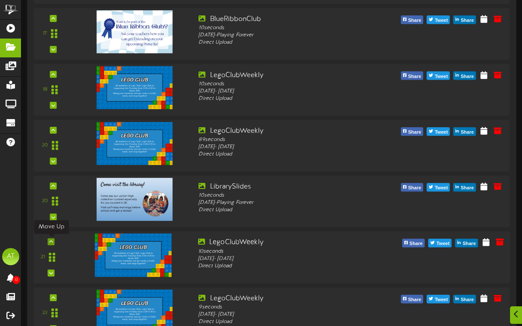
click at [52, 239] on icon at bounding box center [51, 241] width 4 height 4
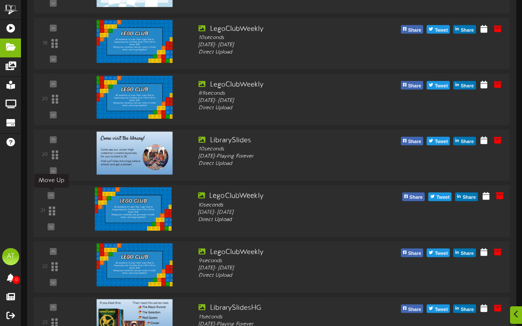
scroll to position [1071, 0]
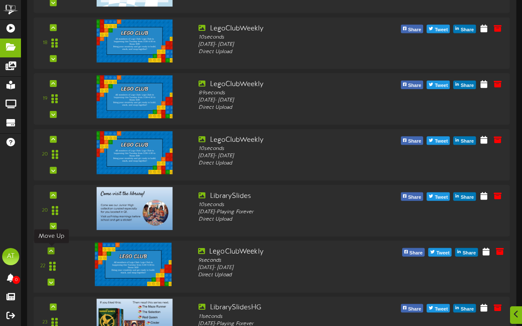
click at [51, 250] on icon at bounding box center [51, 250] width 4 height 4
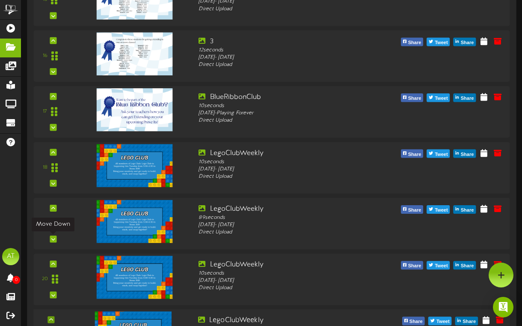
scroll to position [936, 0]
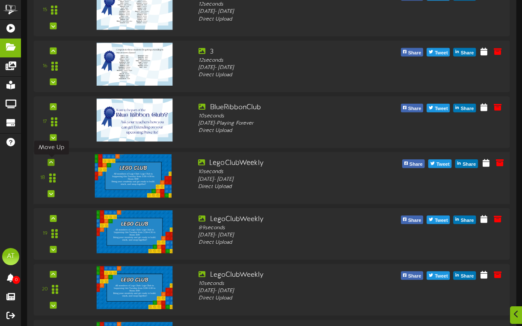
click at [51, 163] on icon at bounding box center [51, 162] width 4 height 4
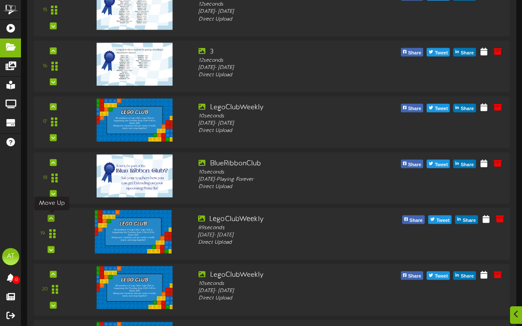
click at [53, 217] on div at bounding box center [51, 217] width 7 height 7
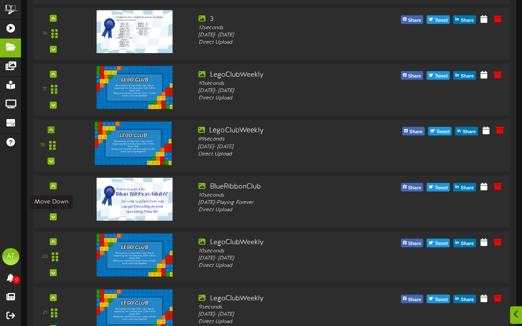
scroll to position [970, 0]
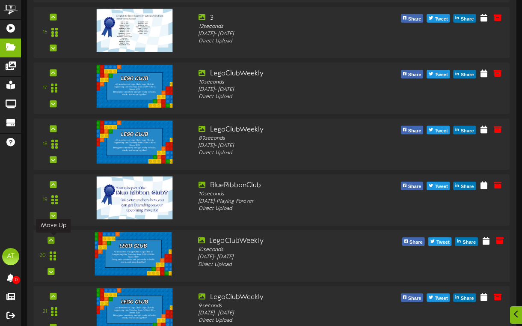
click at [52, 237] on div at bounding box center [51, 239] width 7 height 7
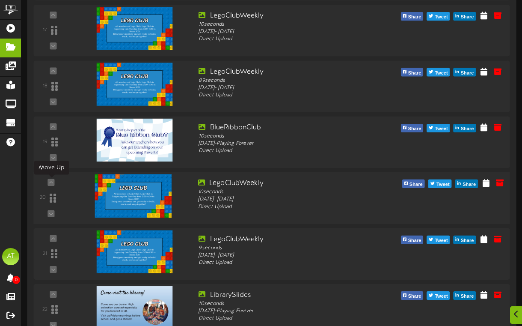
scroll to position [1029, 0]
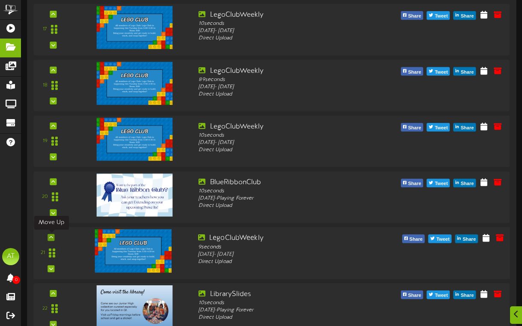
click at [51, 238] on icon at bounding box center [51, 237] width 4 height 4
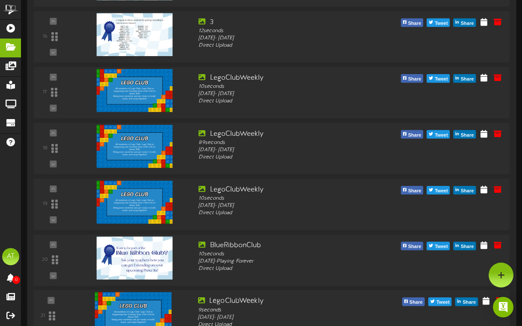
scroll to position [942, 0]
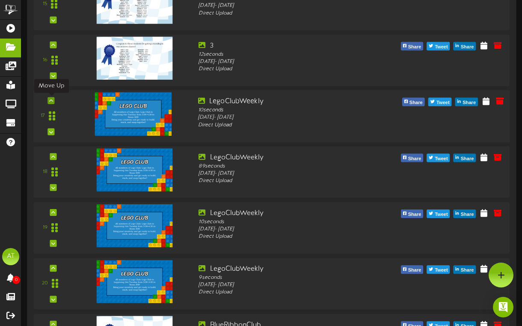
click at [54, 100] on div at bounding box center [51, 100] width 7 height 7
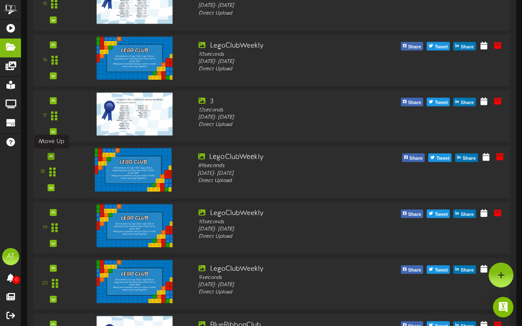
click at [52, 155] on icon at bounding box center [51, 156] width 4 height 4
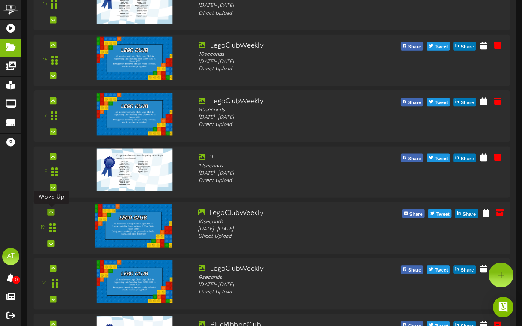
click at [51, 211] on icon at bounding box center [51, 212] width 4 height 4
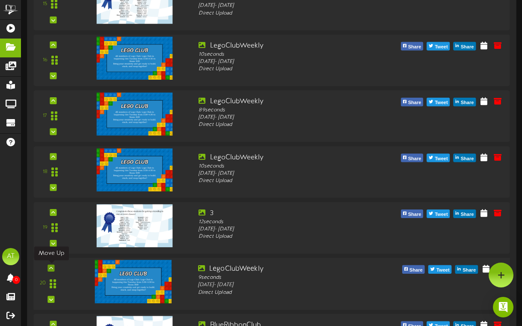
click at [52, 268] on icon at bounding box center [51, 268] width 4 height 4
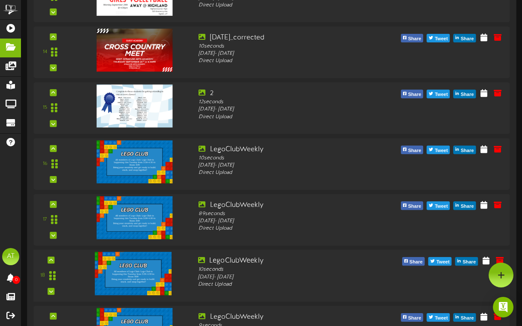
scroll to position [800, 0]
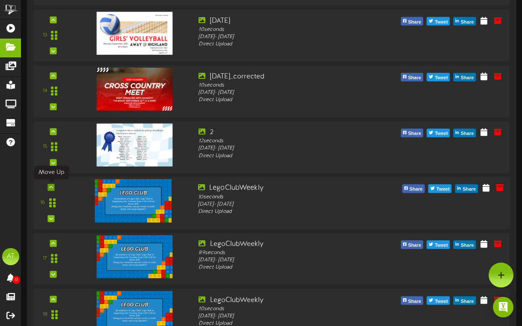
click at [53, 187] on icon at bounding box center [51, 187] width 4 height 4
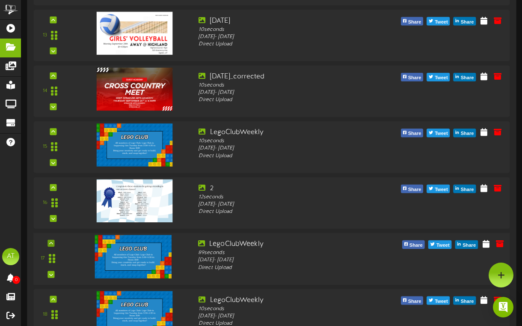
click at [54, 242] on div at bounding box center [51, 242] width 7 height 7
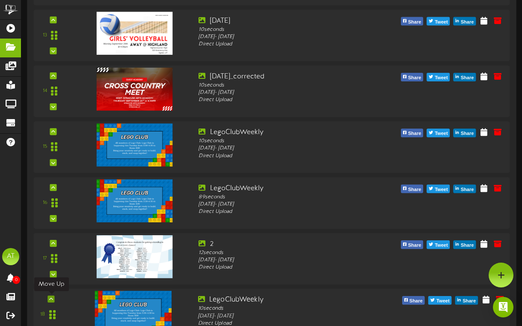
click at [52, 297] on icon at bounding box center [51, 299] width 4 height 4
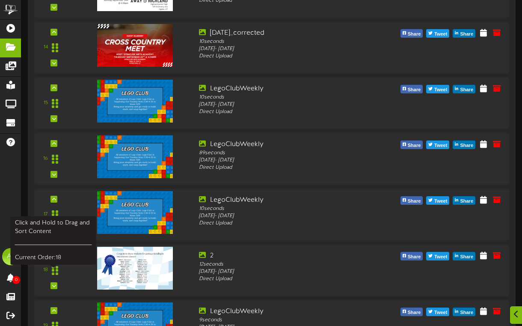
scroll to position [854, 0]
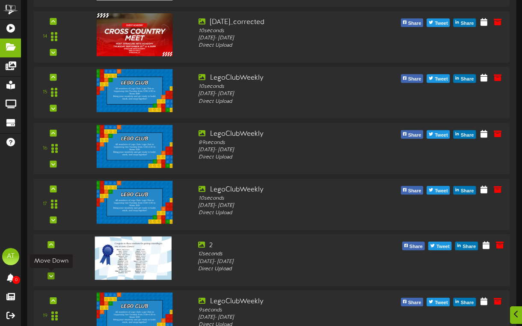
click at [49, 274] on icon at bounding box center [51, 276] width 4 height 4
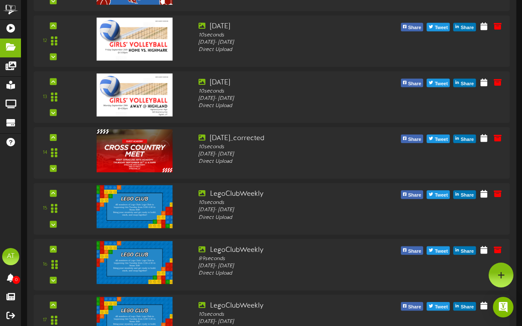
scroll to position [671, 0]
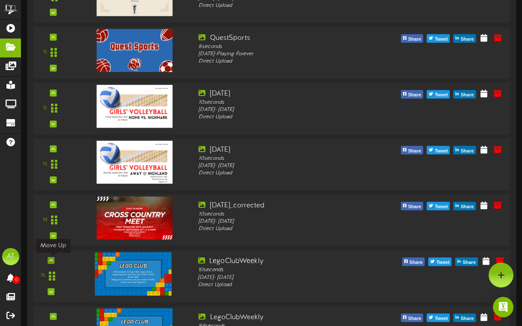
click at [54, 259] on div at bounding box center [51, 260] width 7 height 7
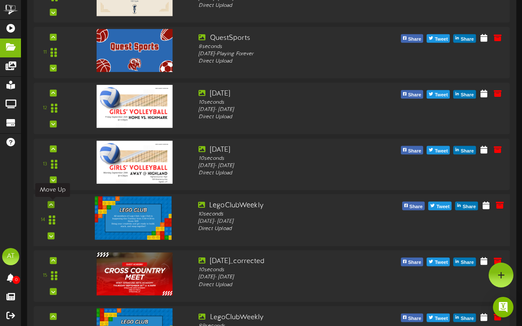
click at [53, 204] on icon at bounding box center [51, 204] width 4 height 4
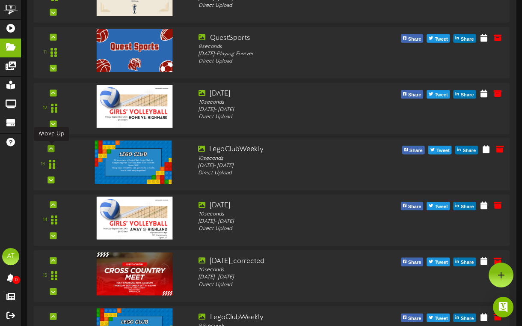
click at [51, 147] on icon at bounding box center [51, 148] width 4 height 4
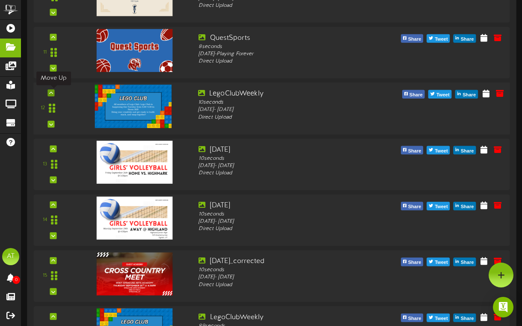
click at [51, 92] on icon at bounding box center [51, 92] width 4 height 4
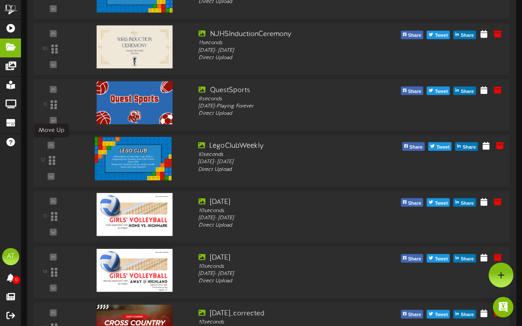
scroll to position [618, 0]
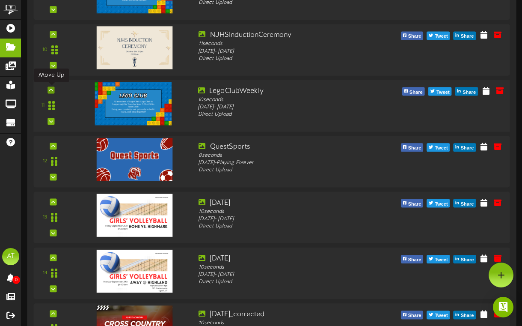
click at [50, 89] on icon at bounding box center [51, 90] width 4 height 4
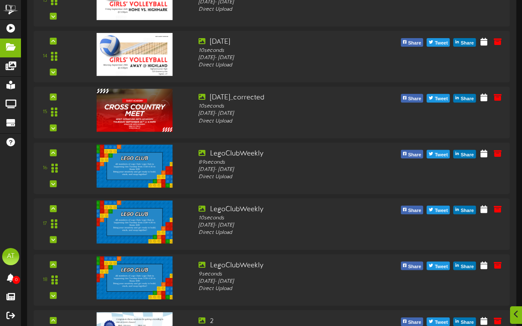
scroll to position [837, 0]
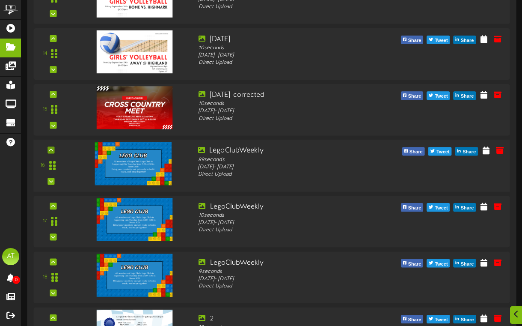
click at [51, 146] on div at bounding box center [51, 149] width 7 height 7
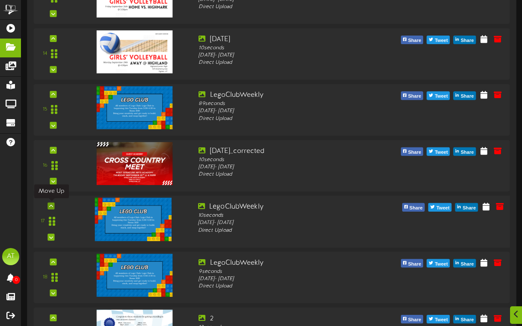
click at [53, 203] on icon at bounding box center [51, 205] width 4 height 4
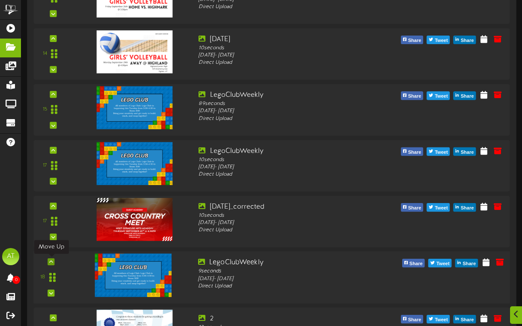
click at [51, 260] on icon at bounding box center [51, 261] width 4 height 4
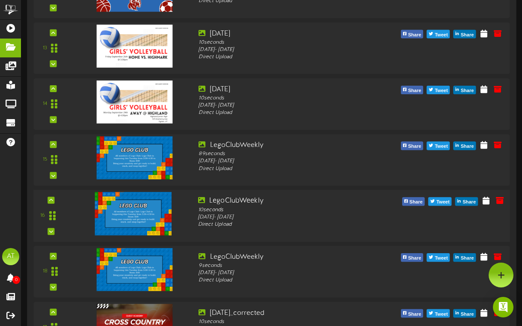
scroll to position [786, 0]
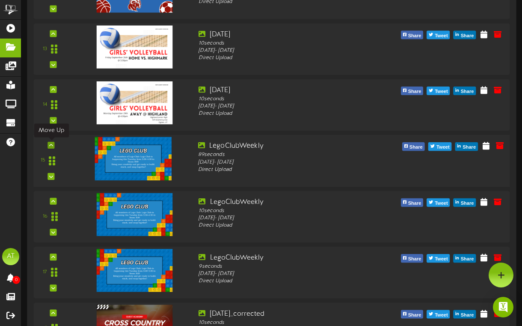
click at [54, 146] on div at bounding box center [51, 145] width 7 height 7
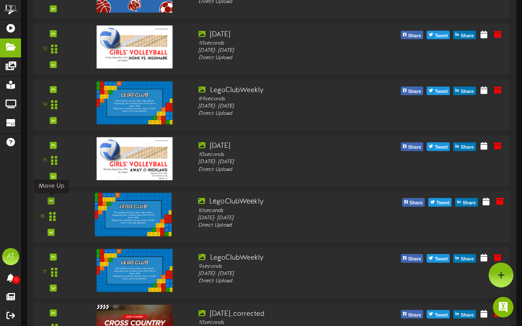
click at [53, 199] on icon at bounding box center [51, 201] width 4 height 4
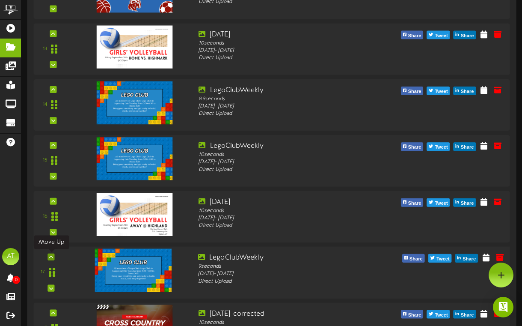
click at [51, 256] on icon at bounding box center [51, 256] width 4 height 4
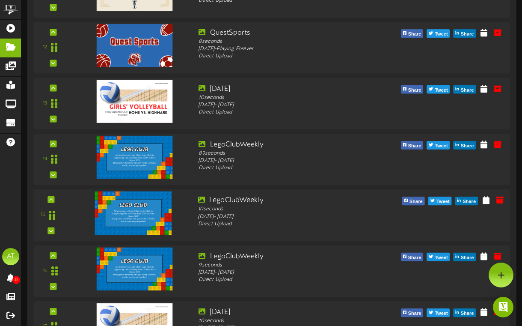
scroll to position [729, 0]
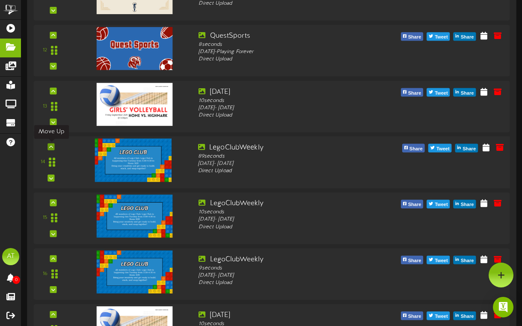
click at [52, 147] on icon at bounding box center [51, 146] width 4 height 4
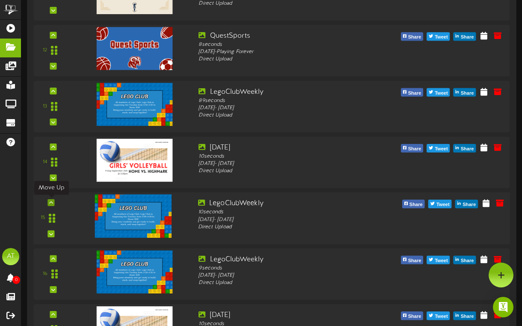
click at [54, 199] on div at bounding box center [51, 202] width 7 height 7
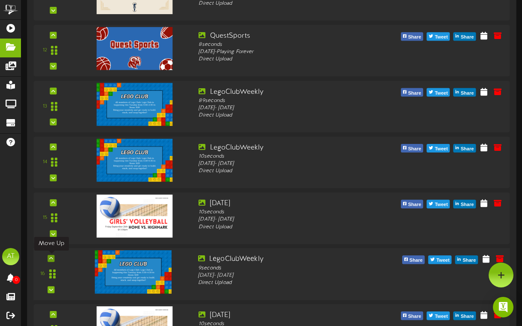
click at [53, 256] on icon at bounding box center [51, 258] width 4 height 4
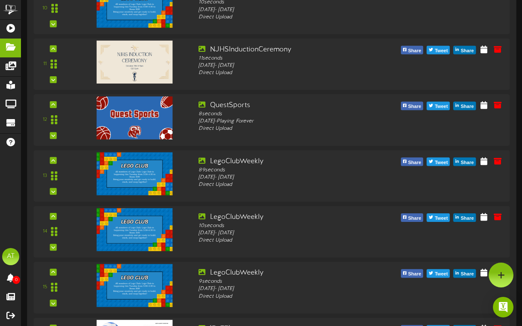
scroll to position [653, 0]
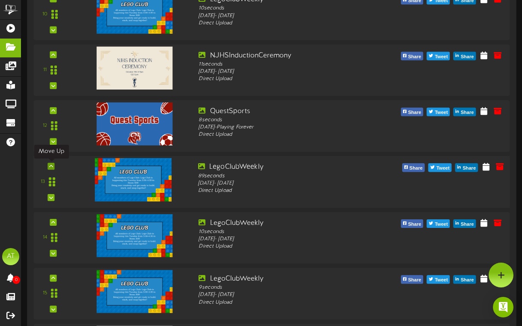
click at [52, 166] on icon at bounding box center [51, 166] width 4 height 4
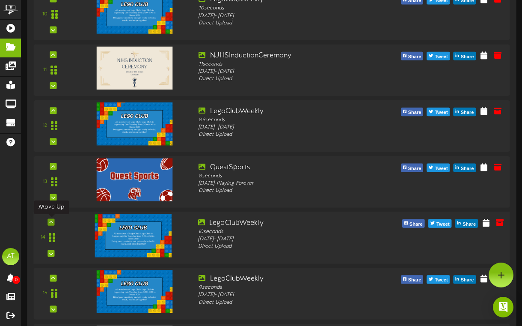
click at [52, 220] on icon at bounding box center [51, 222] width 4 height 4
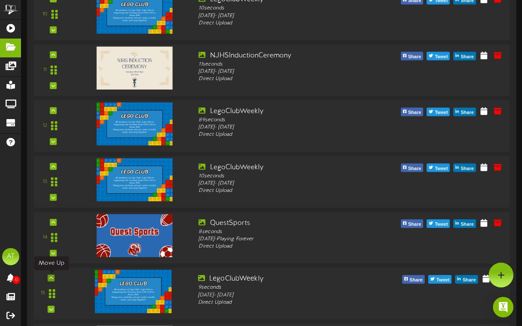
click at [51, 276] on icon at bounding box center [51, 278] width 4 height 4
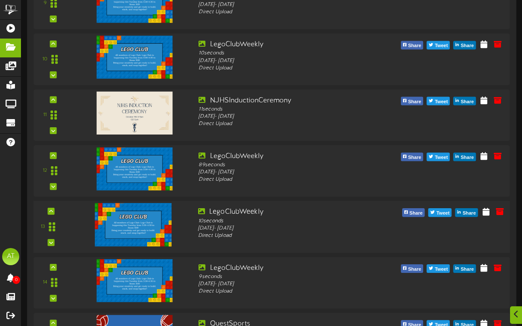
scroll to position [608, 0]
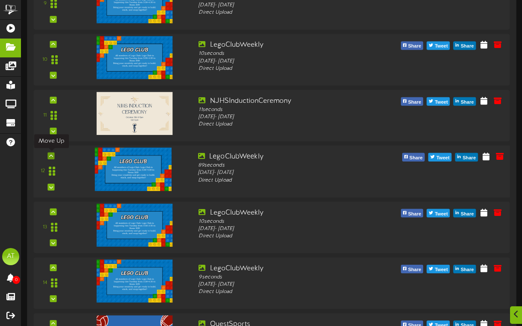
click at [53, 155] on icon at bounding box center [51, 155] width 4 height 4
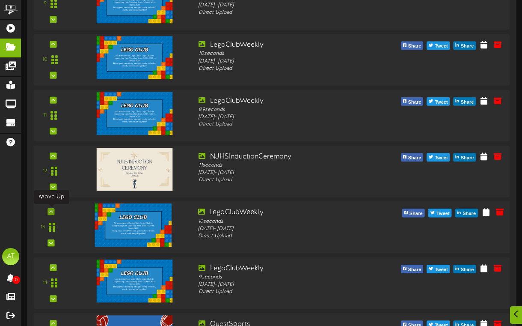
click at [51, 209] on icon at bounding box center [51, 211] width 4 height 4
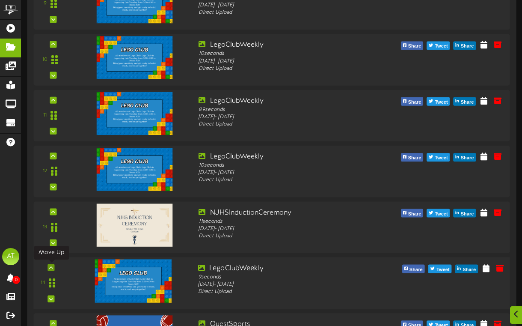
click at [52, 264] on div at bounding box center [51, 267] width 7 height 7
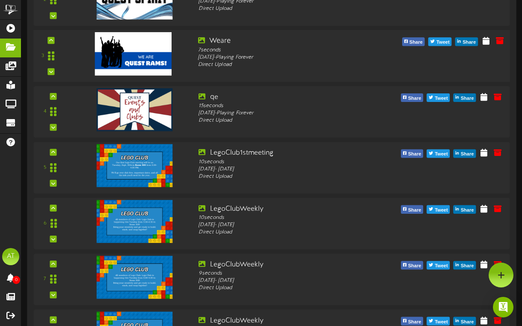
scroll to position [0, 0]
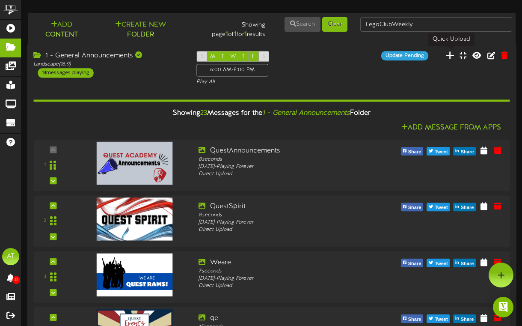
click at [454, 58] on icon at bounding box center [450, 55] width 9 height 9
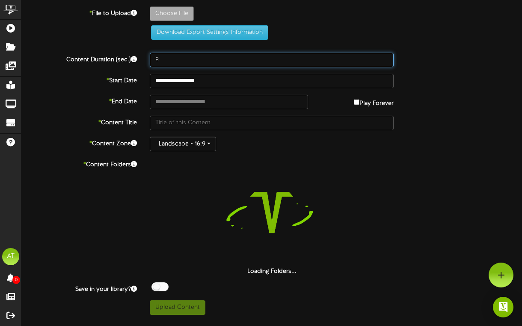
click at [182, 60] on input "8" at bounding box center [272, 60] width 244 height 15
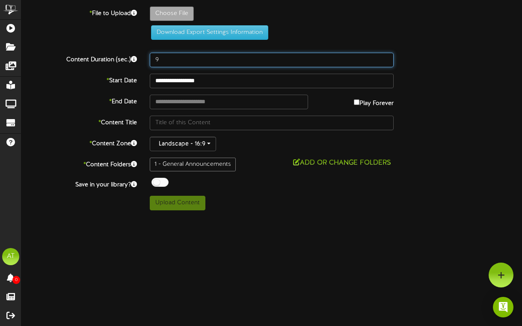
type input "9"
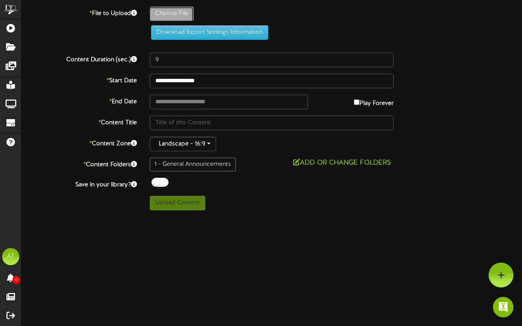
type input "**********"
type input "[DATE]"
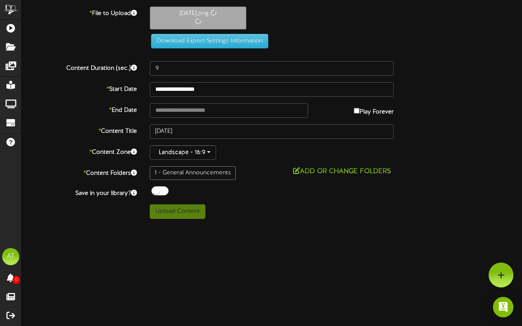
click at [187, 81] on div "**********" at bounding box center [271, 112] width 501 height 212
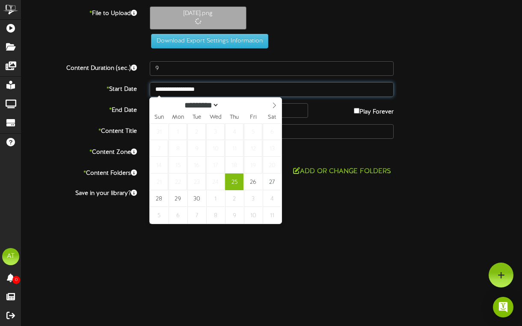
click at [187, 86] on input "**********" at bounding box center [272, 89] width 244 height 15
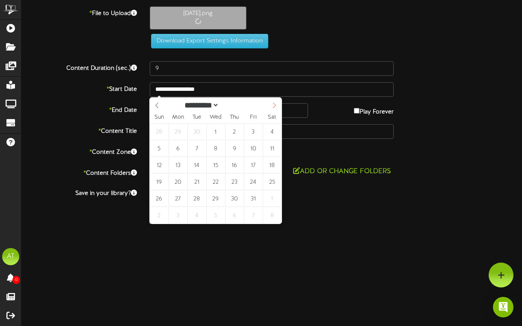
click at [271, 105] on icon at bounding box center [274, 105] width 6 height 6
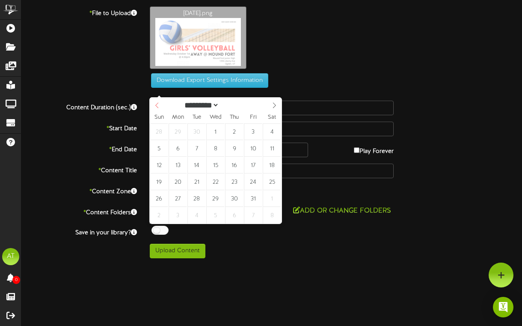
select select "*"
click at [160, 106] on div "********* ******* ******** ******** ****" at bounding box center [216, 105] width 132 height 14
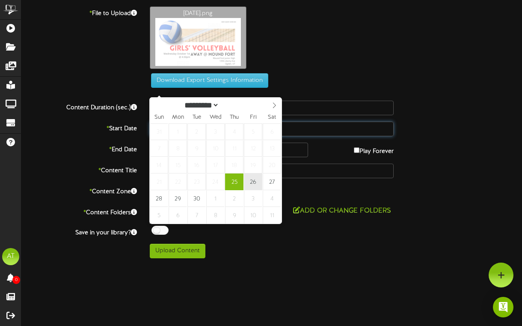
type input "**********"
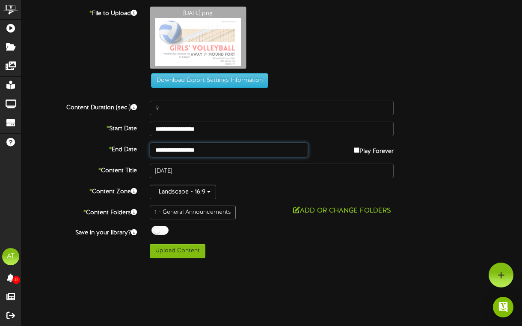
click at [204, 148] on input "**********" at bounding box center [229, 150] width 158 height 15
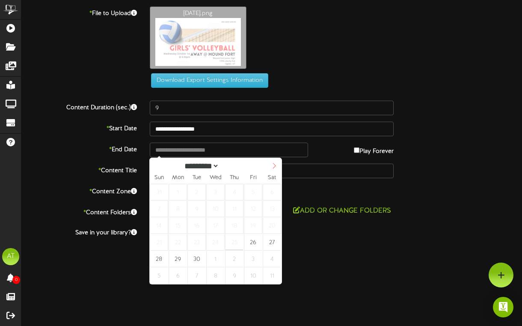
select select "*"
click at [276, 165] on icon at bounding box center [274, 166] width 6 height 6
type input "**********"
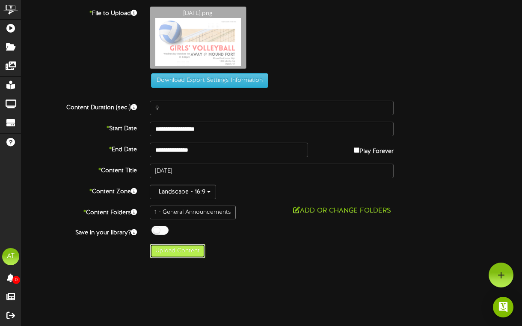
click at [178, 249] on button "Upload Content" at bounding box center [178, 251] width 56 height 15
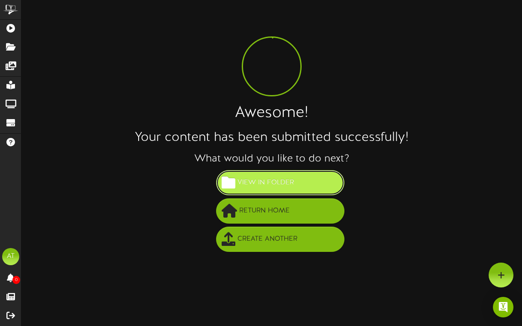
click at [293, 187] on span "View in Folder" at bounding box center [265, 183] width 61 height 14
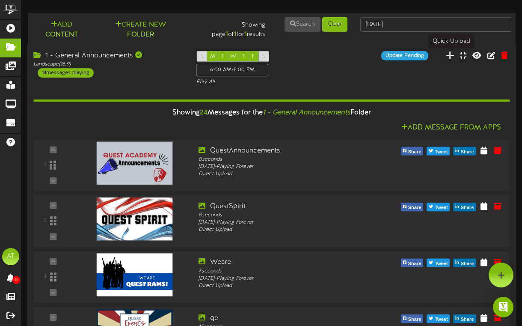
click at [449, 59] on icon at bounding box center [450, 54] width 9 height 9
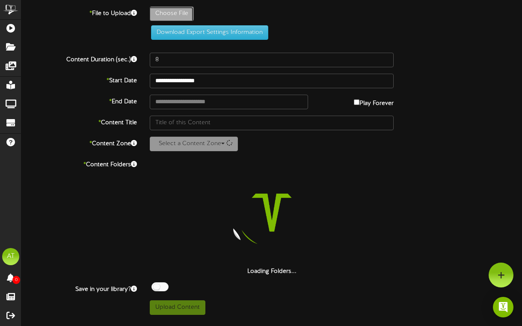
type input "**********"
type input "[DATE]"
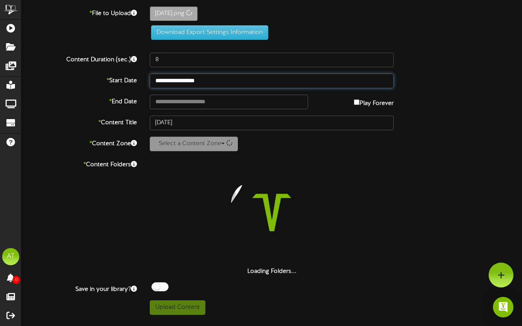
click at [216, 80] on input "**********" at bounding box center [272, 81] width 244 height 15
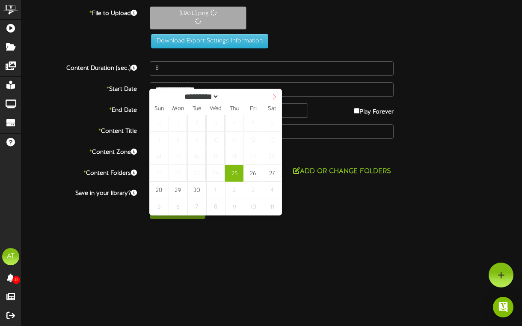
select select "*"
click at [274, 101] on span at bounding box center [274, 96] width 15 height 15
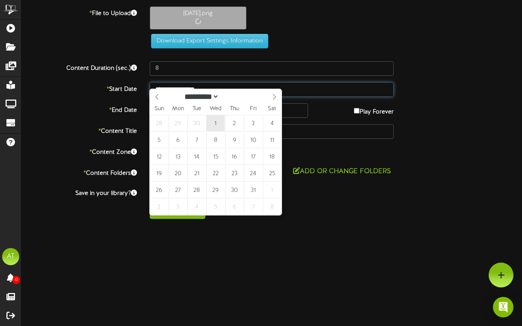
select select "*"
type input "**********"
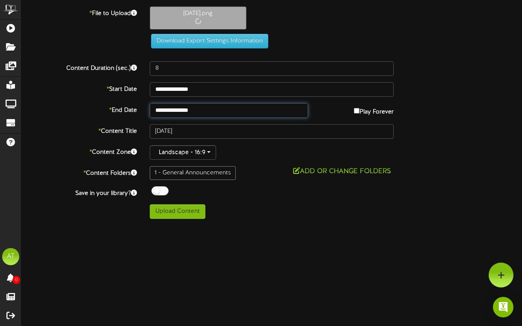
click at [180, 113] on input "**********" at bounding box center [229, 110] width 158 height 15
select select "*"
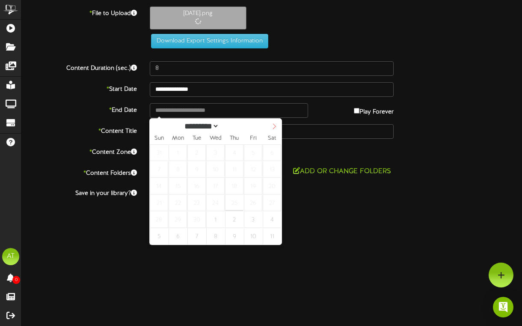
select select "*"
click at [270, 123] on span at bounding box center [274, 126] width 15 height 15
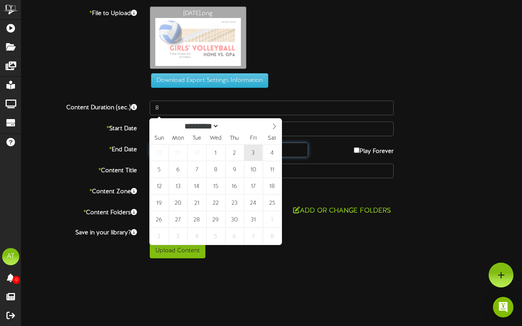
type input "**********"
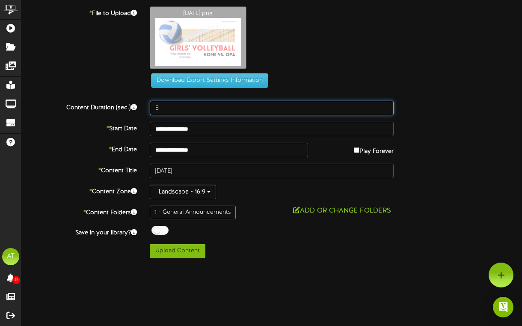
click at [177, 111] on input "8" at bounding box center [272, 108] width 244 height 15
type input "9"
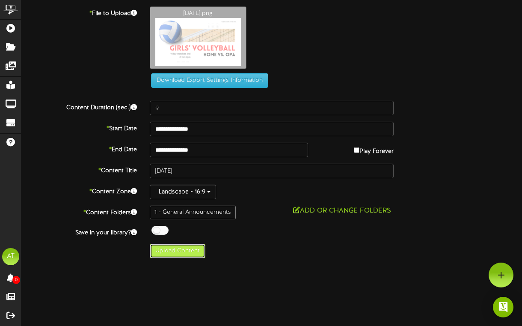
click at [191, 247] on button "Upload Content" at bounding box center [178, 251] width 56 height 15
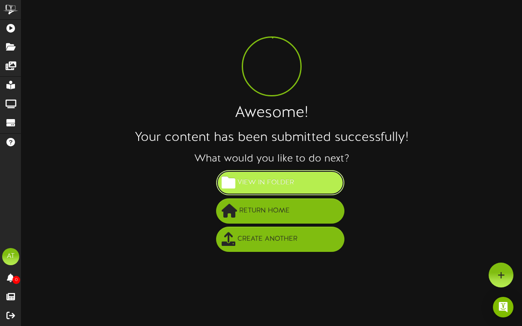
click at [289, 189] on span "View in Folder" at bounding box center [265, 183] width 61 height 14
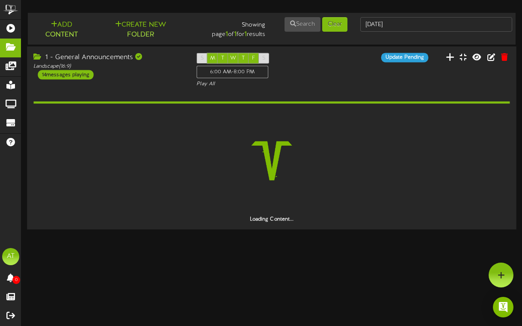
click at [448, 60] on button at bounding box center [450, 58] width 14 height 13
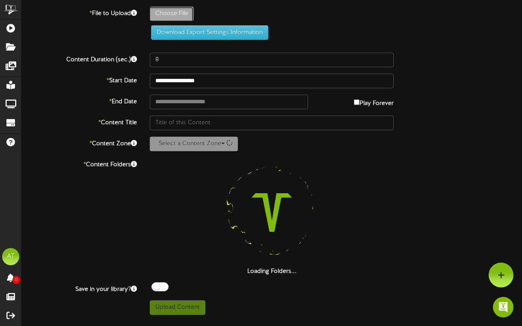
type input "**********"
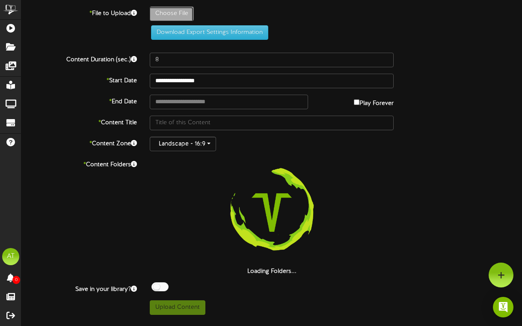
type input "[DATE]"
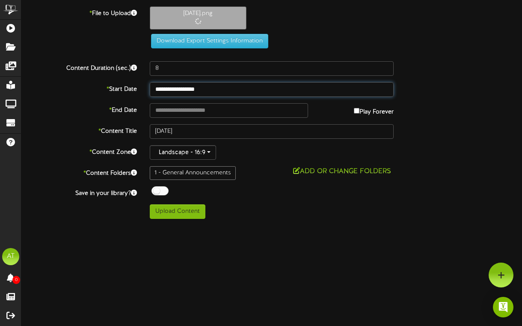
click at [196, 88] on input "**********" at bounding box center [272, 89] width 244 height 15
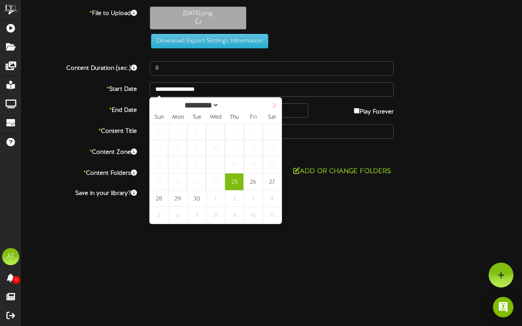
select select "*"
click at [272, 104] on icon at bounding box center [274, 105] width 6 height 6
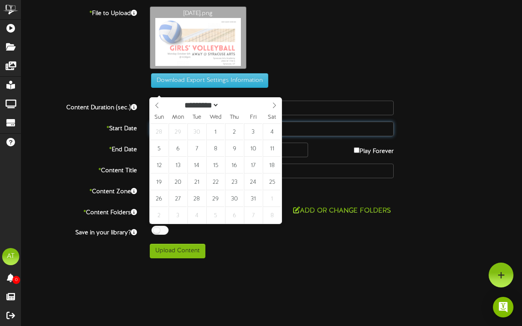
type input "**********"
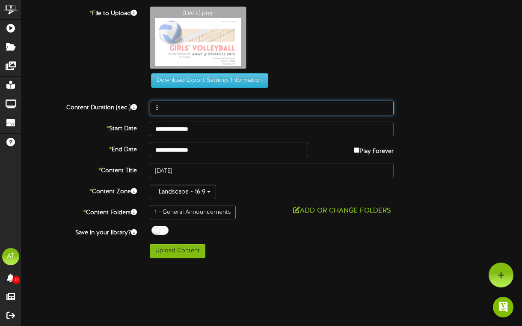
click at [204, 105] on input "8" at bounding box center [272, 108] width 244 height 15
type input "9"
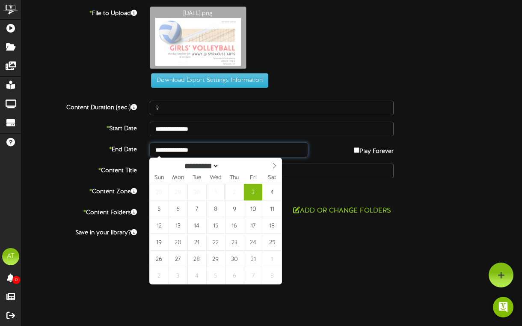
click at [228, 151] on input "**********" at bounding box center [229, 150] width 158 height 15
select select "*"
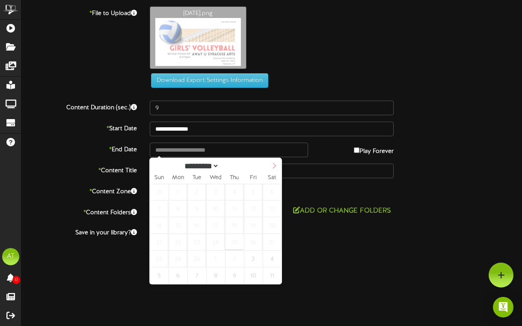
select select "*"
click at [275, 171] on span at bounding box center [274, 165] width 15 height 15
type input "**********"
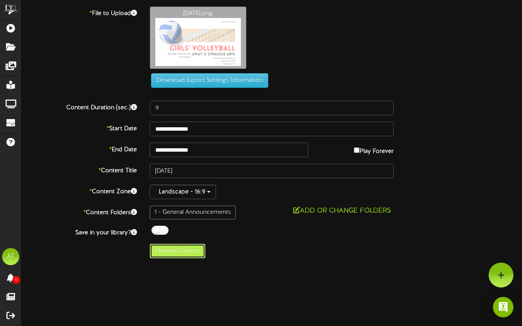
click at [178, 253] on button "Upload Content" at bounding box center [178, 251] width 56 height 15
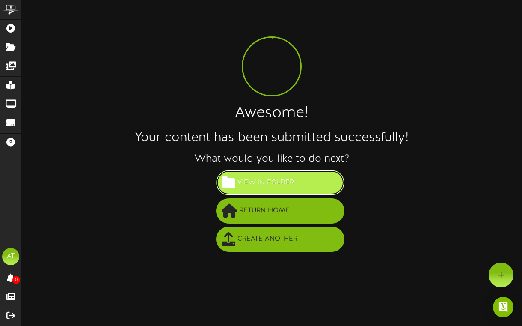
click at [248, 180] on span "View in Folder" at bounding box center [265, 183] width 61 height 14
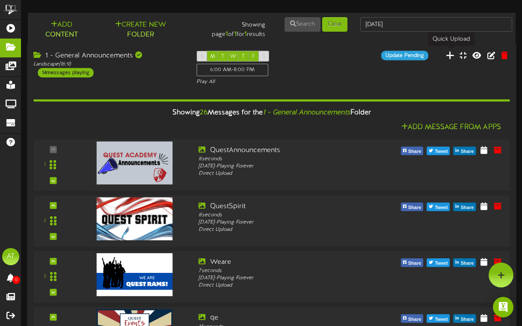
click at [454, 54] on icon at bounding box center [450, 54] width 9 height 9
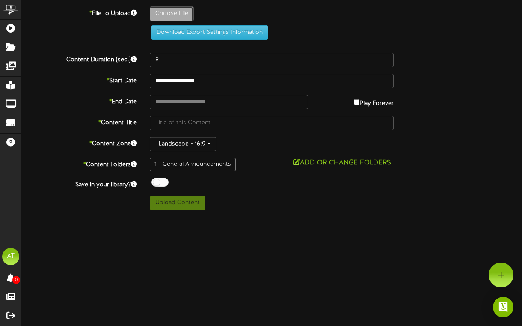
type input "**********"
type input "[DATE]"
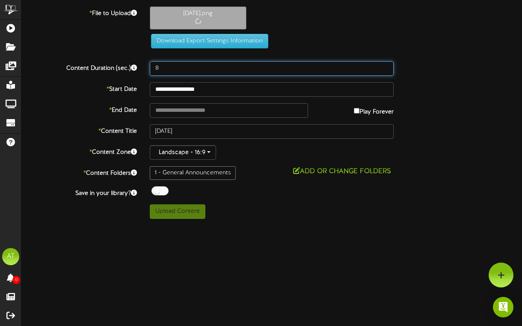
click at [194, 71] on input "8" at bounding box center [272, 68] width 244 height 15
type input "9"
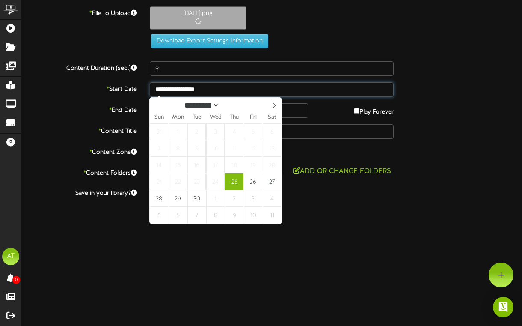
click at [206, 86] on input "**********" at bounding box center [272, 89] width 244 height 15
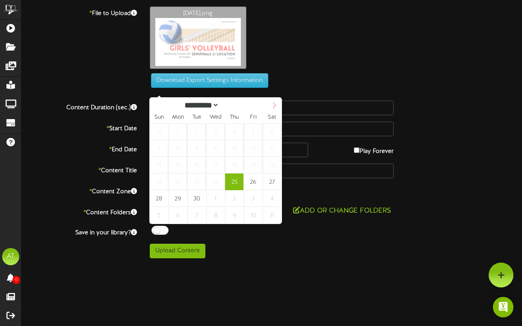
select select "*"
click at [272, 105] on icon at bounding box center [274, 105] width 6 height 6
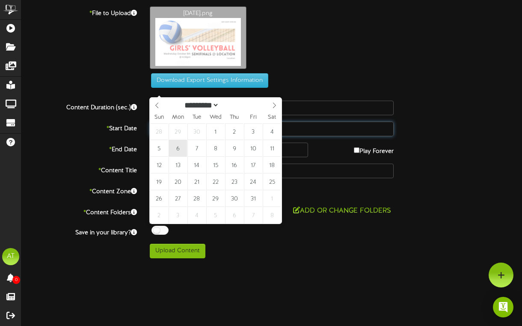
select select "*"
type input "**********"
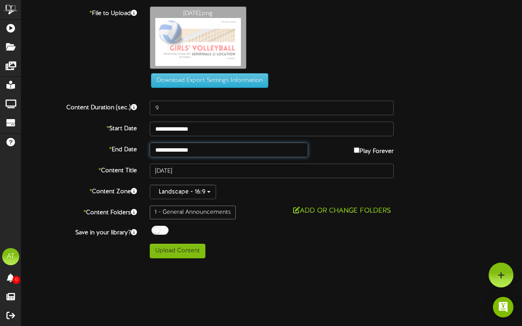
click at [190, 152] on input "**********" at bounding box center [229, 150] width 158 height 15
select select "*"
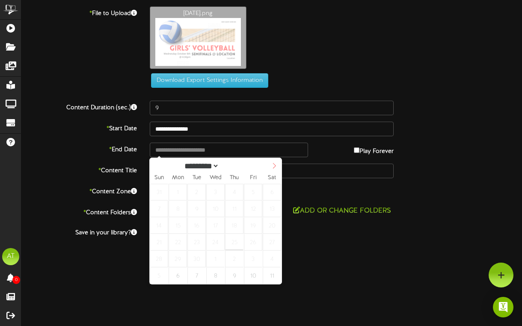
click at [279, 167] on span at bounding box center [274, 165] width 15 height 15
select select "*"
click at [156, 164] on div "********* ******* ******** ******** ****" at bounding box center [216, 165] width 132 height 14
type input "**********"
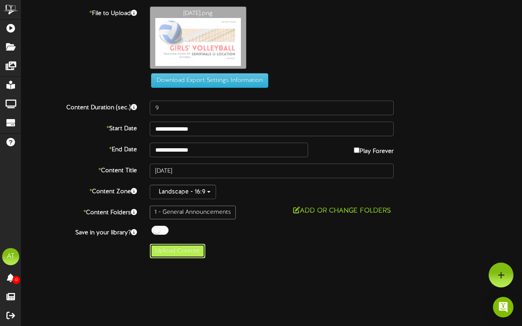
click at [181, 250] on button "Upload Content" at bounding box center [178, 251] width 56 height 15
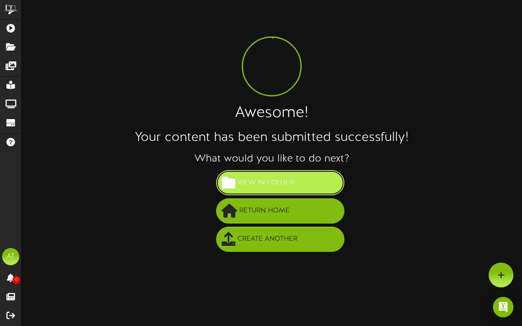
click at [245, 185] on span "View in Folder" at bounding box center [265, 183] width 61 height 14
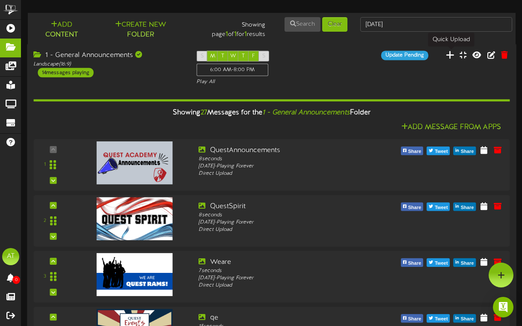
click at [454, 53] on icon at bounding box center [450, 54] width 9 height 9
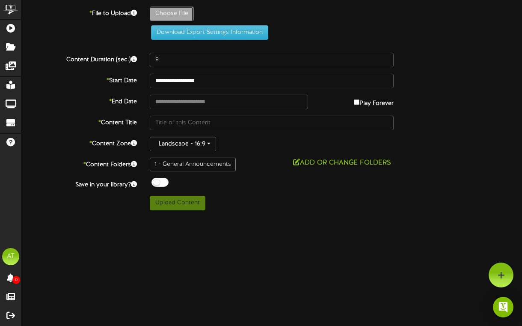
type input "**********"
type input "[DATE]"
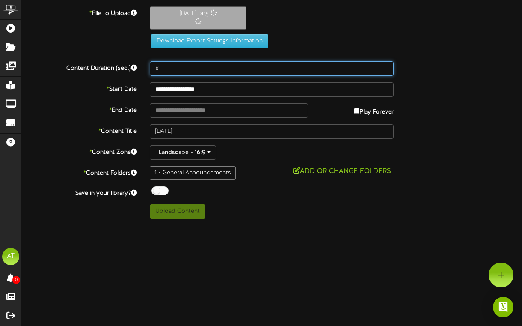
click at [185, 64] on input "8" at bounding box center [272, 68] width 244 height 15
type input "9"
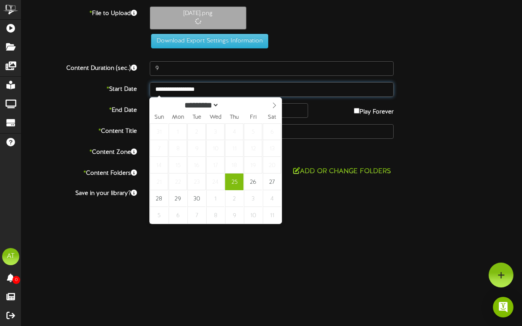
click at [205, 89] on input "**********" at bounding box center [272, 89] width 244 height 15
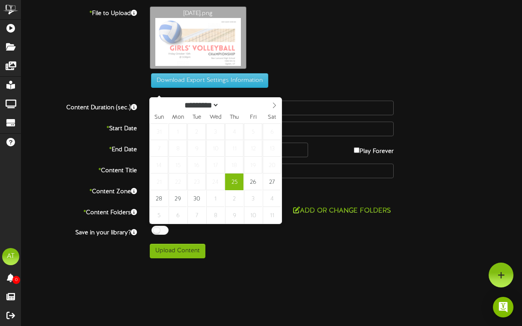
click at [267, 99] on div "********* ******* ******** ******** ****" at bounding box center [216, 105] width 132 height 14
select select "*"
click at [268, 99] on span at bounding box center [274, 105] width 15 height 15
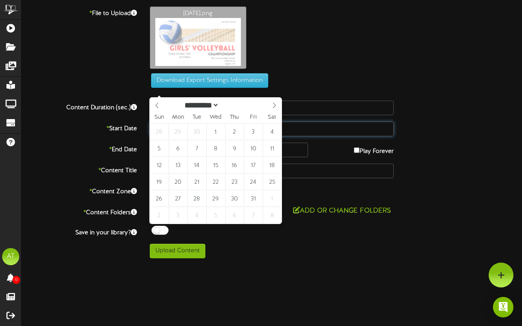
type input "**********"
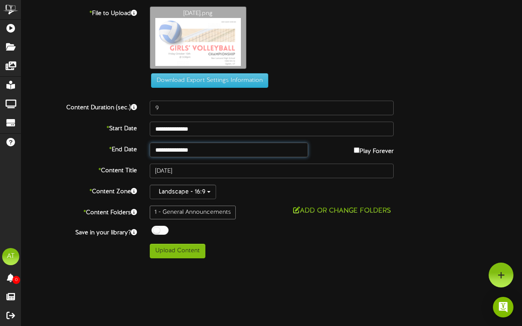
click at [204, 153] on input "**********" at bounding box center [229, 150] width 158 height 15
select select "*"
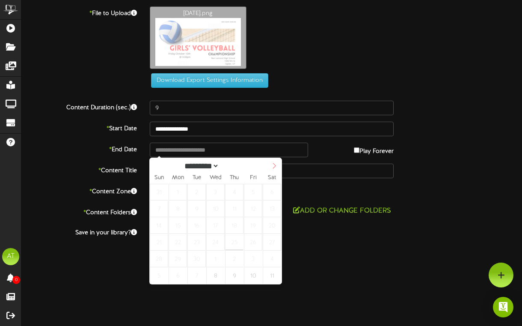
select select "*"
click at [275, 170] on span at bounding box center [274, 165] width 15 height 15
type input "**********"
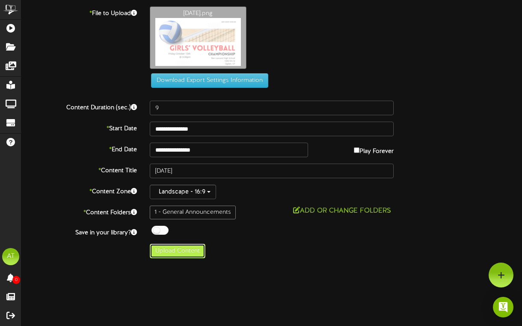
click at [182, 254] on button "Upload Content" at bounding box center [178, 251] width 56 height 15
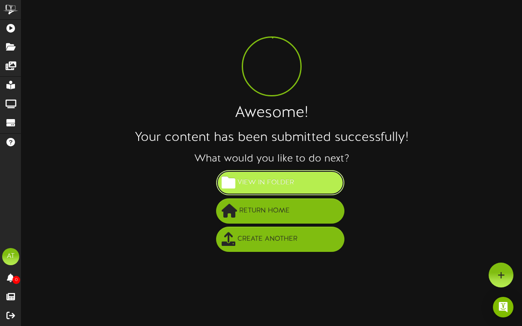
click at [257, 174] on button "View in Folder" at bounding box center [280, 182] width 128 height 25
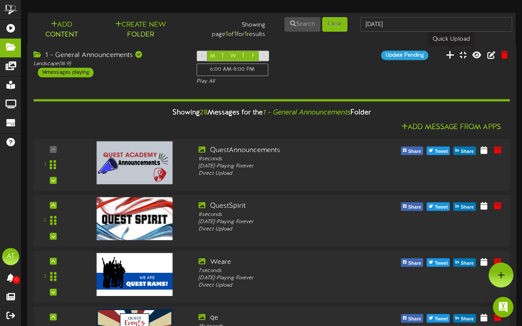
click at [451, 55] on icon at bounding box center [450, 54] width 9 height 9
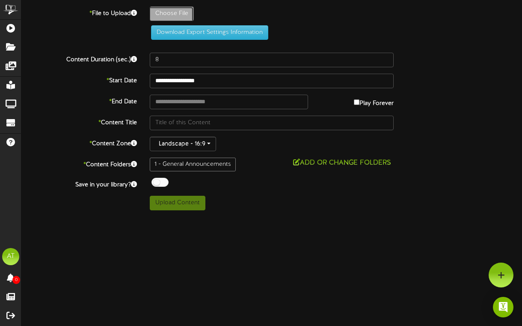
type input "**********"
type input "5"
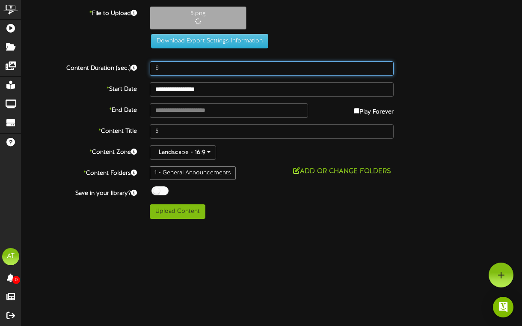
click at [178, 71] on input "8" at bounding box center [272, 68] width 244 height 15
type input "10"
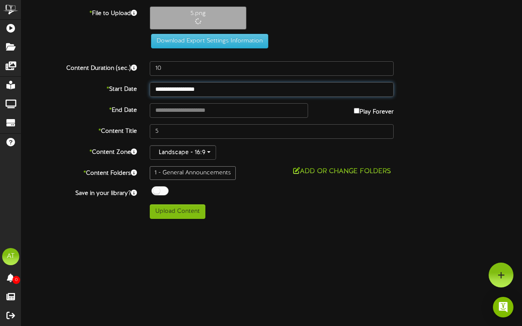
click at [214, 93] on body "ChannelValet Playlists Folders Messages My Library Groups Devices Help AT [PERS…" at bounding box center [261, 112] width 522 height 225
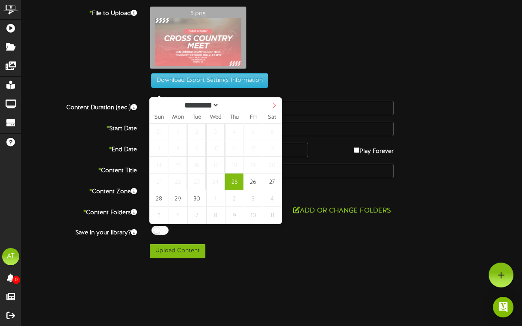
select select "*"
click at [274, 101] on span at bounding box center [274, 105] width 15 height 15
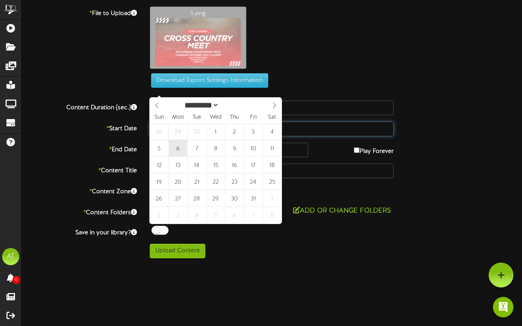
type input "**********"
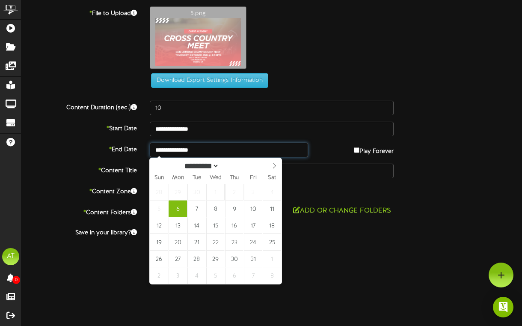
click at [197, 148] on input "**********" at bounding box center [229, 150] width 158 height 15
select select "*"
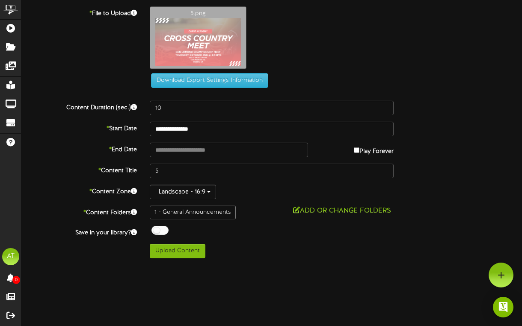
click at [229, 119] on div "**********" at bounding box center [271, 132] width 501 height 252
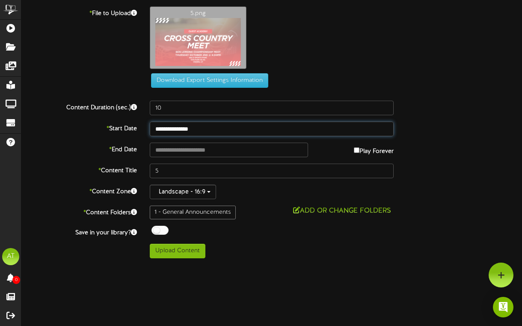
click at [216, 128] on input "**********" at bounding box center [272, 129] width 244 height 15
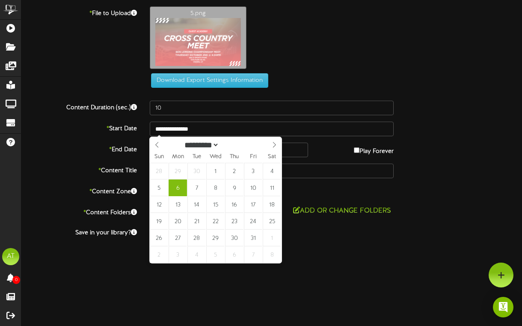
select select "*"
click at [160, 139] on div "********* ******* ******** ******** ****" at bounding box center [216, 144] width 132 height 14
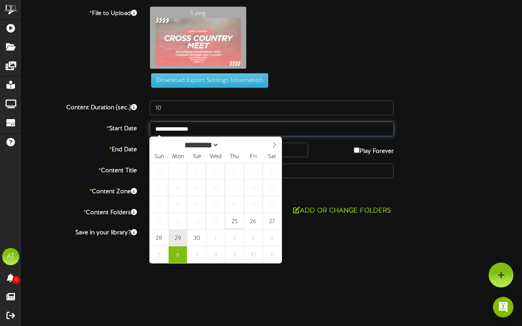
select select "*"
type input "**********"
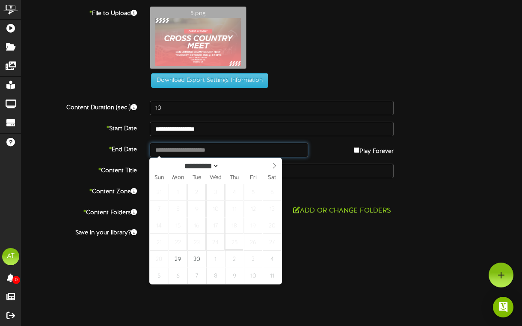
click at [218, 150] on input "text" at bounding box center [229, 150] width 158 height 15
select select "*"
click at [270, 166] on span at bounding box center [274, 165] width 15 height 15
type input "**********"
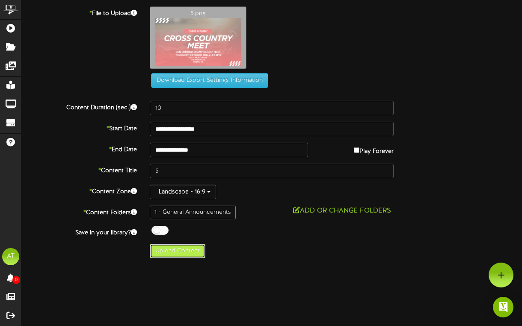
click at [180, 249] on button "Upload Content" at bounding box center [178, 251] width 56 height 15
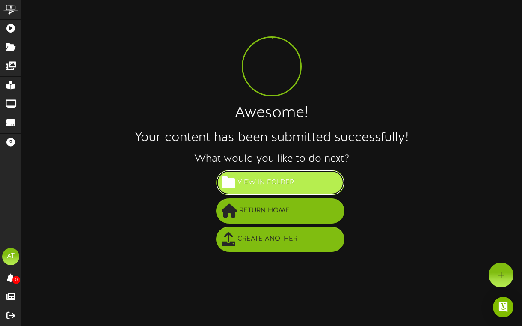
click at [239, 188] on span "View in Folder" at bounding box center [265, 183] width 61 height 14
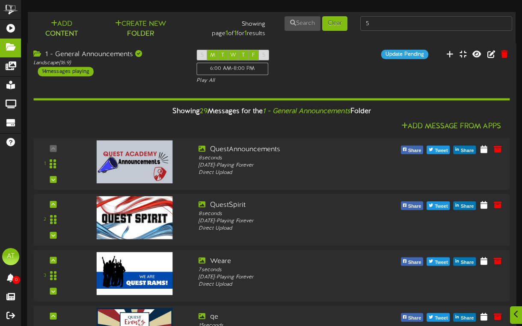
scroll to position [1243, 0]
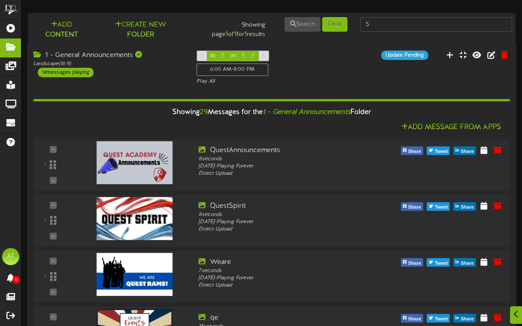
scroll to position [0, 0]
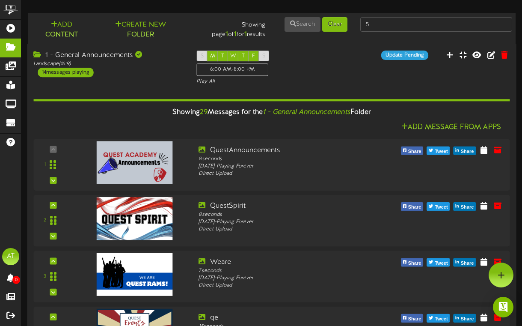
scroll to position [1182, 0]
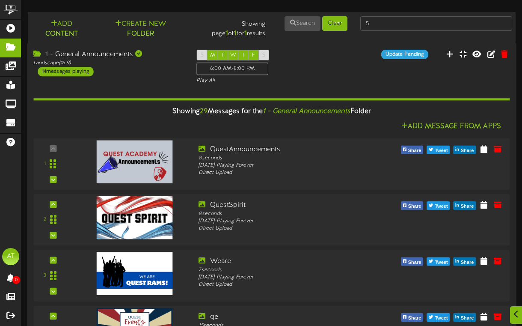
scroll to position [1437, 0]
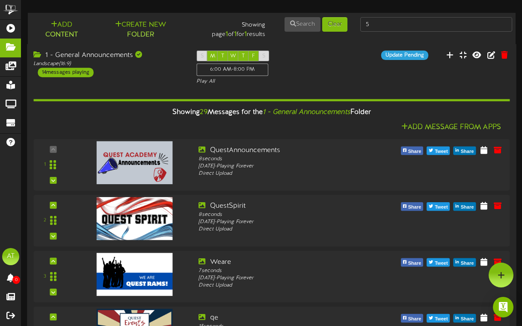
scroll to position [1327, 0]
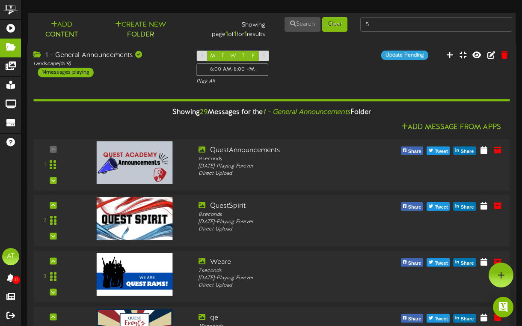
scroll to position [1238, 0]
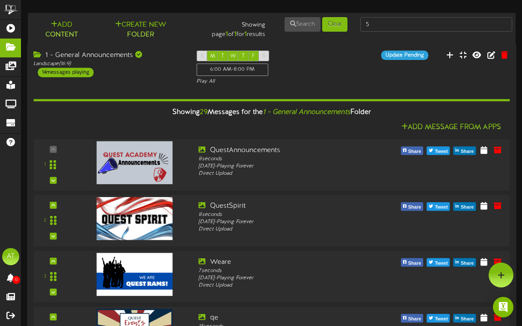
scroll to position [1208, 0]
